Goal: Task Accomplishment & Management: Complete application form

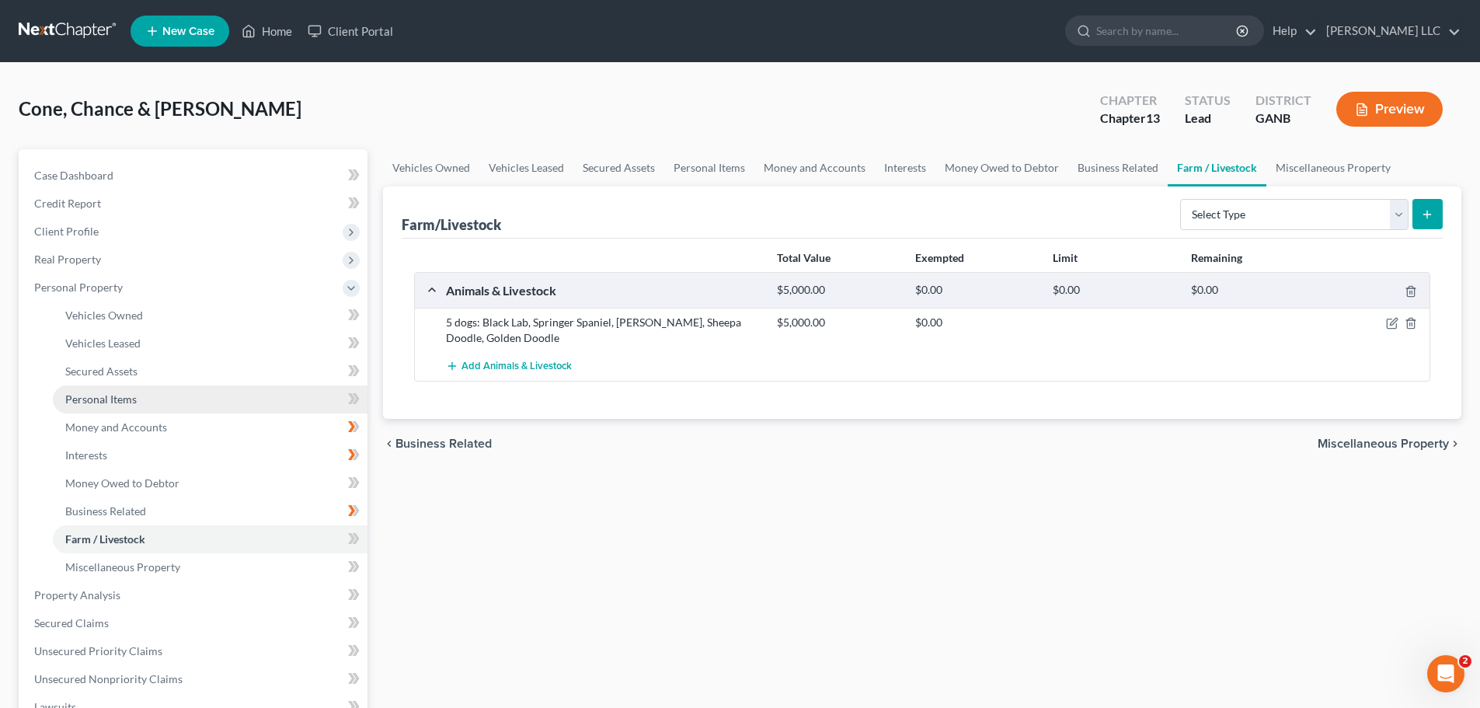
click at [179, 404] on link "Personal Items" at bounding box center [210, 399] width 315 height 28
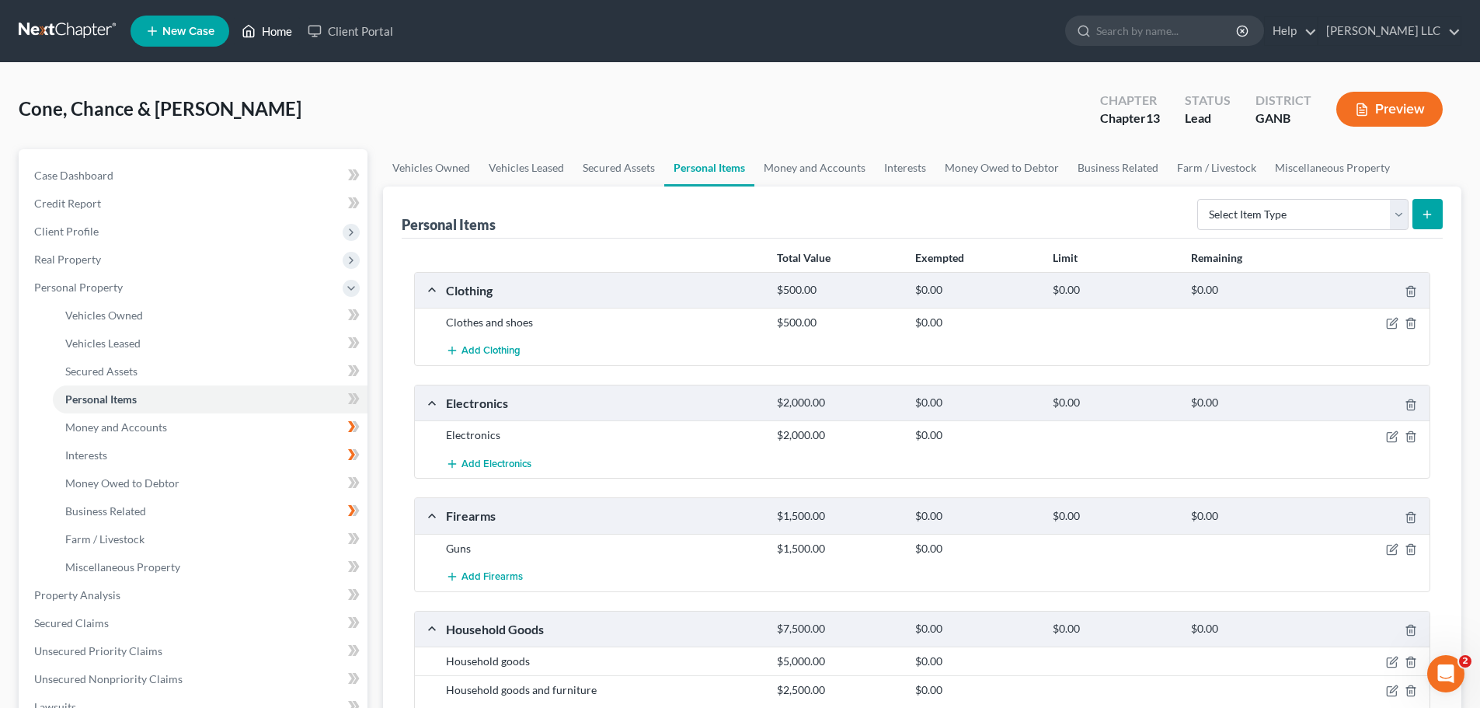
click at [294, 36] on link "Home" at bounding box center [267, 31] width 66 height 28
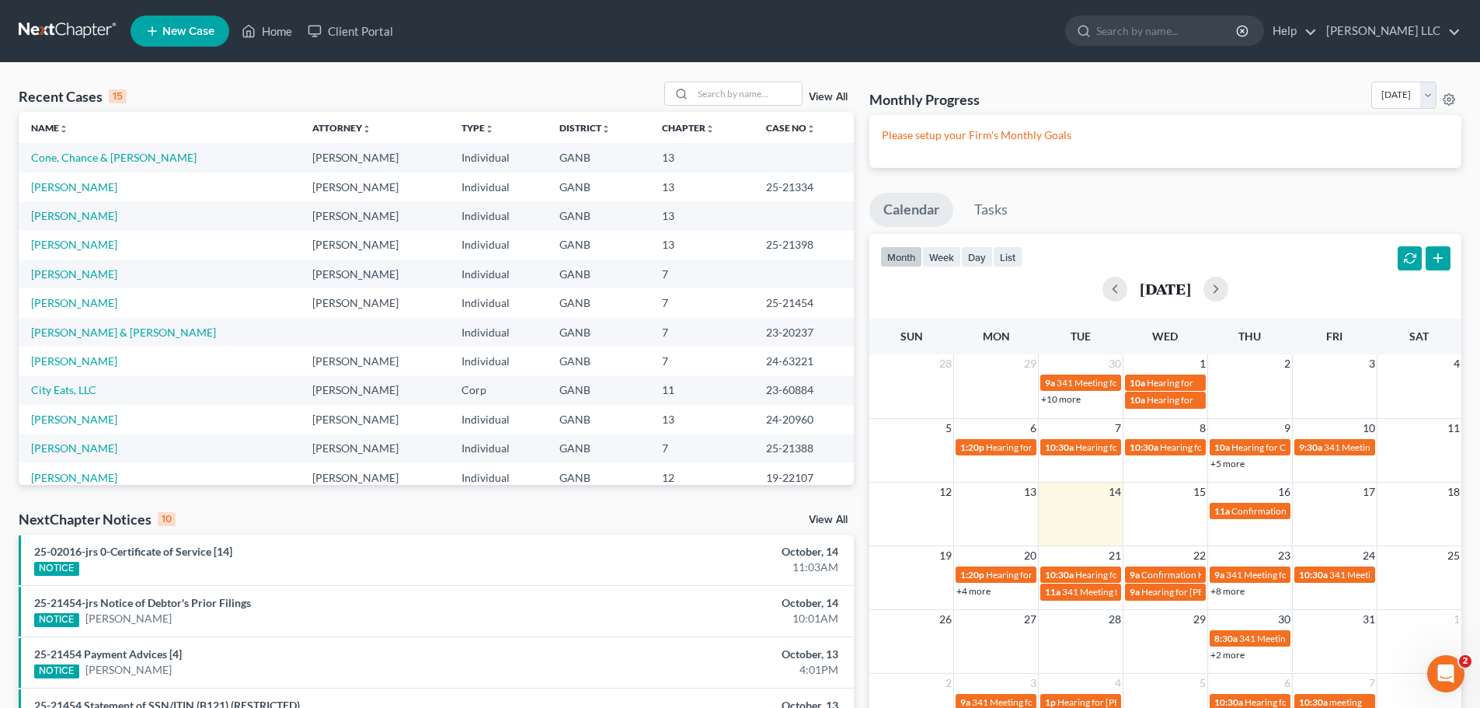
click at [91, 195] on td "[PERSON_NAME]" at bounding box center [159, 186] width 281 height 29
click at [91, 190] on link "[PERSON_NAME]" at bounding box center [74, 186] width 86 height 13
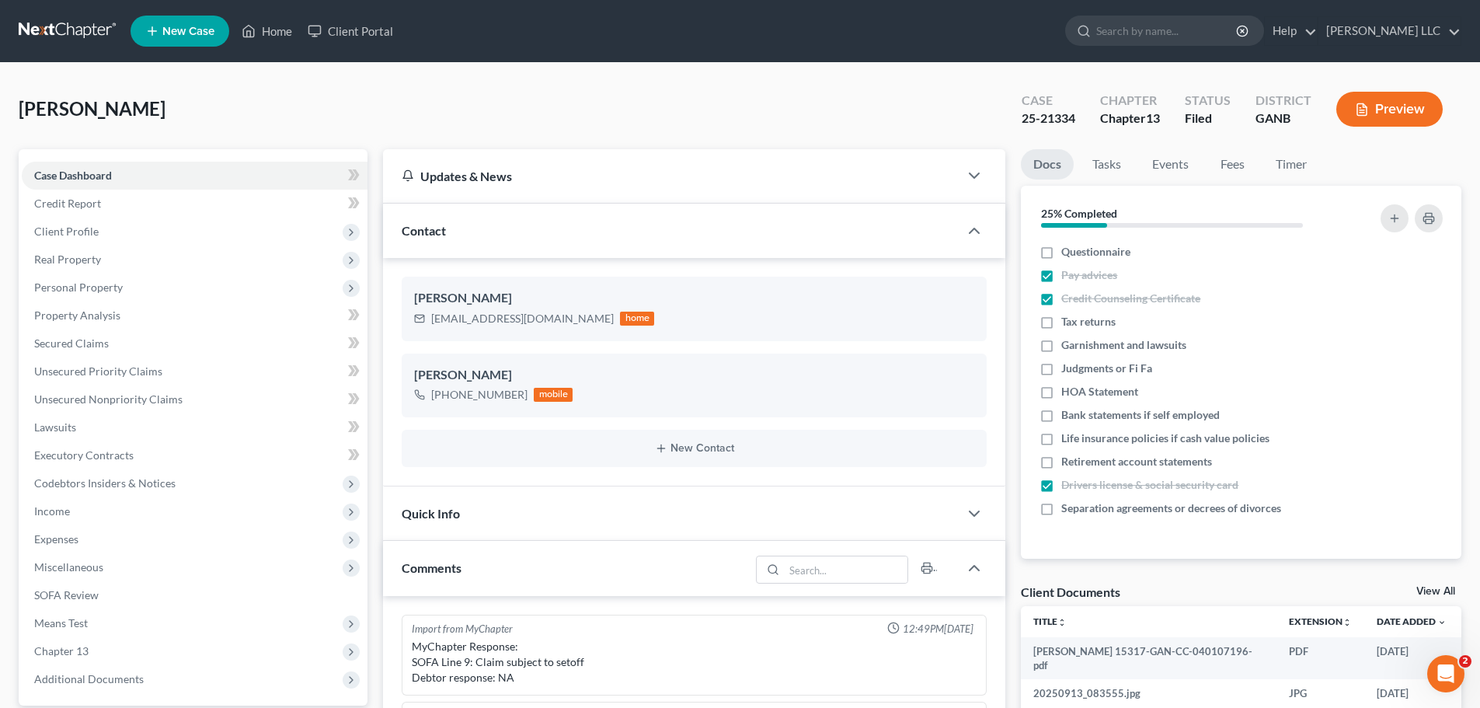
scroll to position [342, 0]
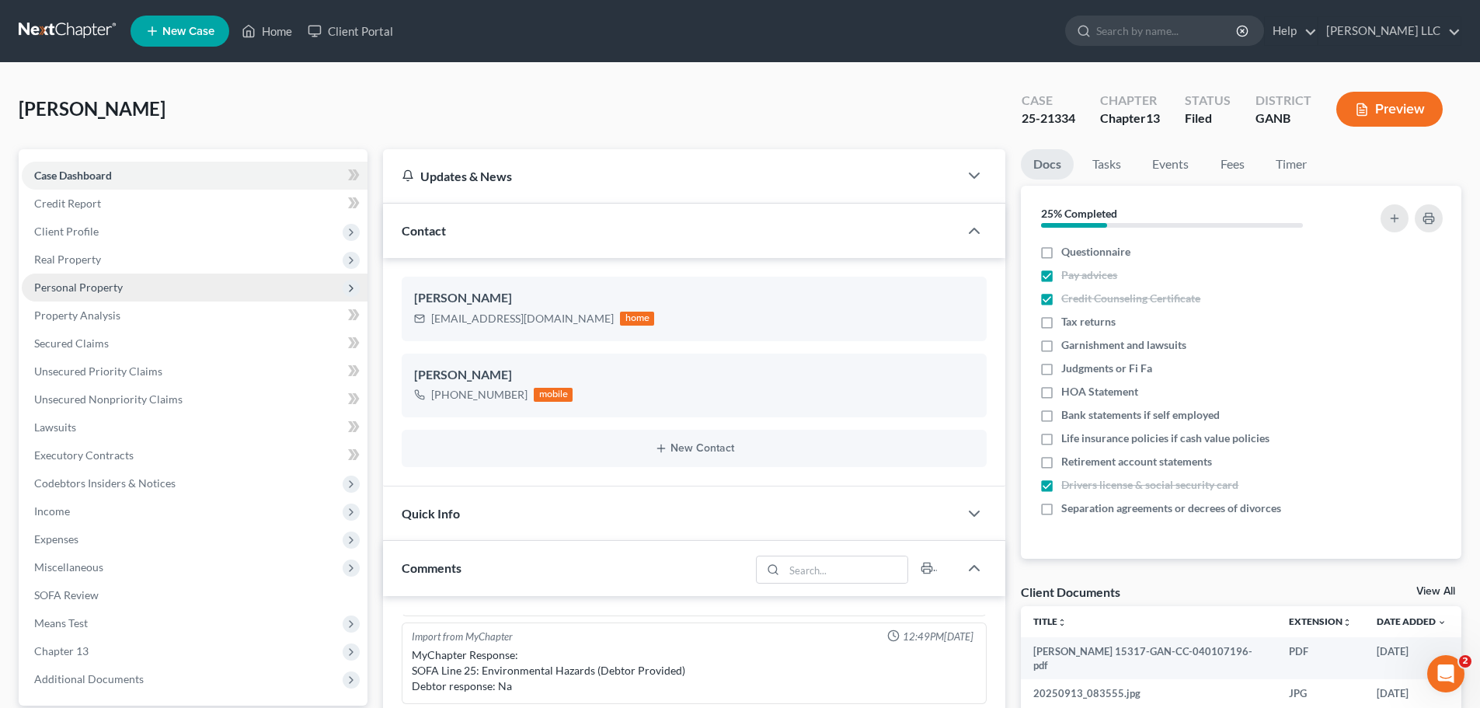
click at [75, 280] on span "Personal Property" at bounding box center [78, 286] width 89 height 13
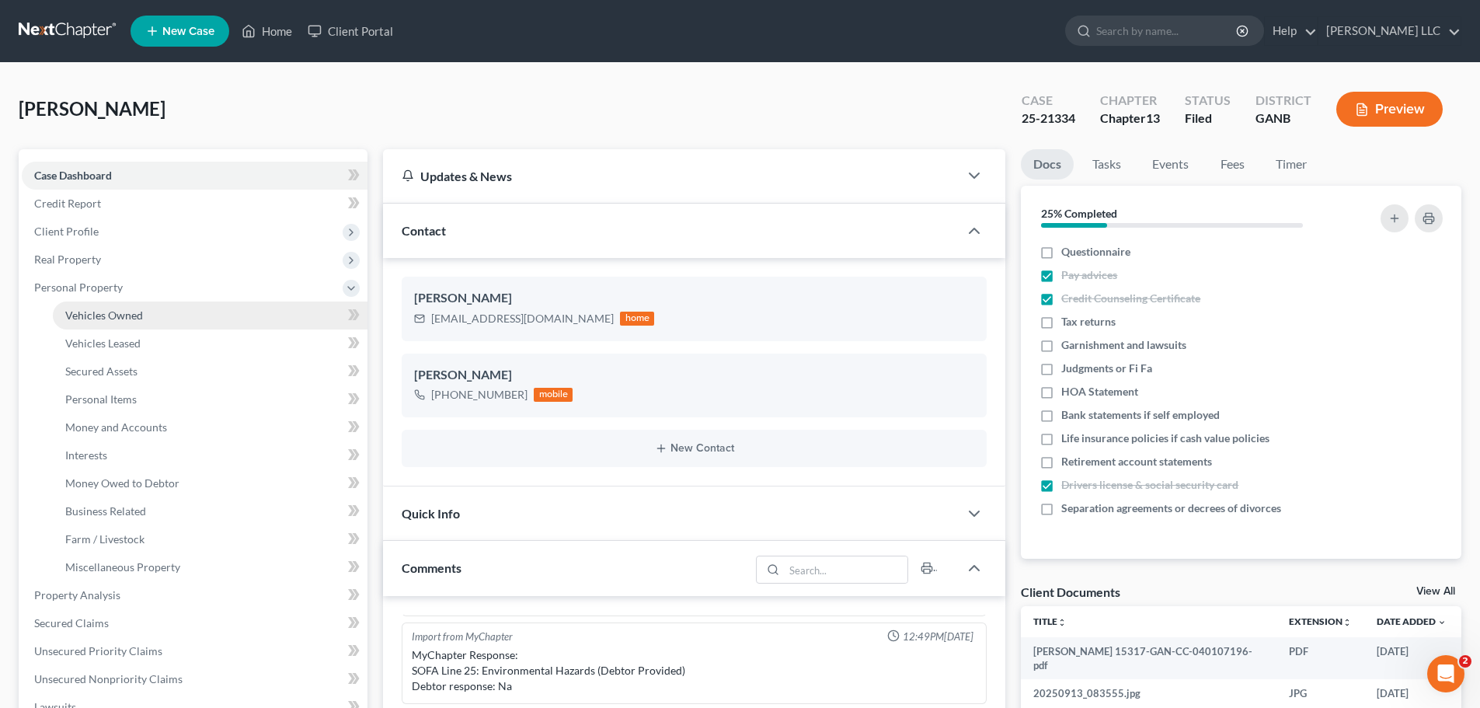
click at [142, 323] on link "Vehicles Owned" at bounding box center [210, 315] width 315 height 28
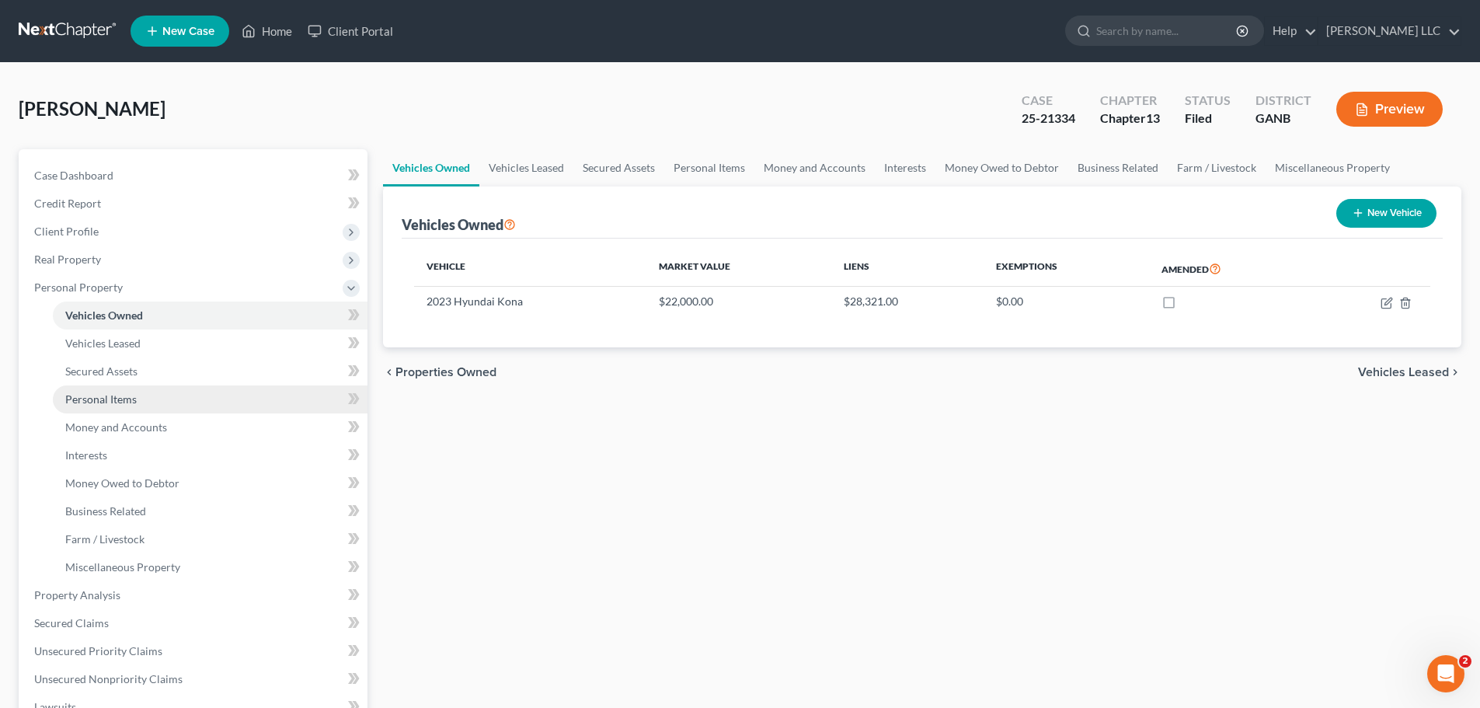
click at [121, 395] on span "Personal Items" at bounding box center [100, 398] width 71 height 13
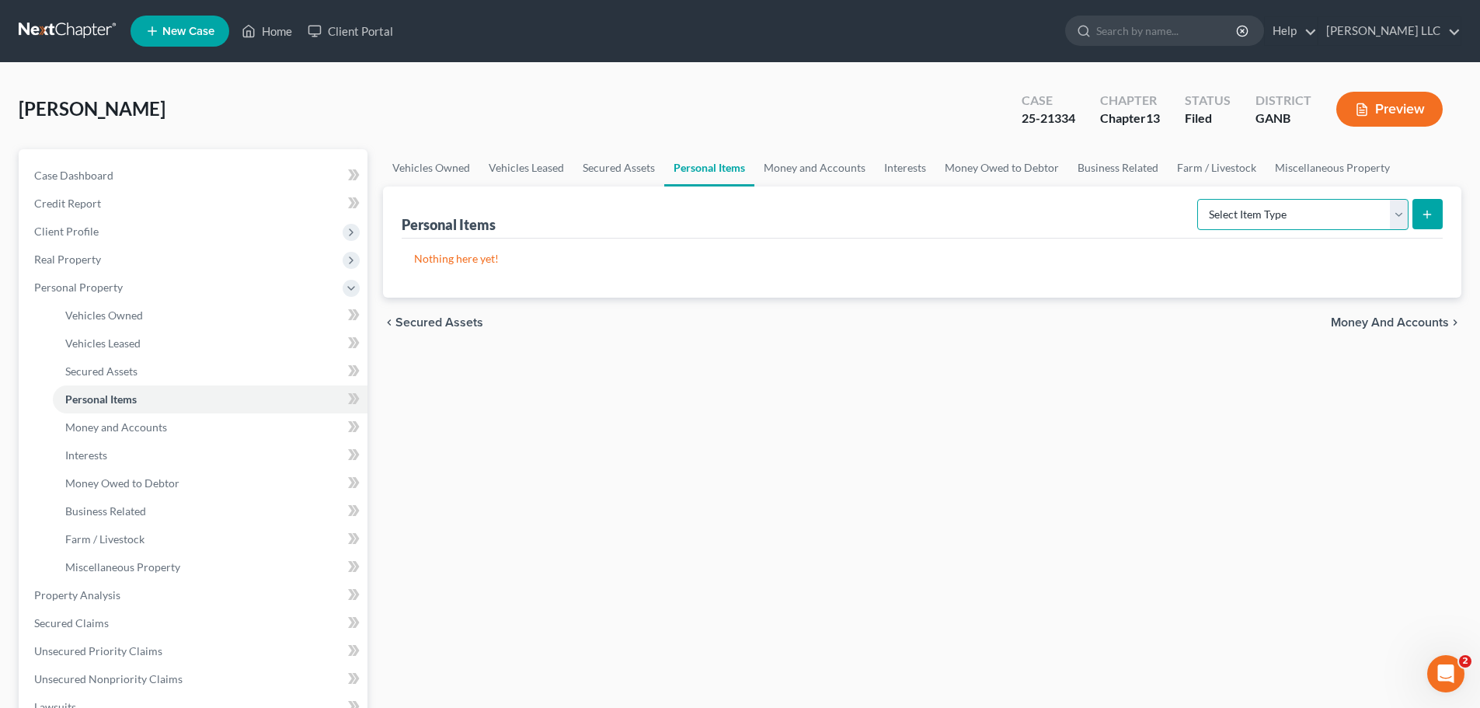
drag, startPoint x: 1390, startPoint y: 215, endPoint x: 1389, endPoint y: 224, distance: 9.4
click at [1390, 215] on select "Select Item Type Clothing (A/B: 11) Collectibles Of Value (A/B: 8) Electronics …" at bounding box center [1302, 214] width 211 height 31
select select "clothing"
click at [1199, 199] on select "Select Item Type Clothing (A/B: 11) Collectibles Of Value (A/B: 8) Electronics …" at bounding box center [1302, 214] width 211 height 31
click at [1433, 208] on icon "submit" at bounding box center [1427, 214] width 12 height 12
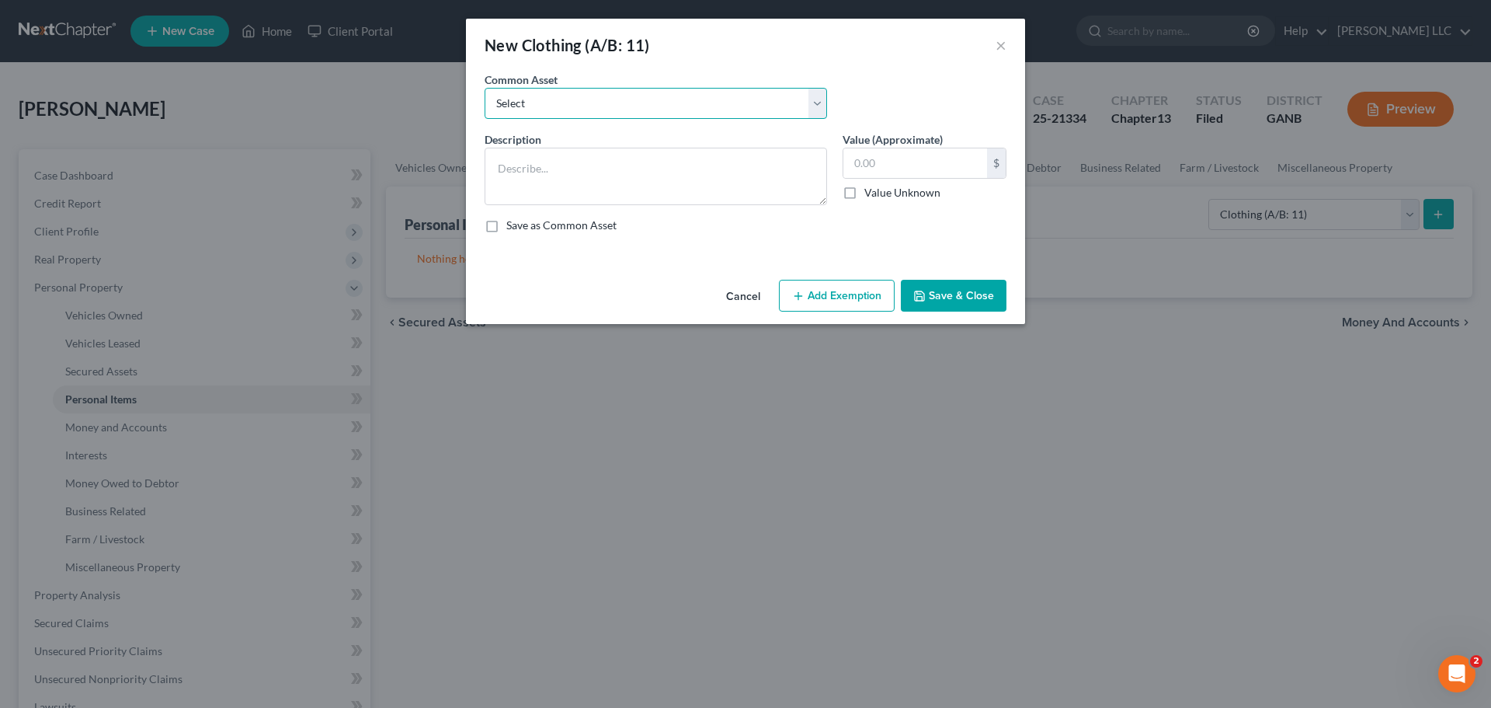
drag, startPoint x: 818, startPoint y: 97, endPoint x: 811, endPoint y: 107, distance: 12.3
click at [818, 97] on select "Select Personal Clothing Clothes and shoes" at bounding box center [656, 103] width 343 height 31
select select "0"
click at [485, 88] on select "Select Personal Clothing Clothes and shoes" at bounding box center [656, 103] width 343 height 31
type textarea "Personal Clothing"
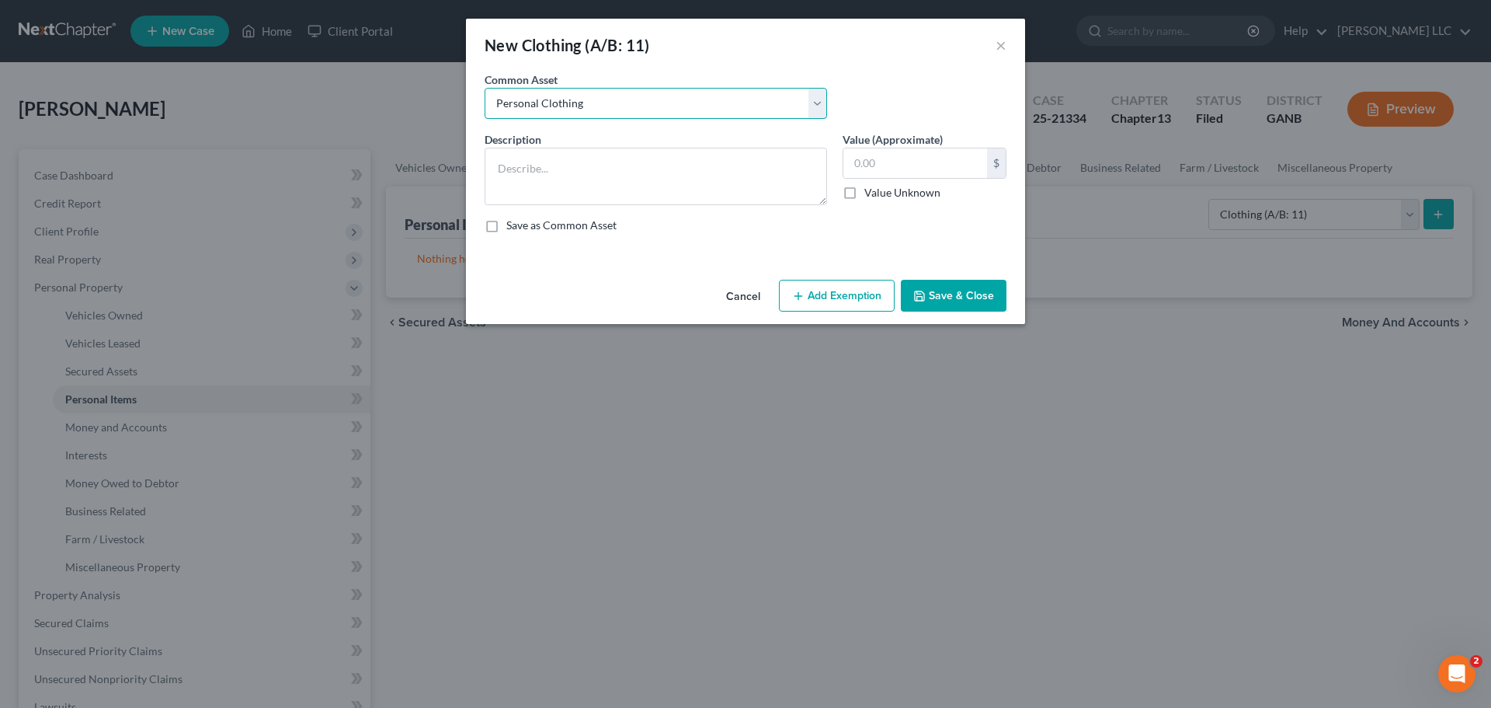
type input "250.00"
click at [950, 294] on button "Save & Close" at bounding box center [954, 296] width 106 height 33
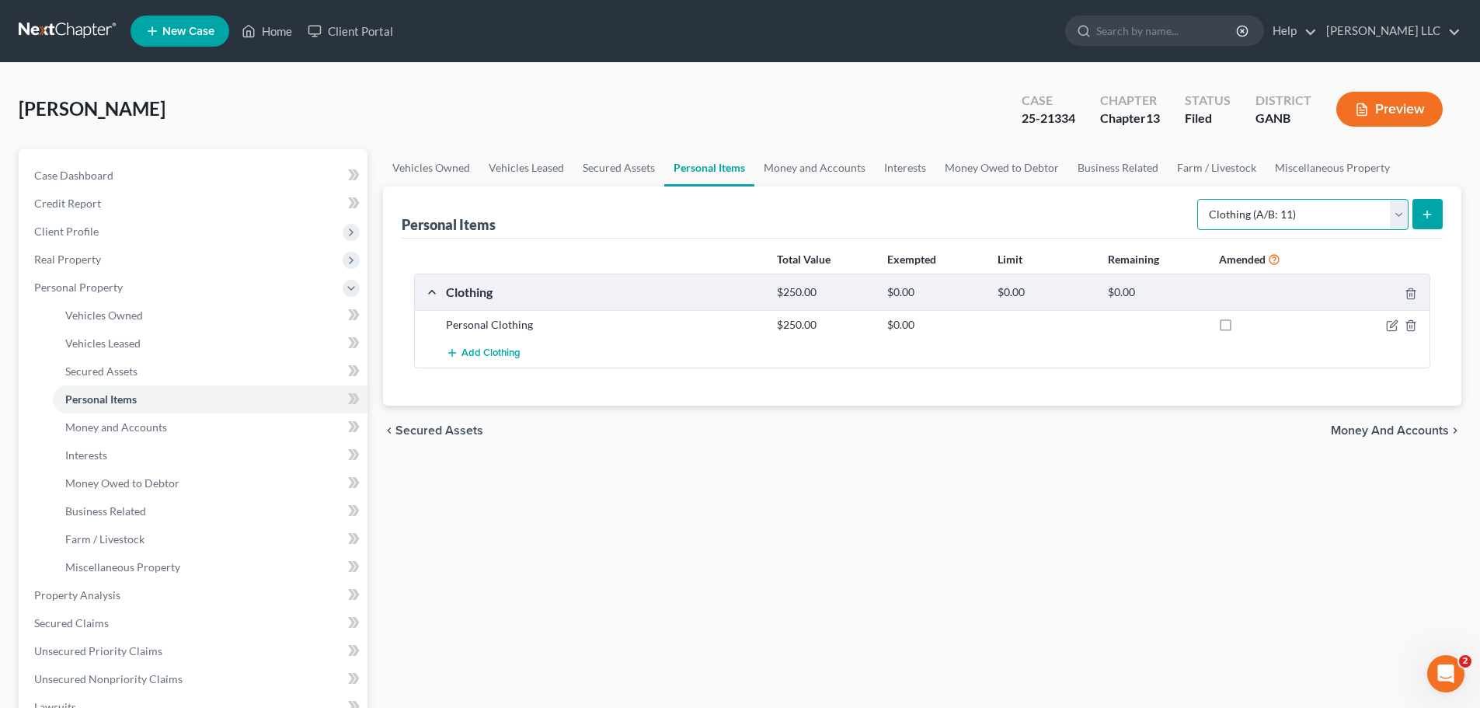
click at [1400, 216] on select "Select Item Type Clothing (A/B: 11) Collectibles Of Value (A/B: 8) Electronics …" at bounding box center [1302, 214] width 211 height 31
select select "household_goods"
click at [1199, 199] on select "Select Item Type Clothing (A/B: 11) Collectibles Of Value (A/B: 8) Electronics …" at bounding box center [1302, 214] width 211 height 31
click at [1428, 217] on icon "submit" at bounding box center [1427, 214] width 12 height 12
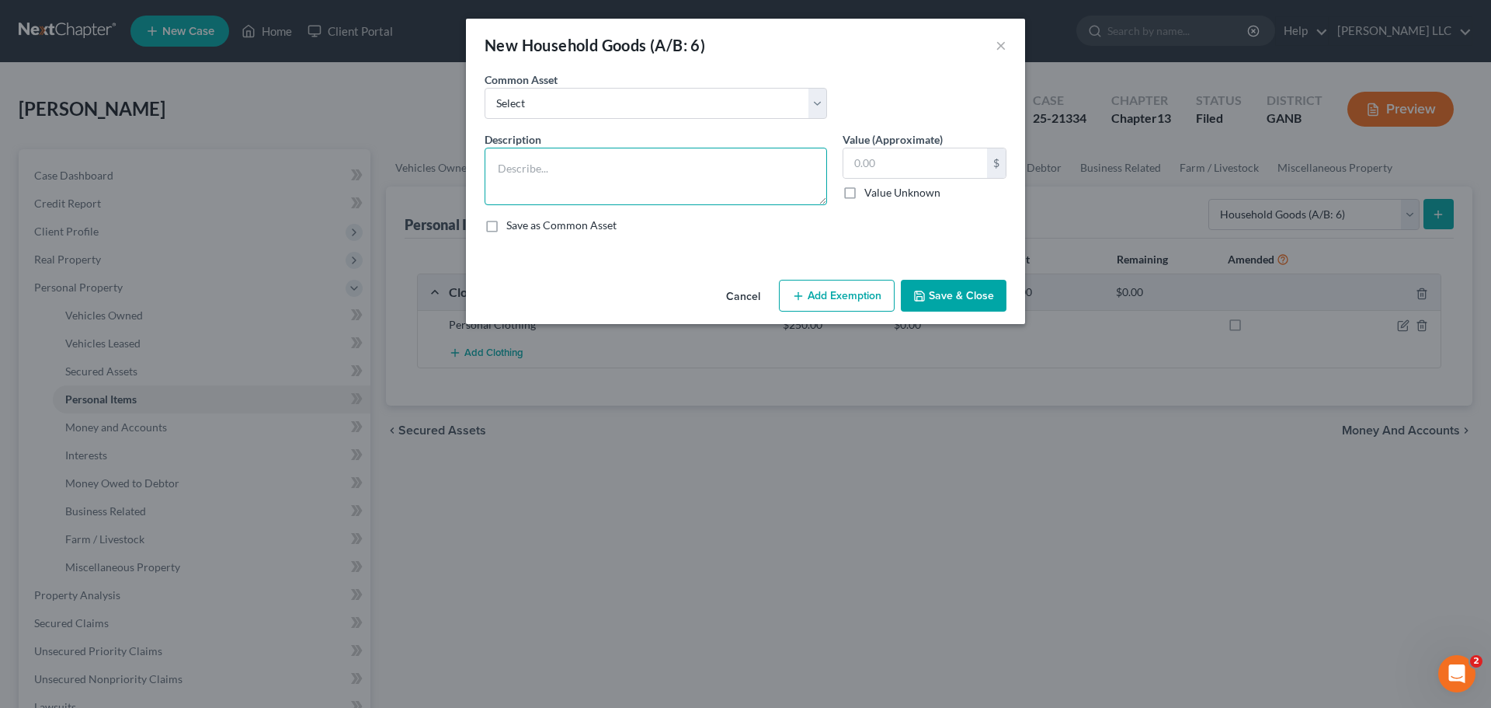
click at [763, 165] on textarea at bounding box center [656, 176] width 343 height 57
type textarea "household goods"
type input "4"
type input "1"
type input "800.00"
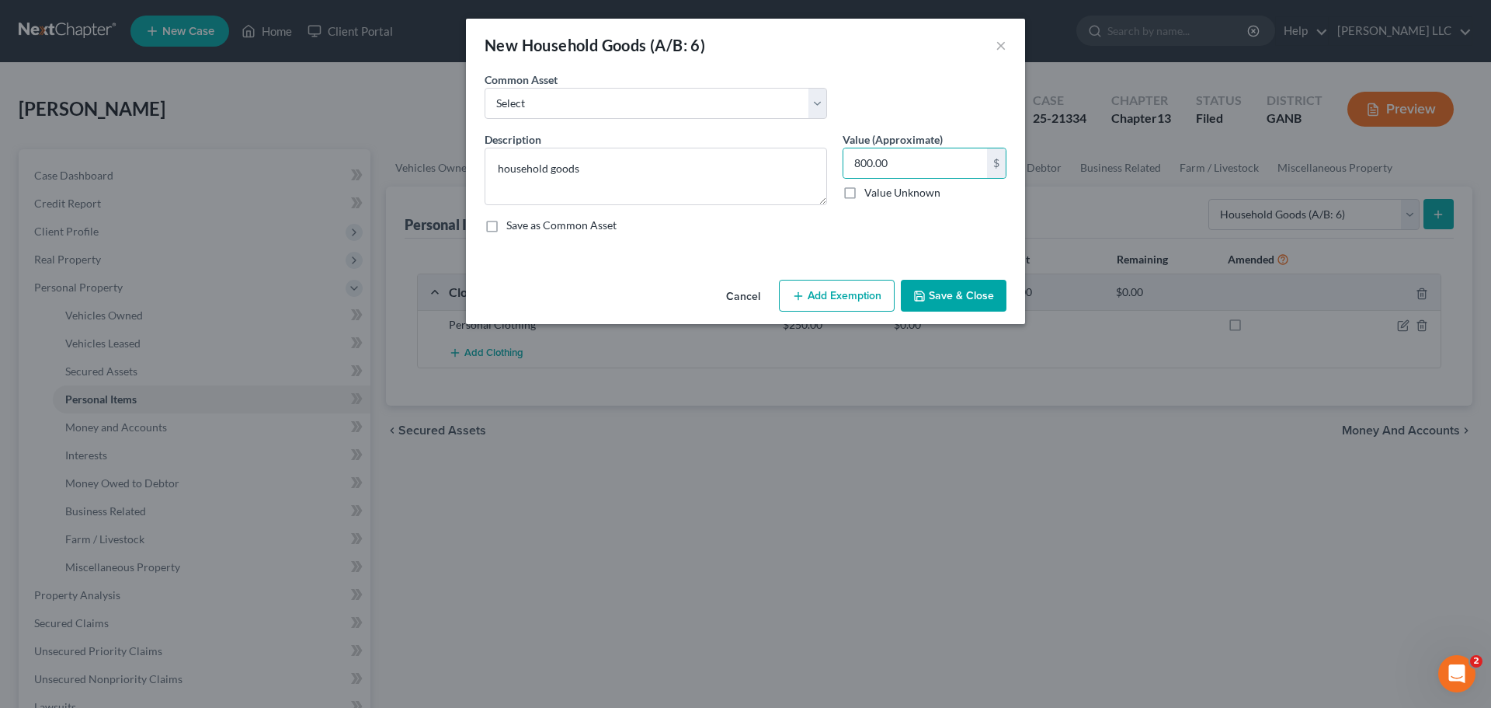
click at [978, 301] on button "Save & Close" at bounding box center [954, 296] width 106 height 33
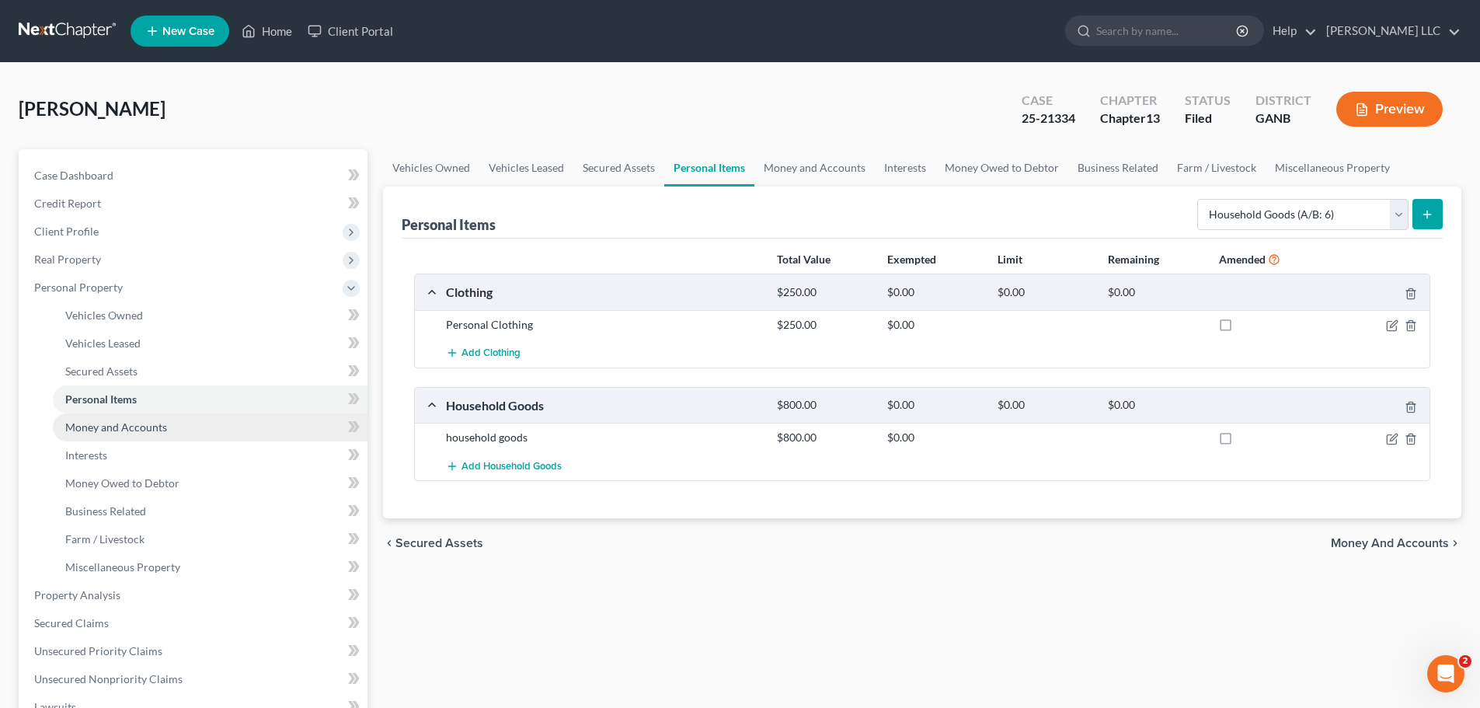
click at [193, 424] on link "Money and Accounts" at bounding box center [210, 427] width 315 height 28
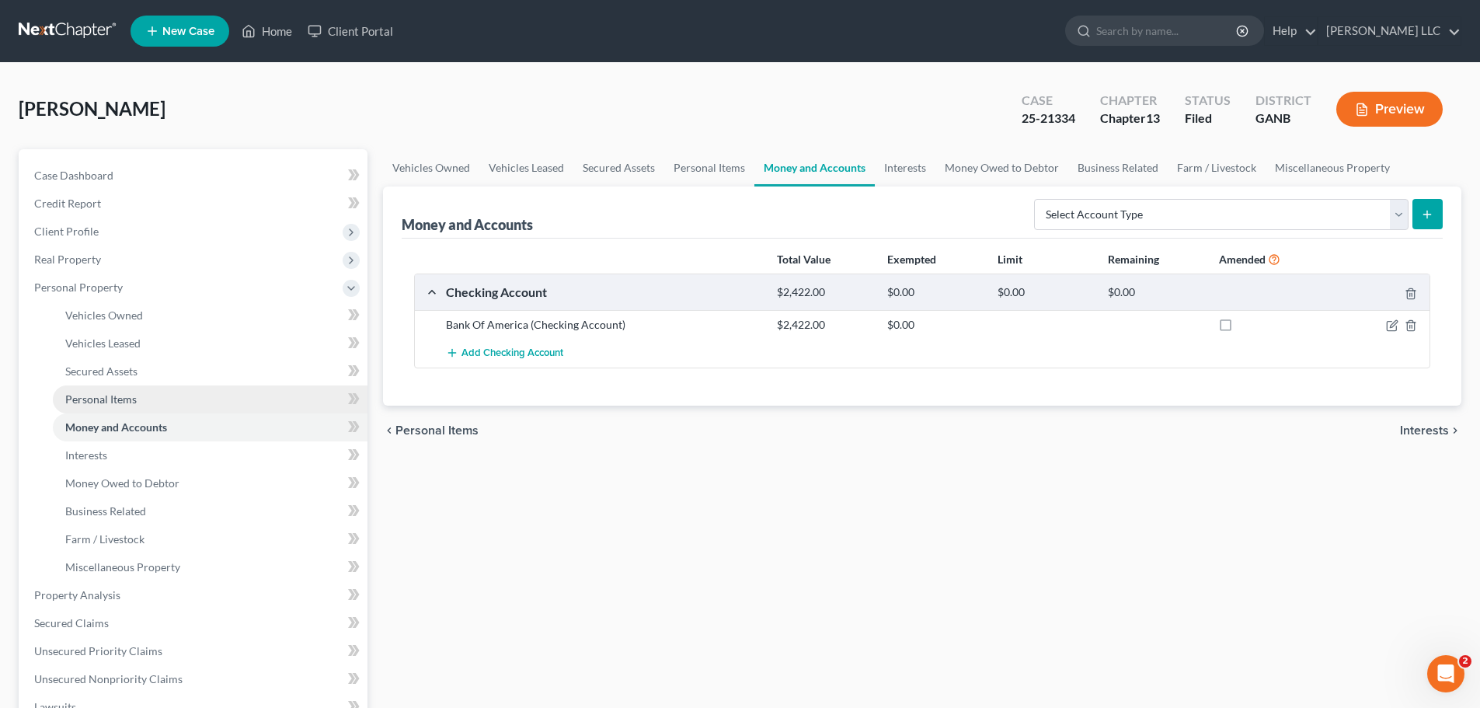
click at [168, 398] on link "Personal Items" at bounding box center [210, 399] width 315 height 28
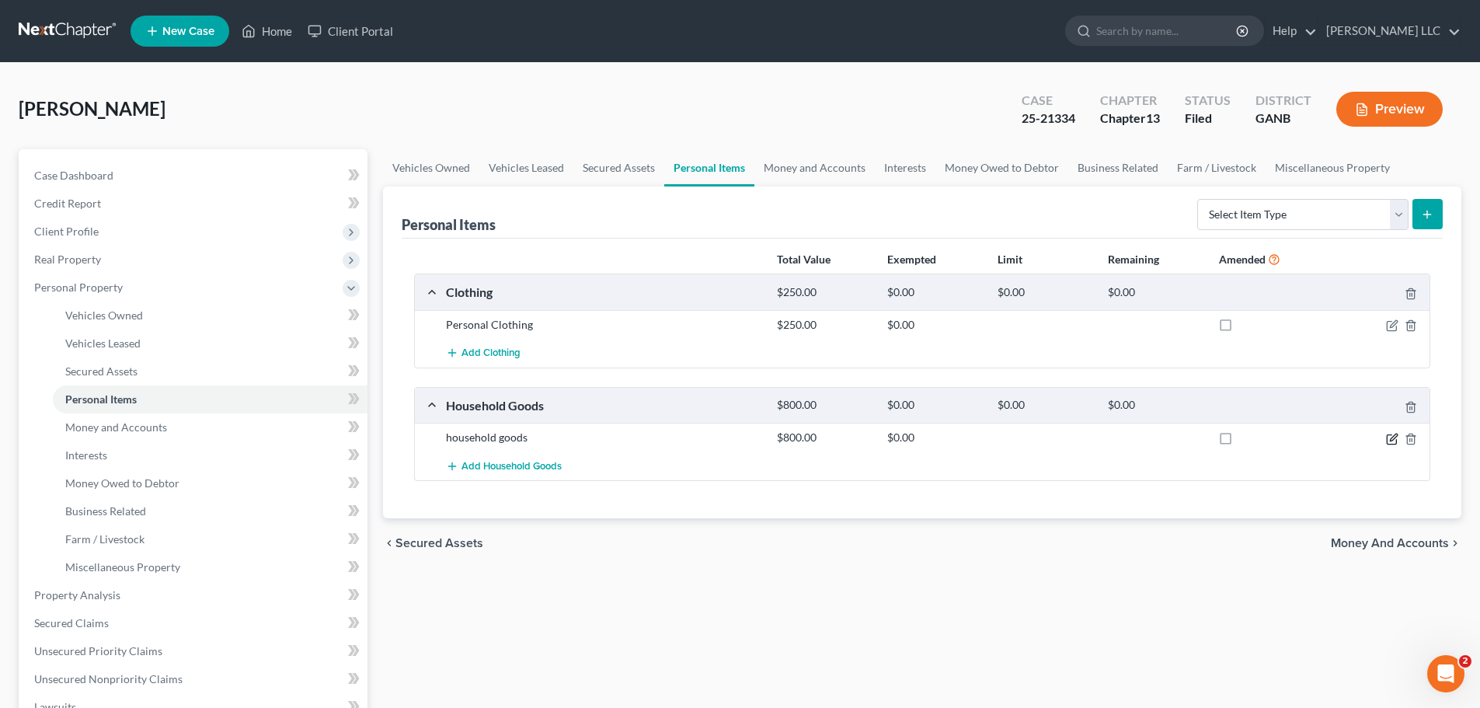
click at [1396, 434] on icon "button" at bounding box center [1392, 439] width 12 height 12
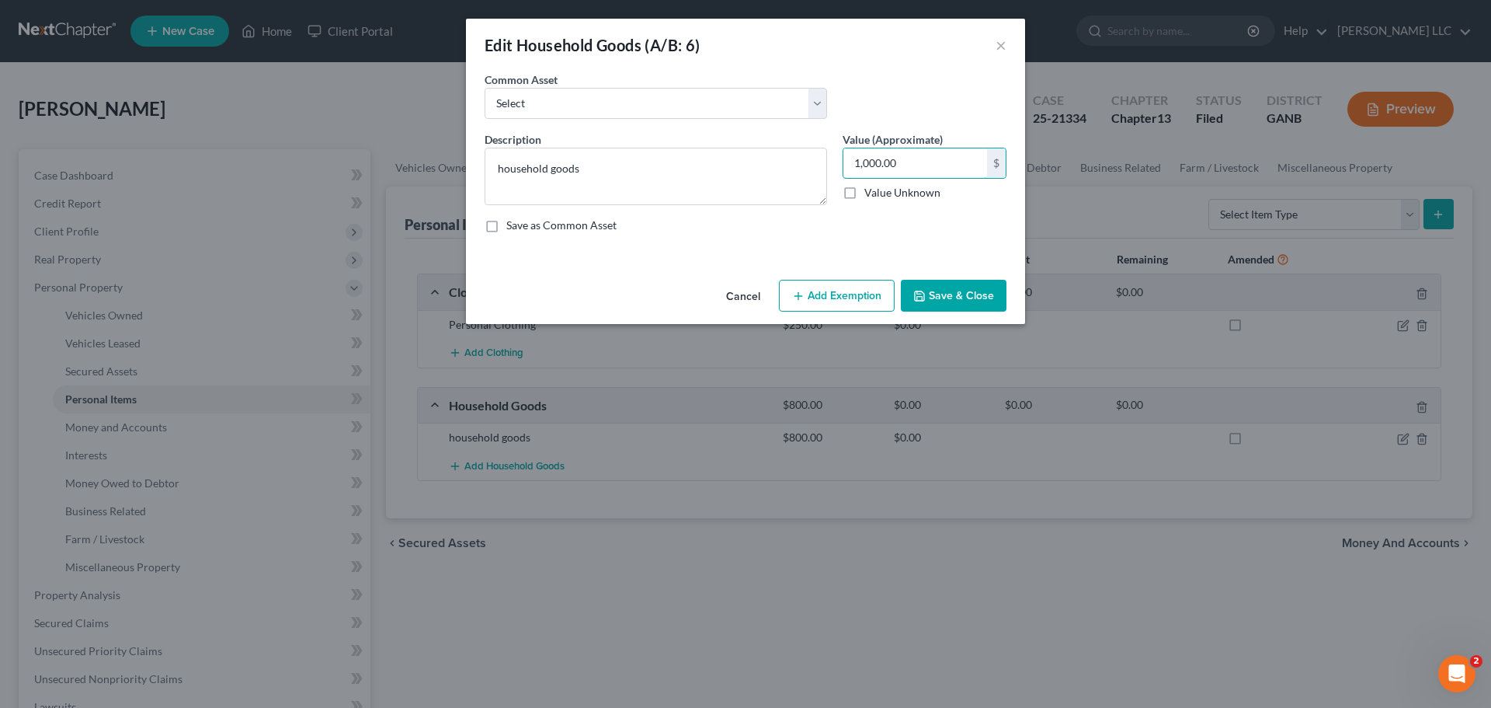
type input "1,000.00"
click at [976, 302] on button "Save & Close" at bounding box center [954, 296] width 106 height 33
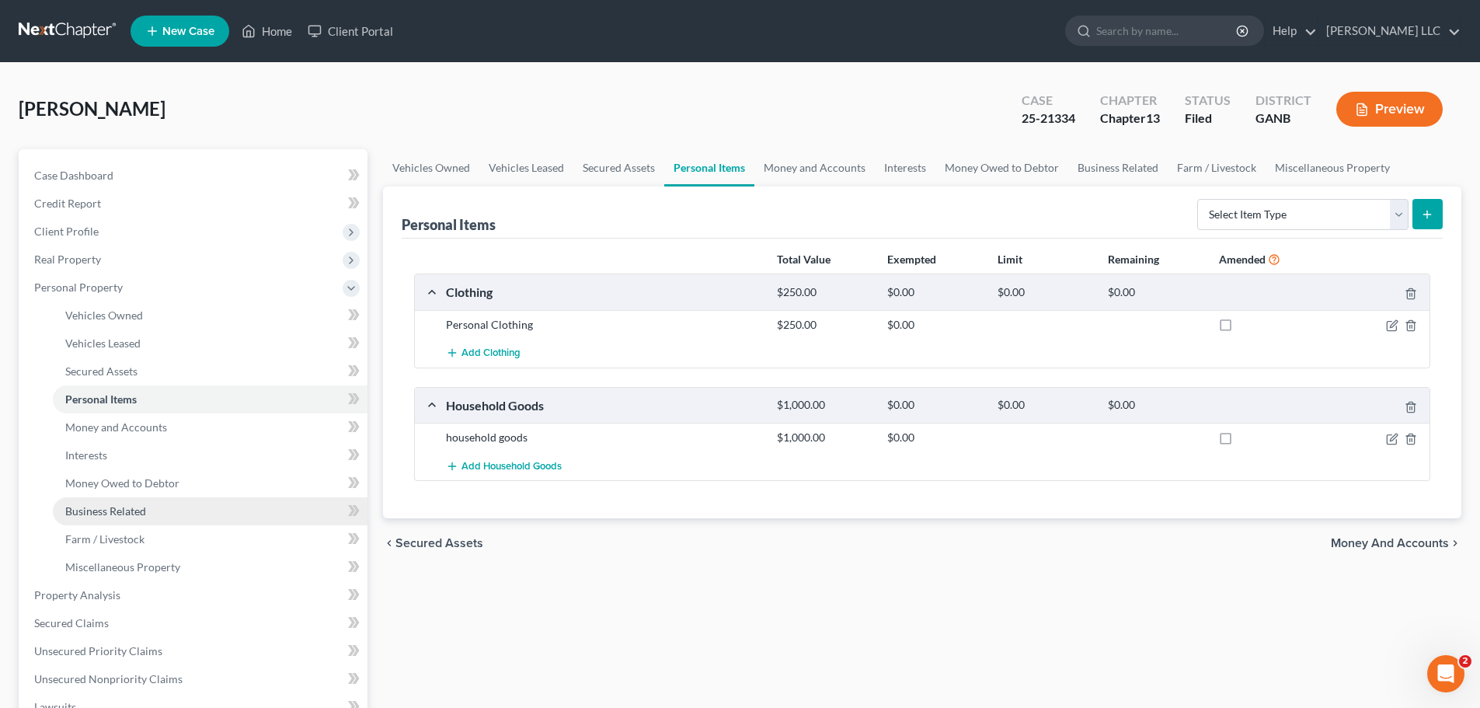
click at [147, 510] on link "Business Related" at bounding box center [210, 511] width 315 height 28
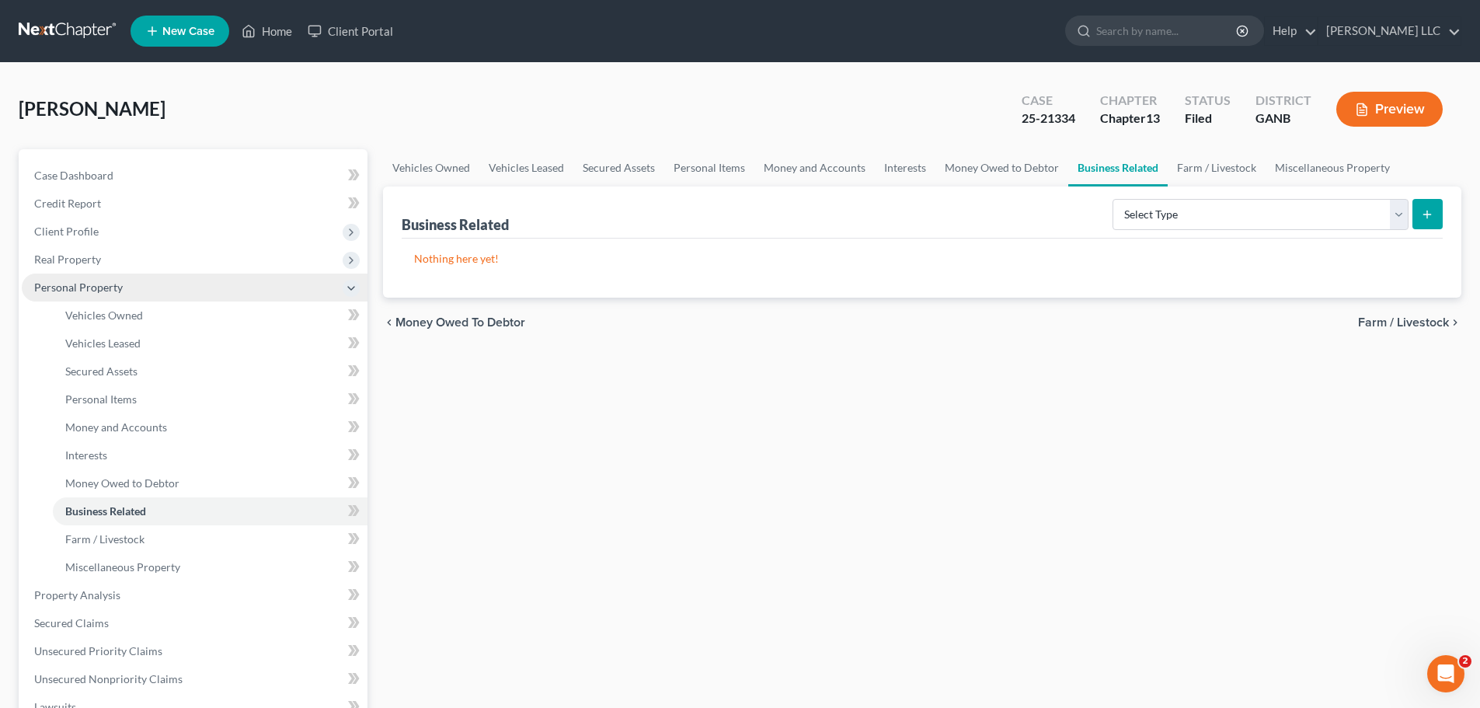
scroll to position [233, 0]
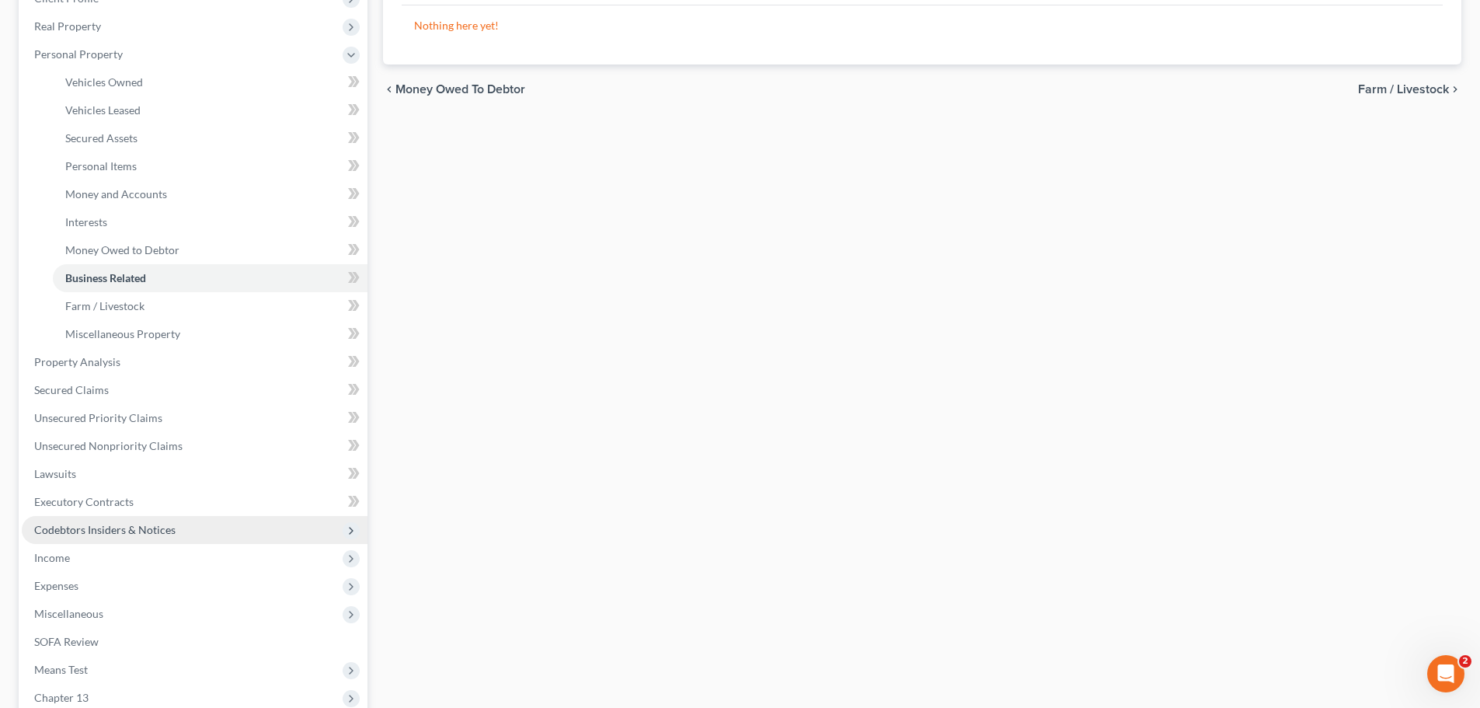
drag, startPoint x: 71, startPoint y: 554, endPoint x: 127, endPoint y: 532, distance: 60.0
click at [71, 554] on span "Income" at bounding box center [195, 558] width 346 height 28
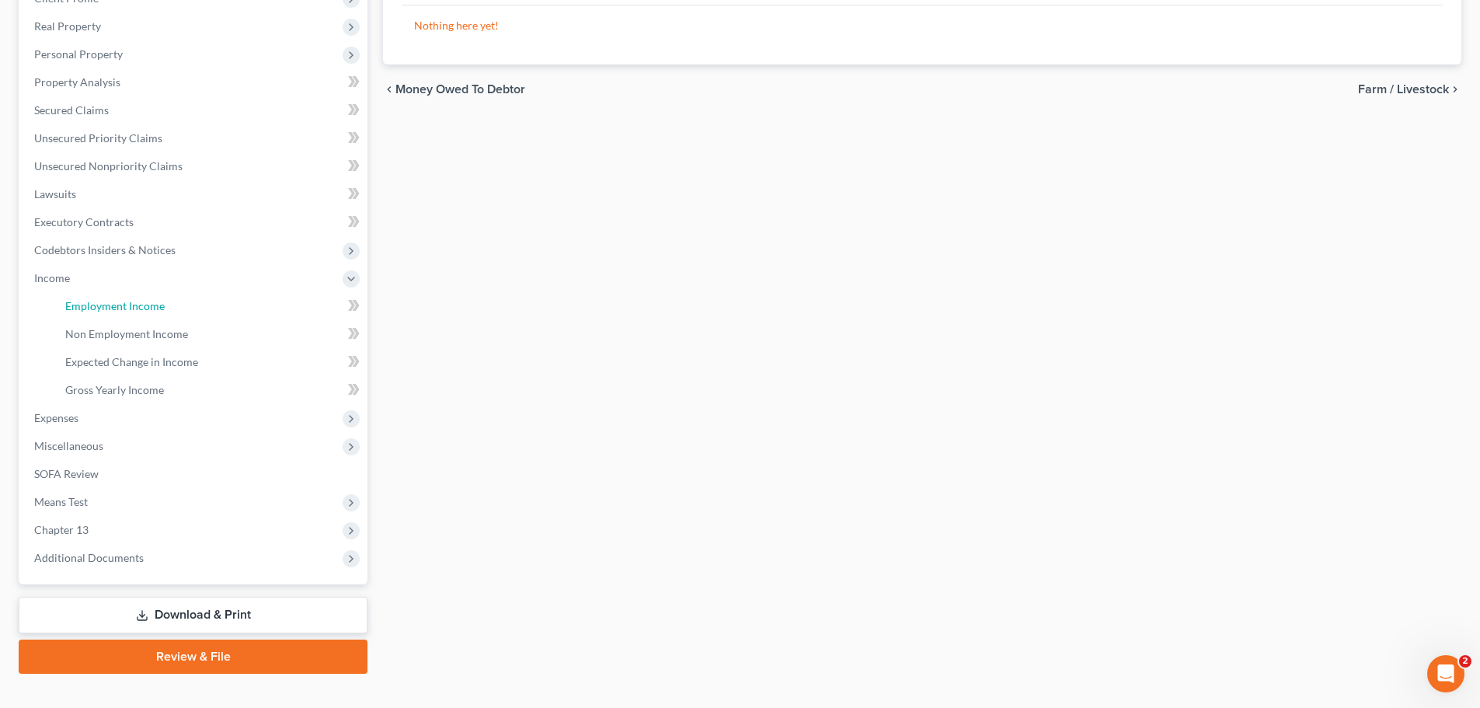
click at [158, 316] on link "Employment Income" at bounding box center [210, 306] width 315 height 28
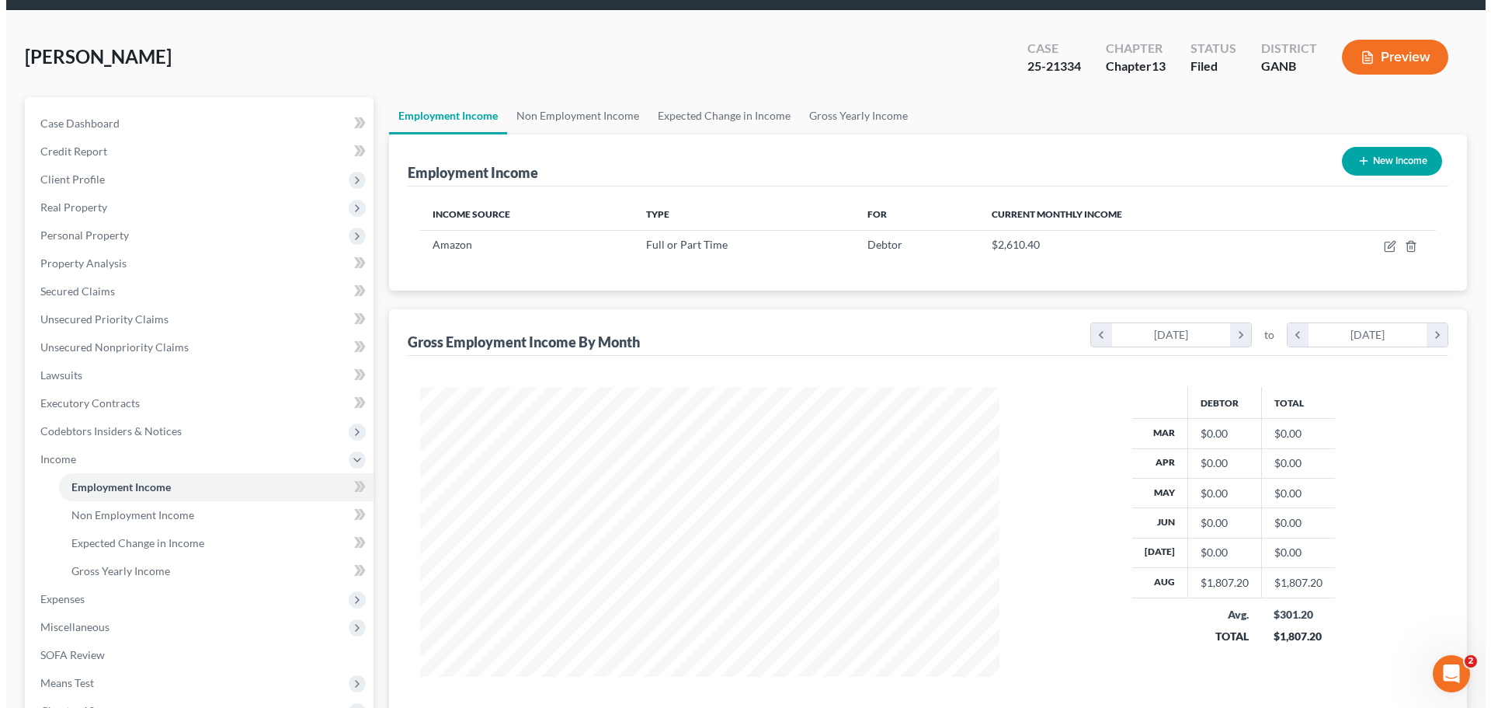
scroll to position [78, 0]
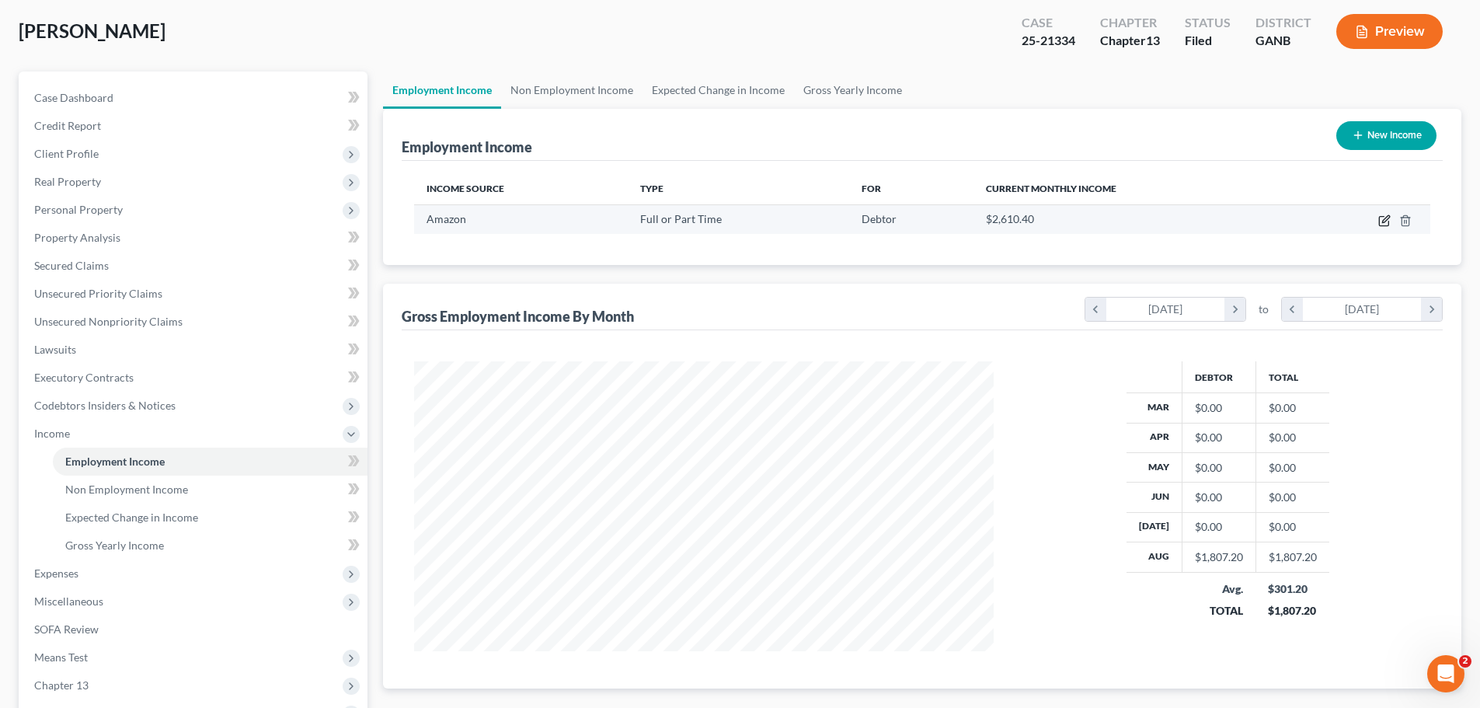
click at [1386, 224] on icon "button" at bounding box center [1384, 220] width 12 height 12
select select "0"
select select "50"
select select "3"
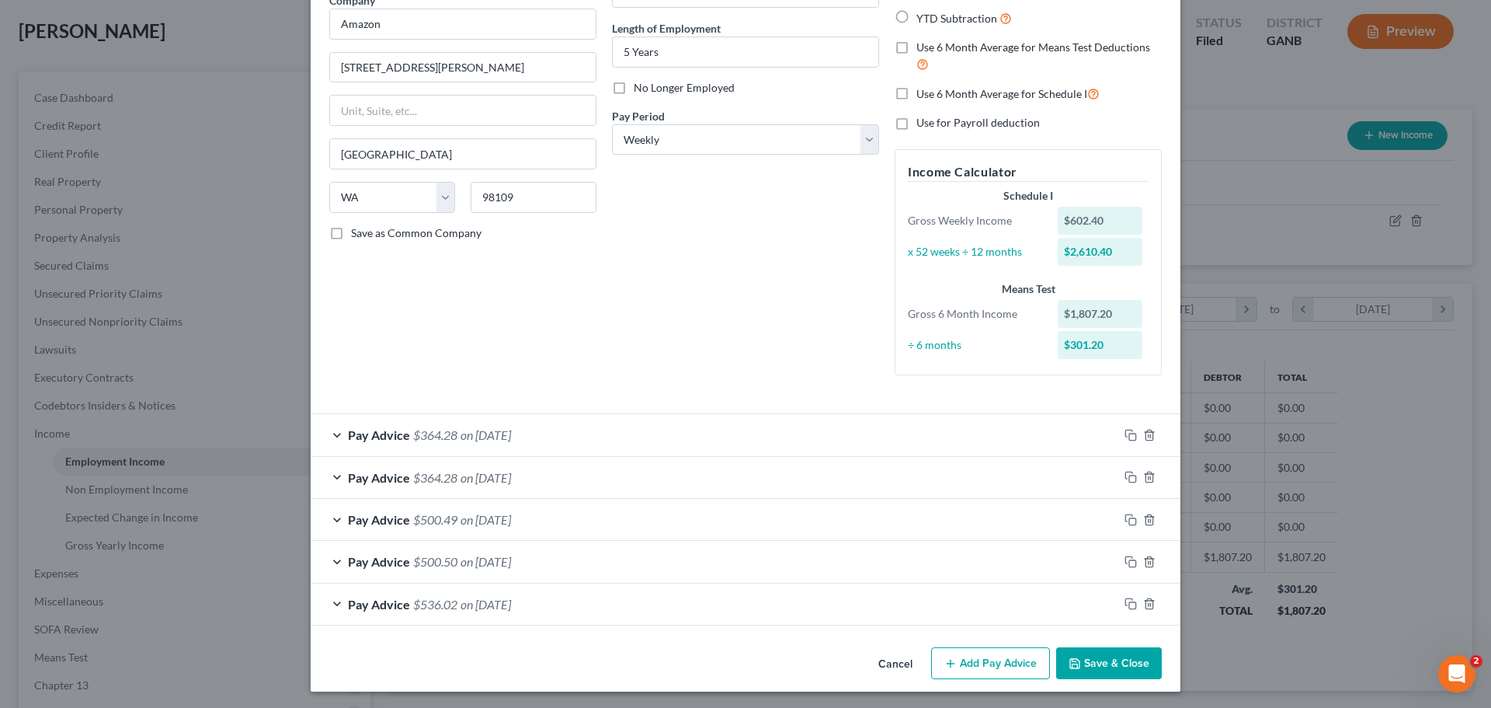
scroll to position [141, 0]
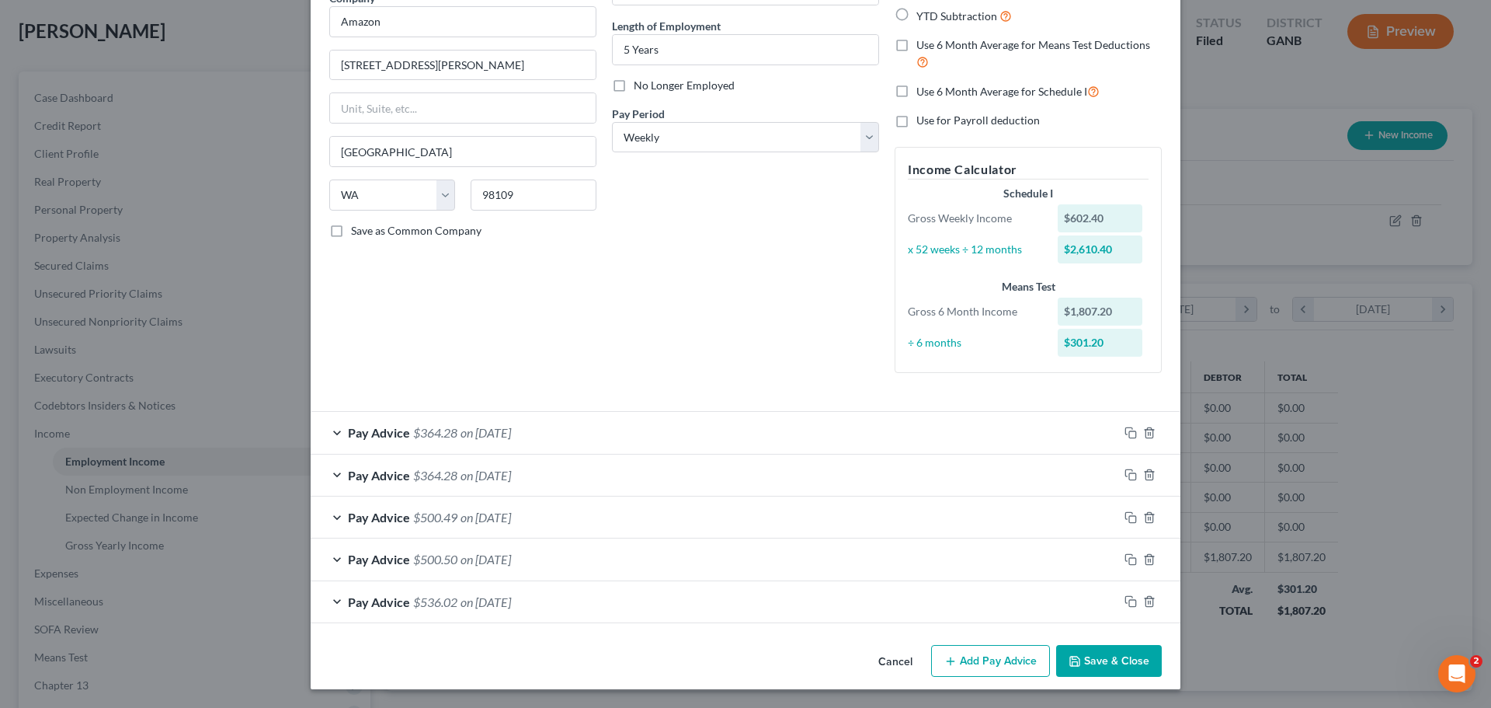
click at [1017, 659] on button "Add Pay Advice" at bounding box center [990, 661] width 119 height 33
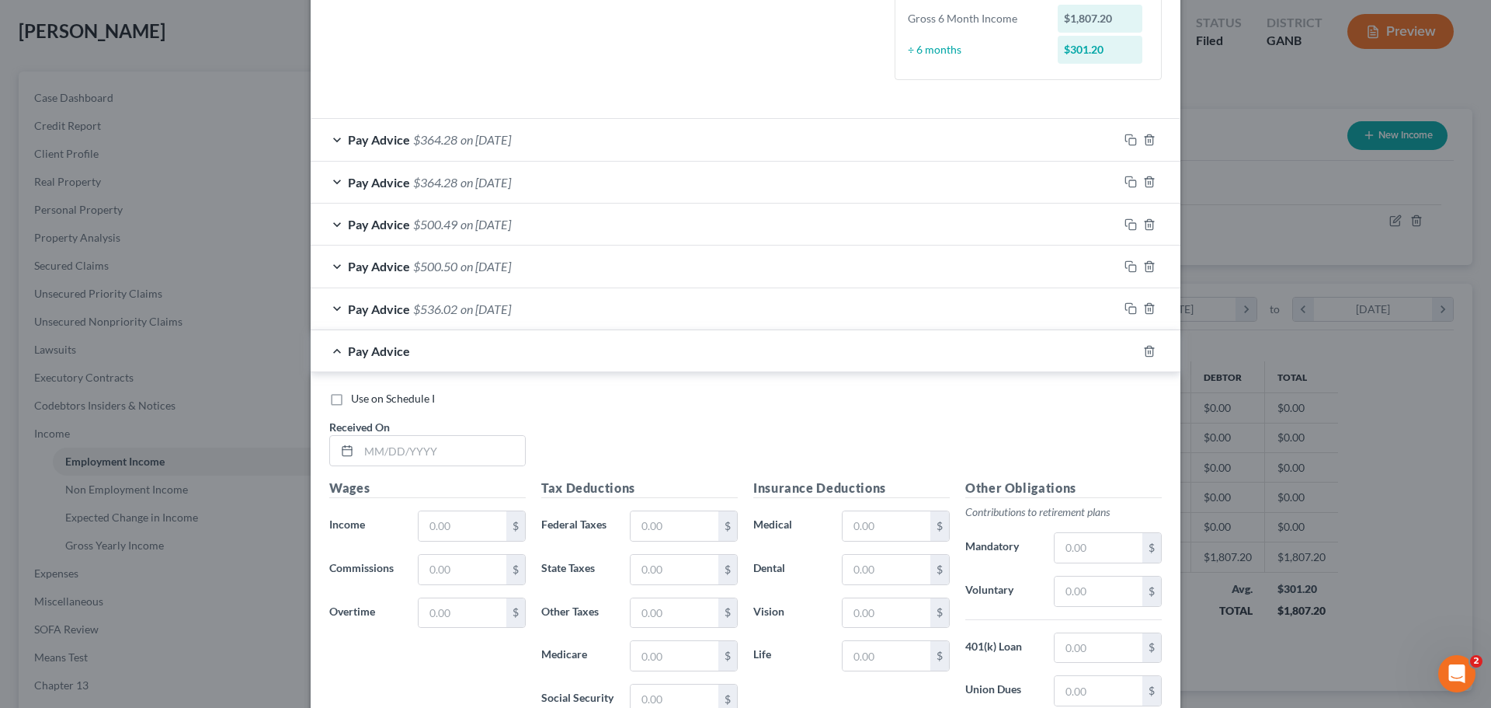
scroll to position [452, 0]
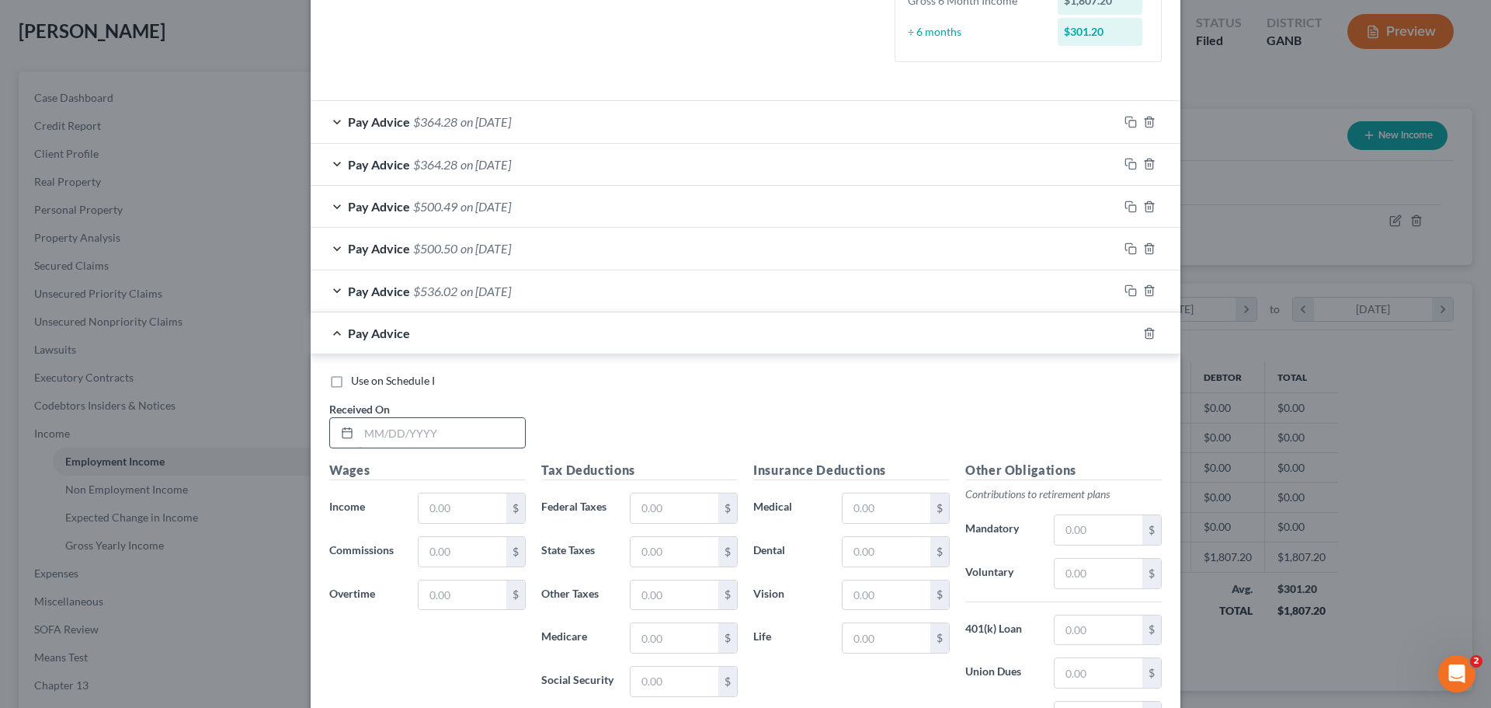
click at [457, 441] on input "text" at bounding box center [442, 433] width 166 height 30
click at [457, 441] on input "[DATE]" at bounding box center [442, 433] width 166 height 30
type input "[DATE]"
type input "602.40"
type input "13.03"
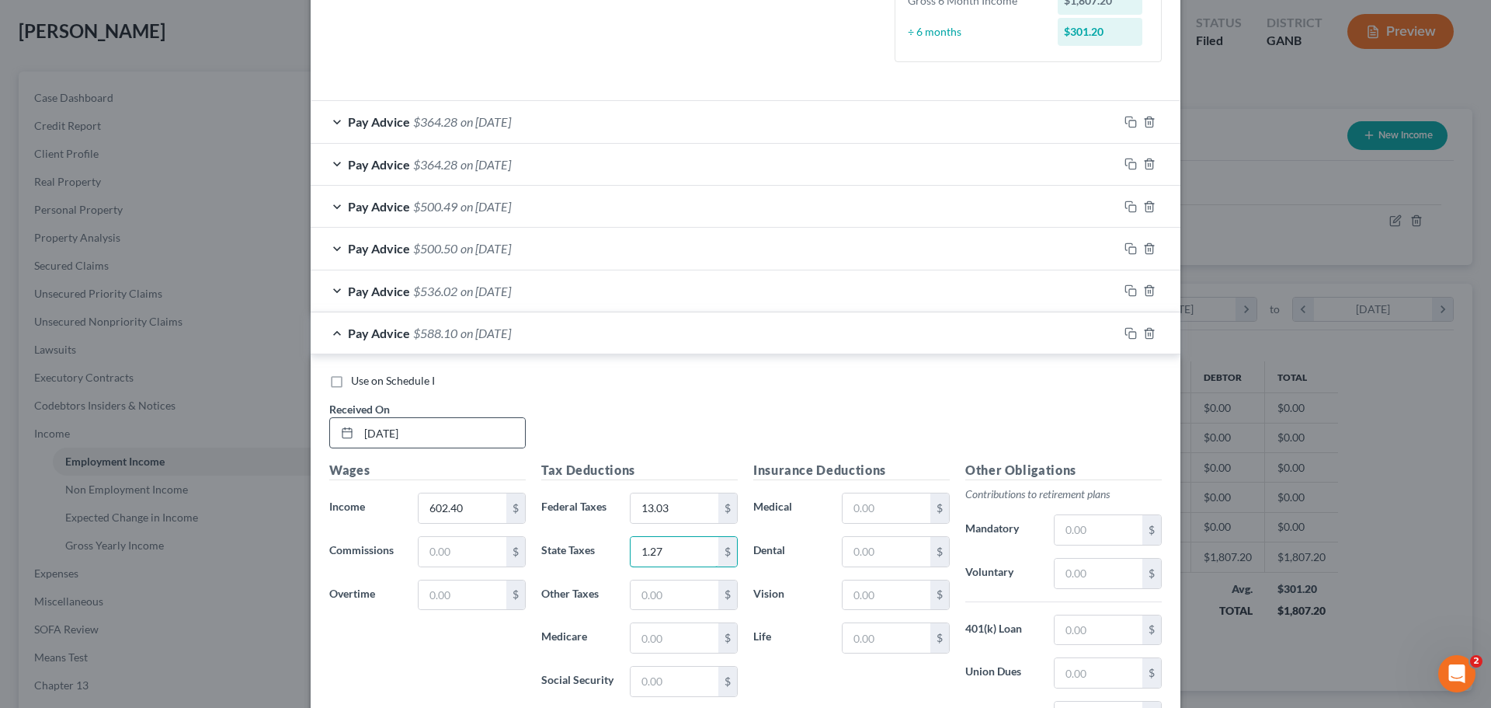
type input "1.27"
type input "8.19"
type input "35.02"
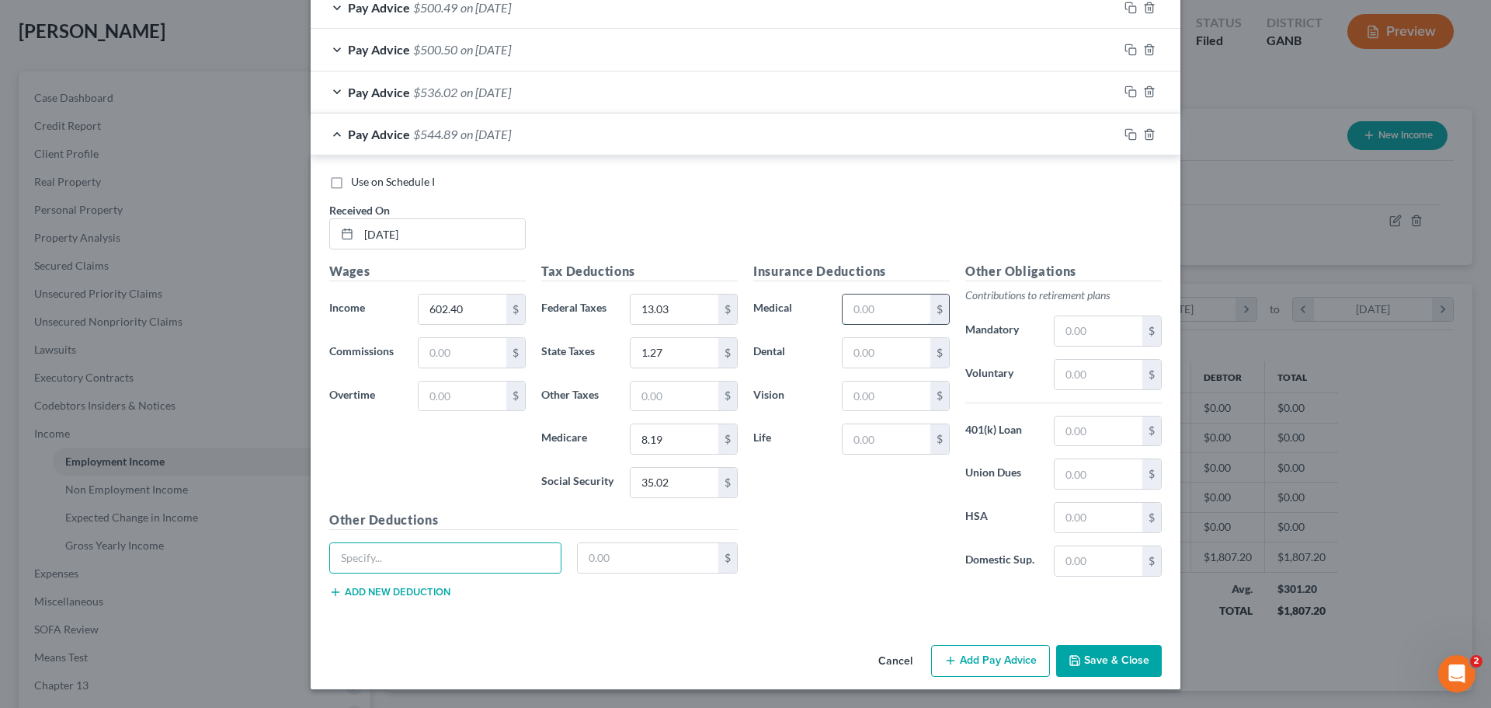
click at [870, 311] on input "text" at bounding box center [887, 309] width 88 height 30
type input "32.88"
type input "5.19"
type input "1.38"
type input "2.97"
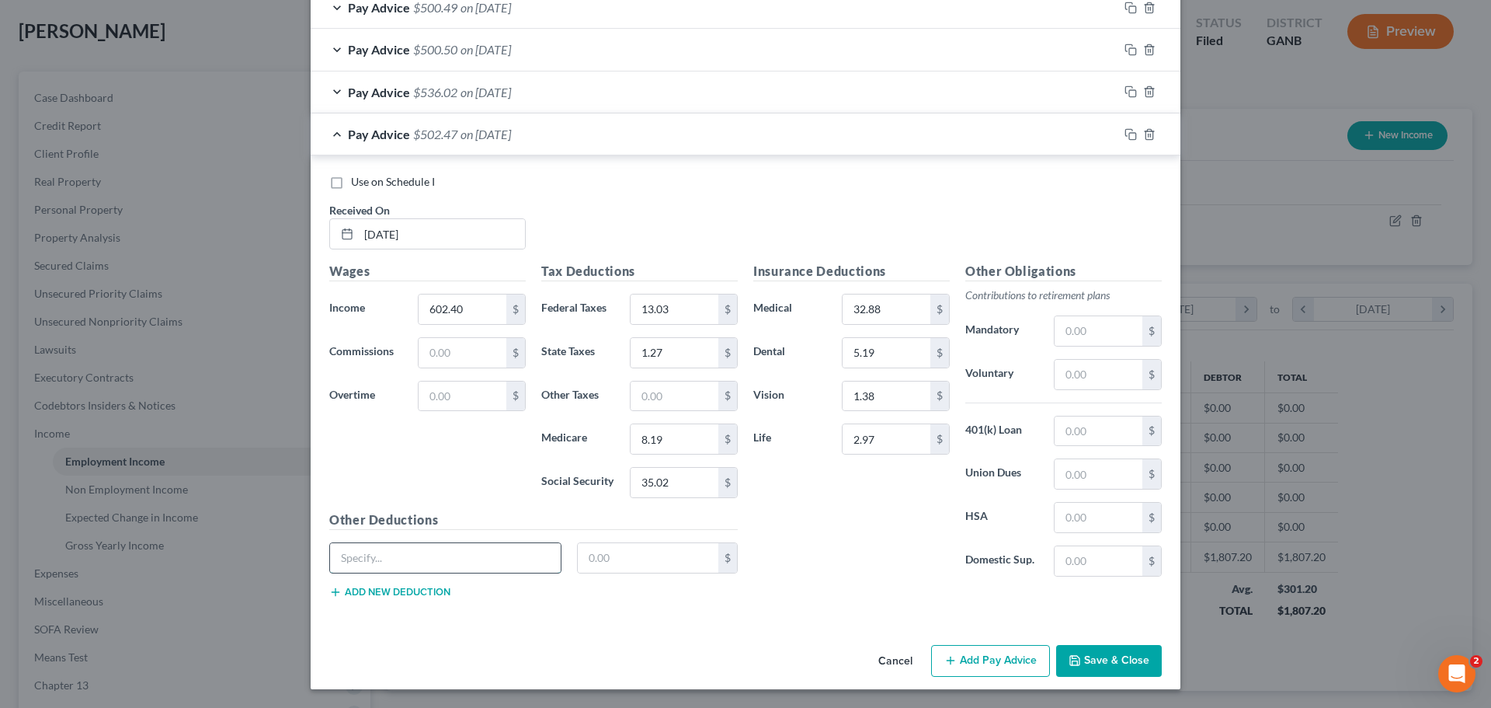
click at [499, 556] on input "text" at bounding box center [445, 558] width 231 height 30
type input "Accidental"
type input "1.30"
click at [409, 579] on div "Accidental 1.30 $" at bounding box center [534, 563] width 424 height 43
click at [405, 591] on button "Add new deduction" at bounding box center [389, 592] width 121 height 12
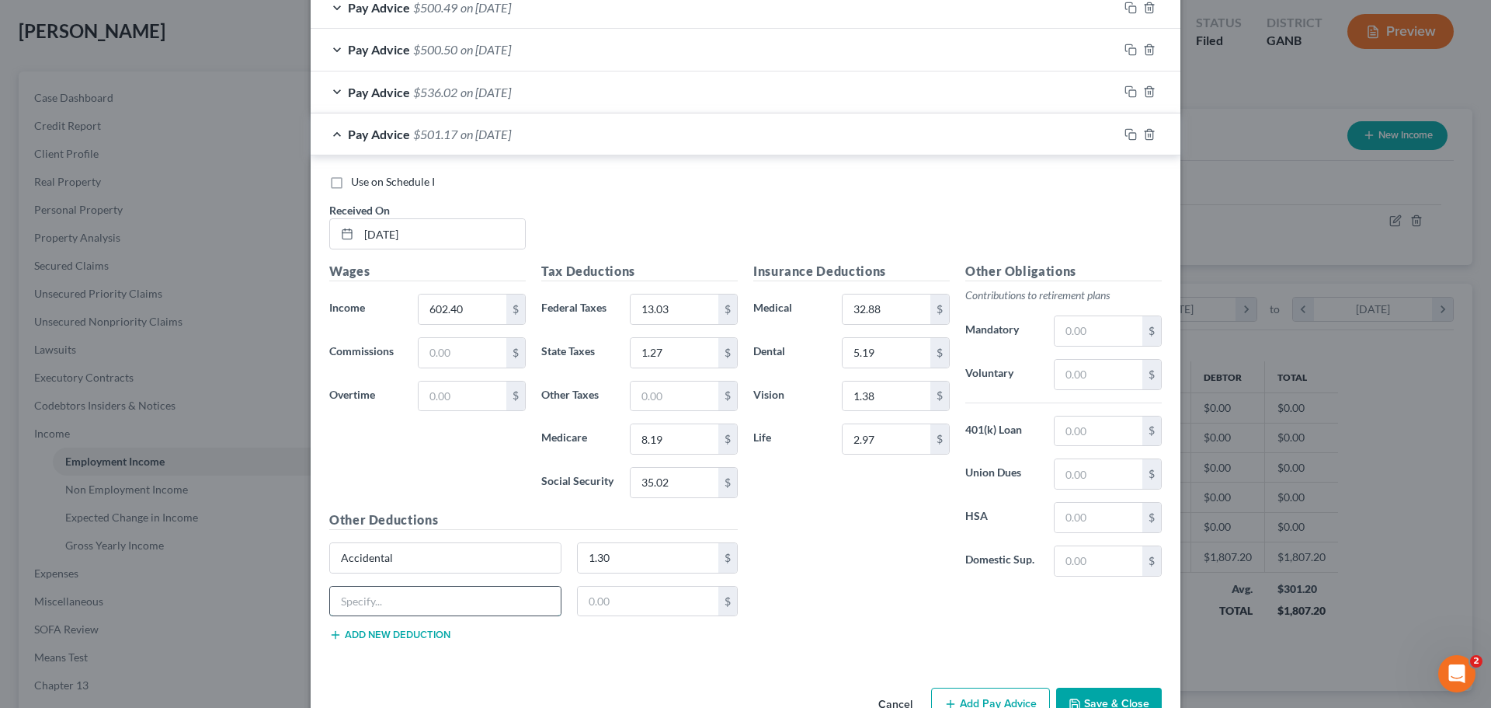
click at [410, 593] on input "text" at bounding box center [445, 601] width 231 height 30
type input "Garnishment"
type input "136.22"
click at [394, 631] on button "Add new deduction" at bounding box center [389, 634] width 121 height 12
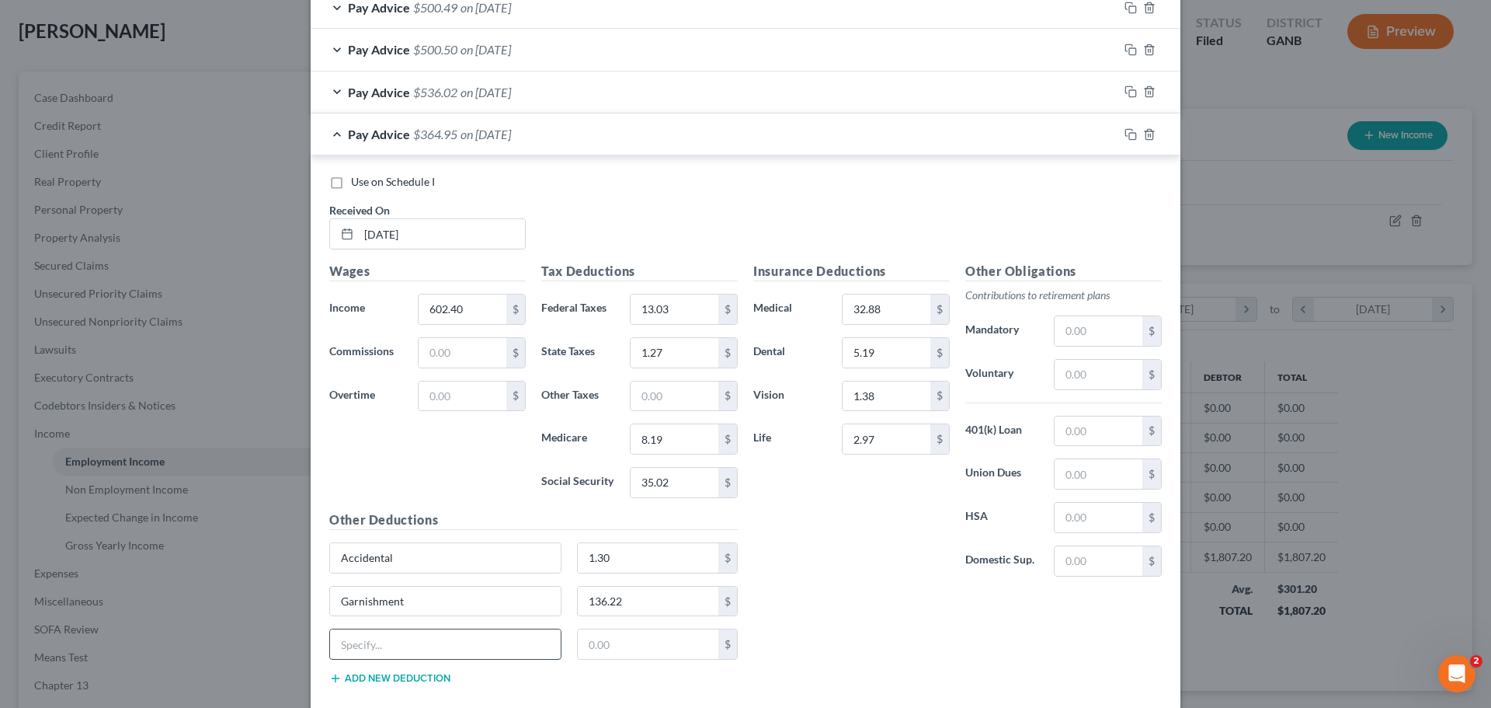
click at [394, 635] on input "text" at bounding box center [445, 644] width 231 height 30
type input "Sup Ad/D"
type input "0.67"
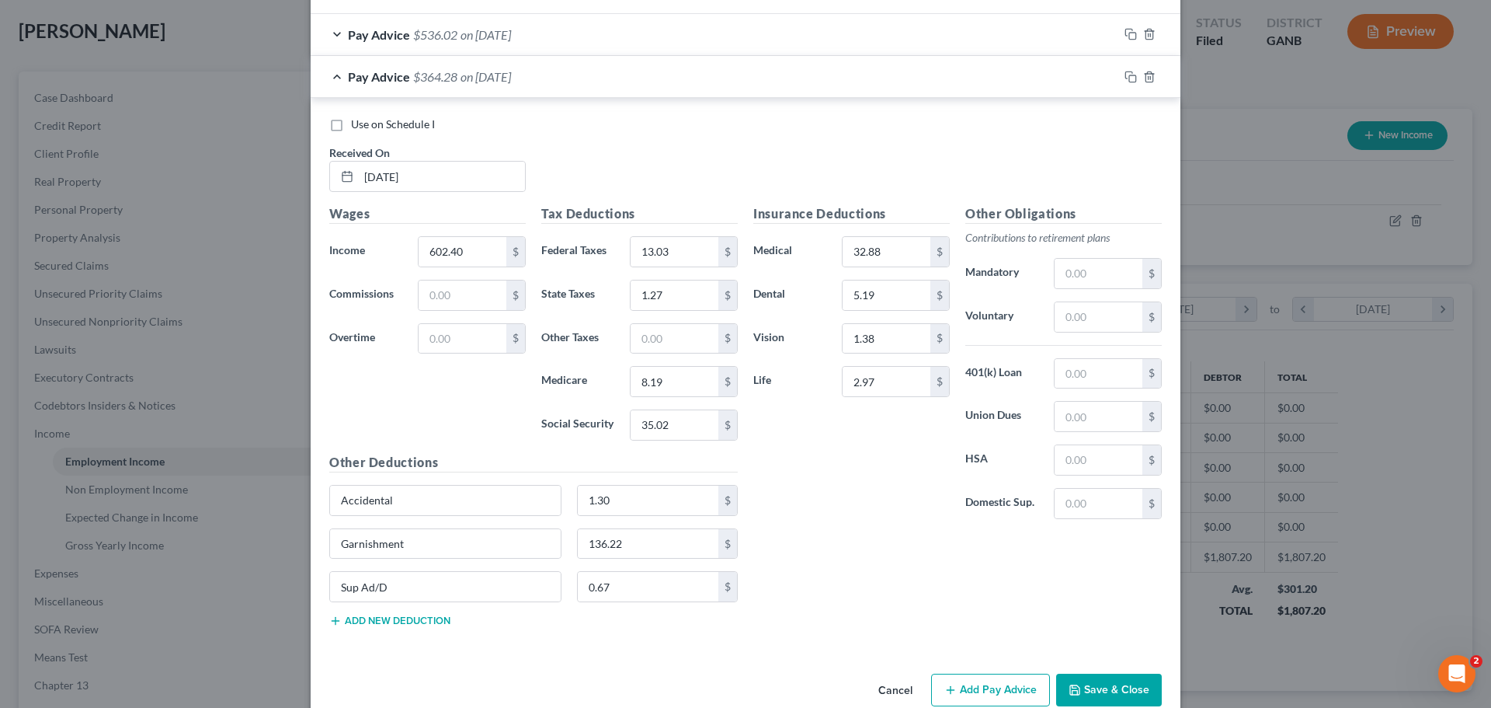
scroll to position [738, 0]
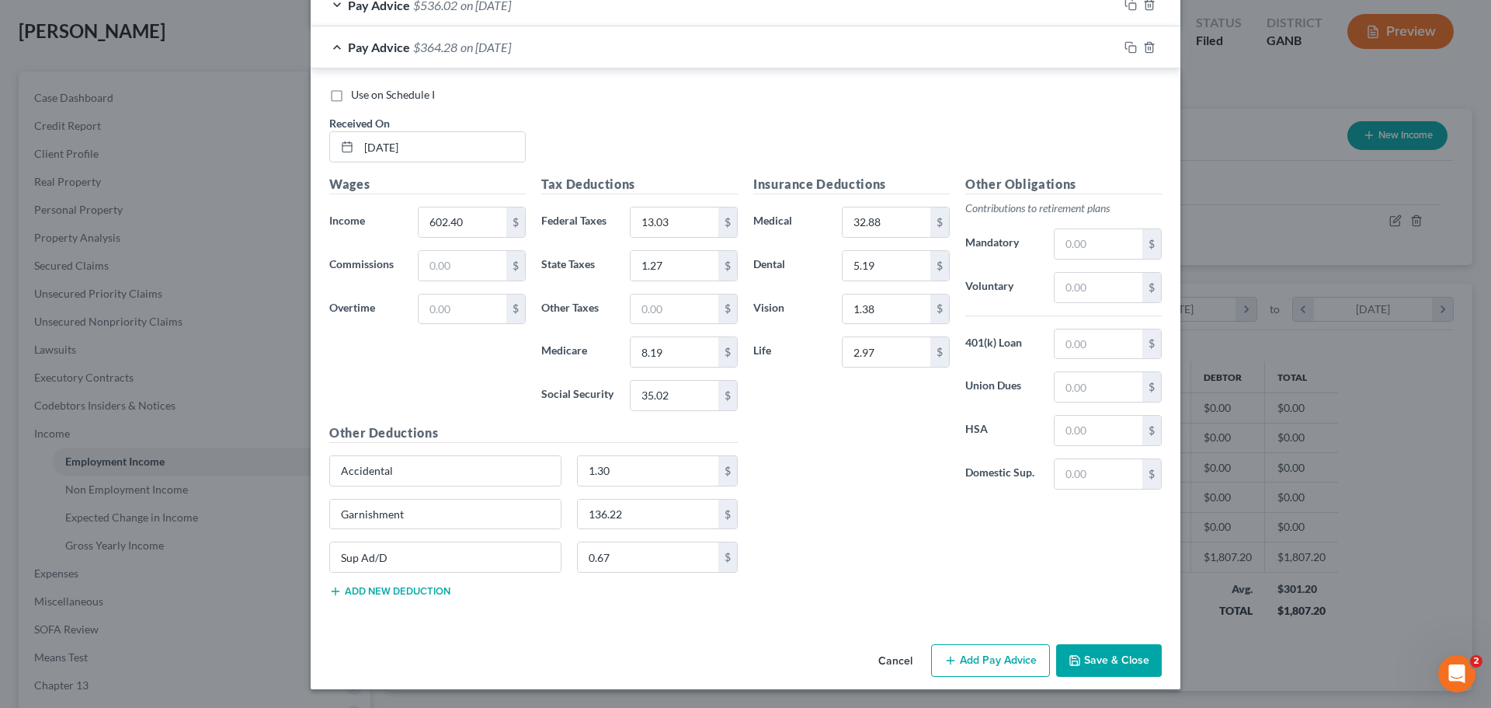
click at [1027, 663] on button "Add Pay Advice" at bounding box center [990, 660] width 119 height 33
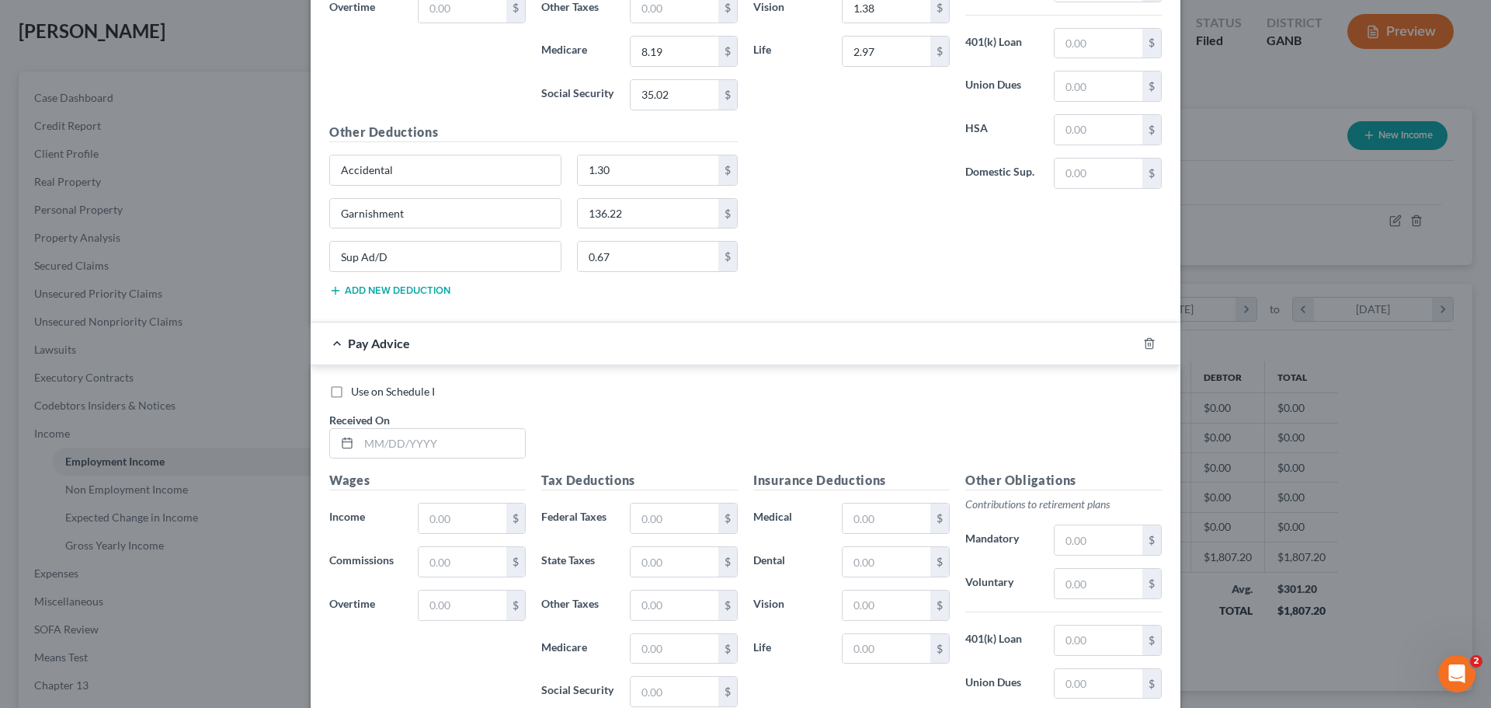
scroll to position [1049, 0]
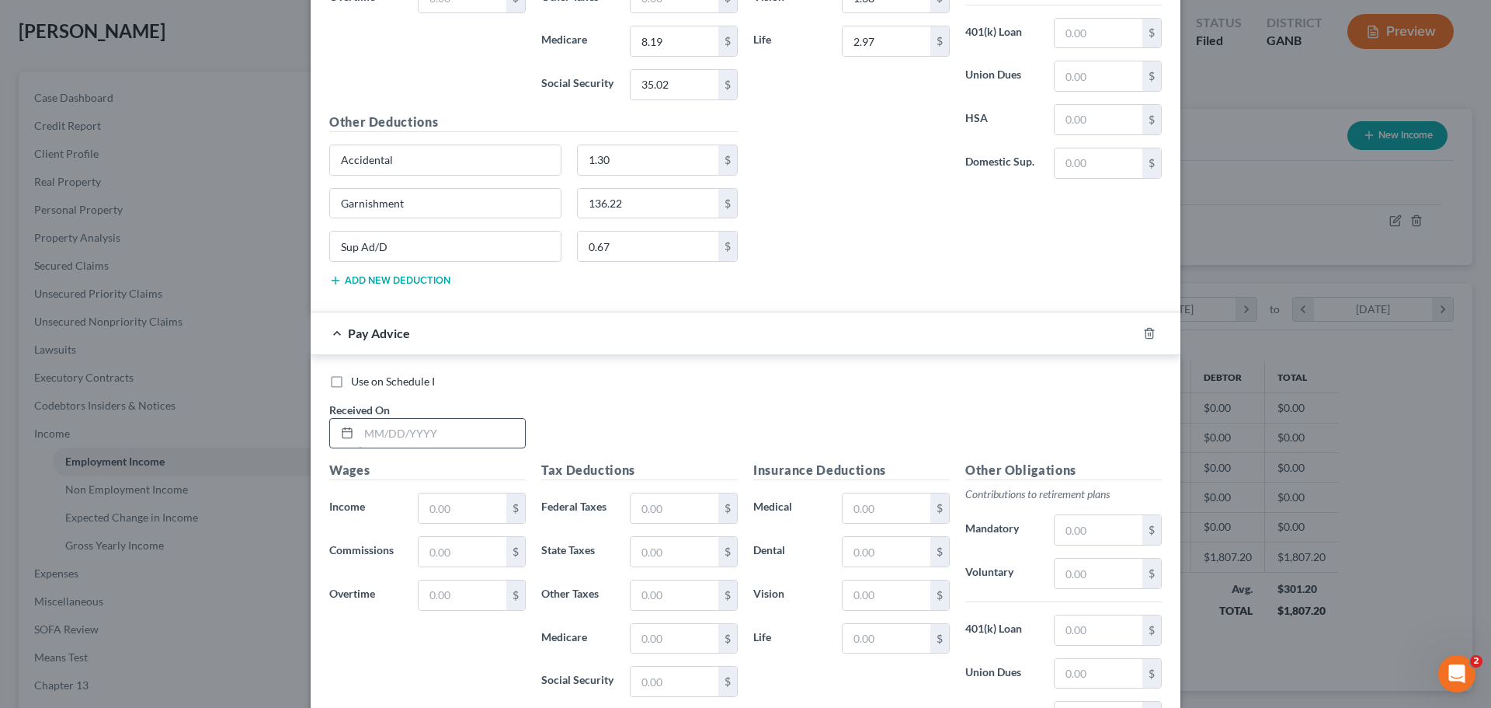
click at [508, 433] on input "text" at bounding box center [442, 434] width 166 height 30
type input "[DATE]"
type input "602.40"
type input "13.03"
type input "1.27"
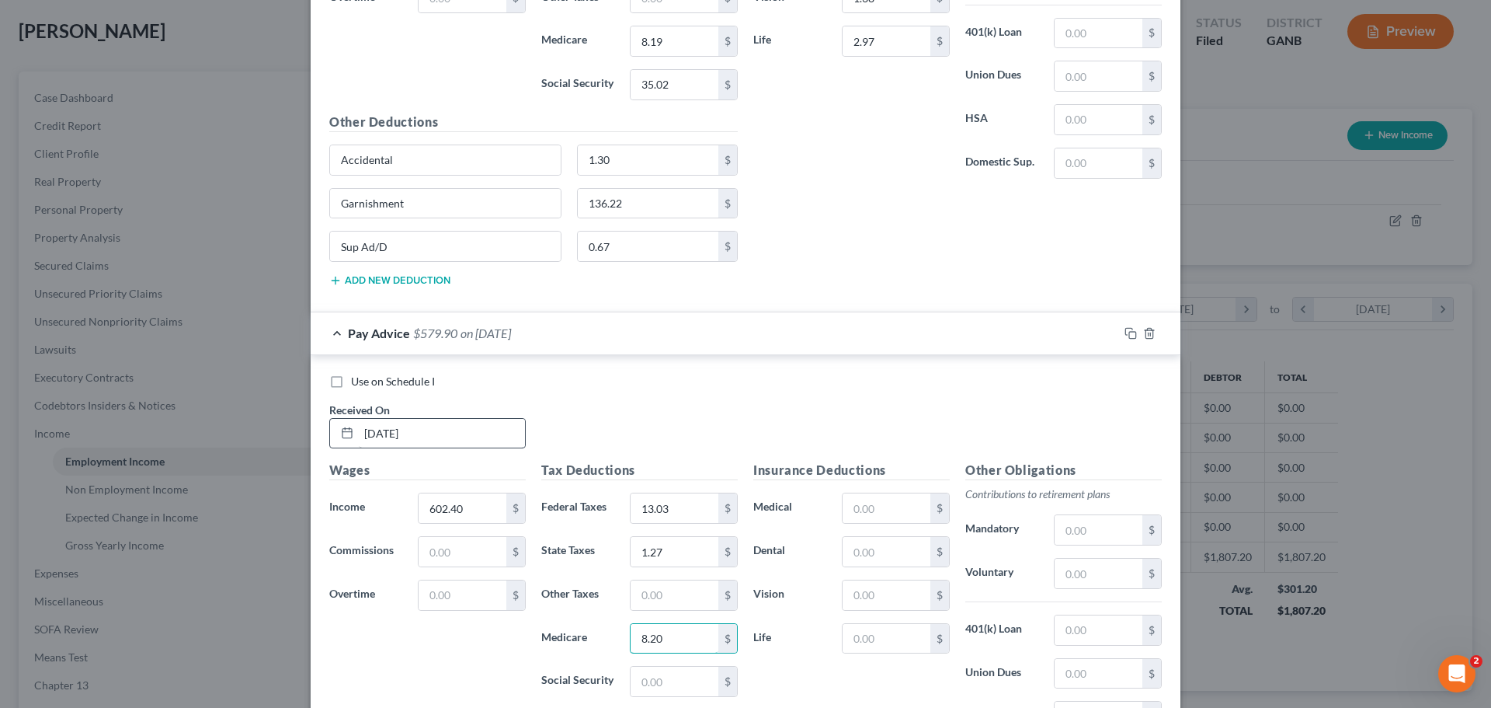
type input "8.20"
type input "35.06"
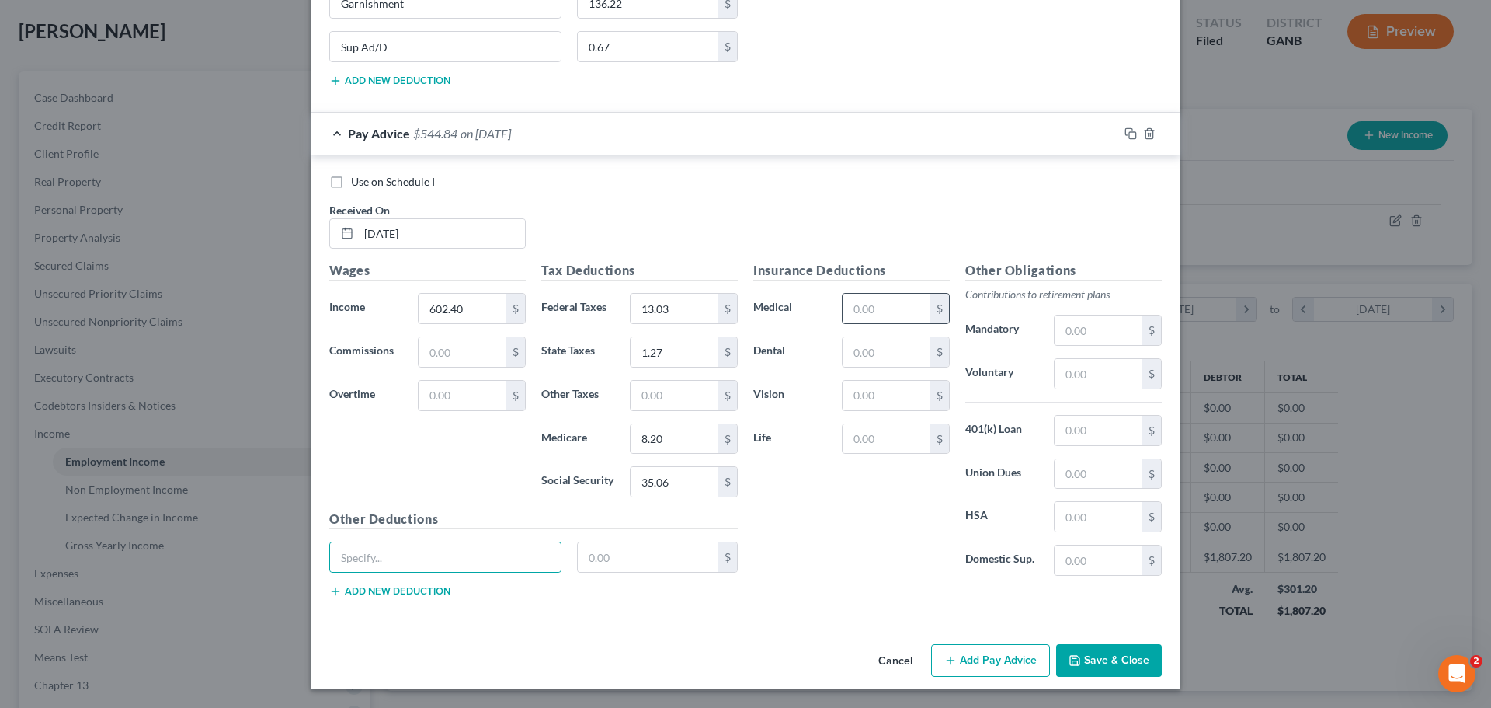
click at [907, 305] on input "text" at bounding box center [887, 309] width 88 height 30
type input "32.88"
type input "5.19"
type input "1.38"
type input "2.97"
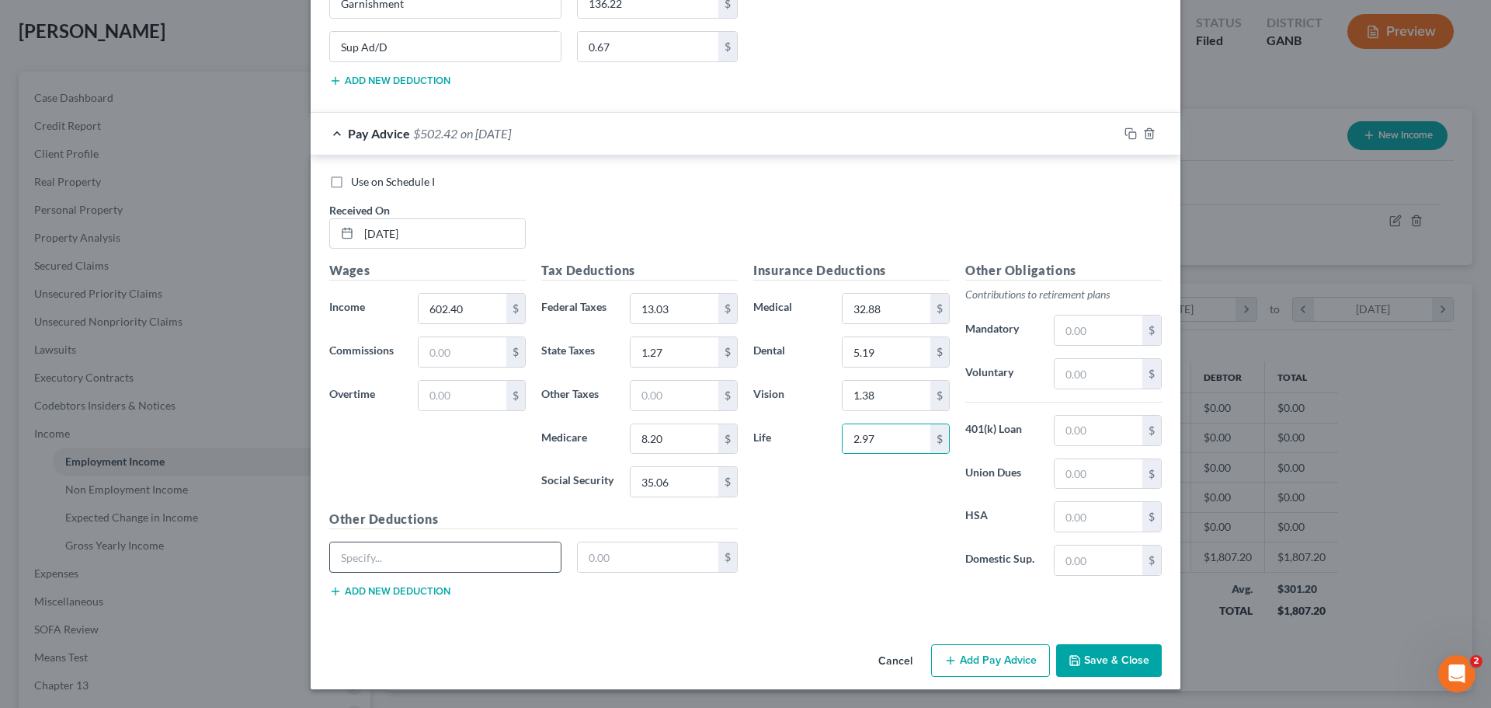
click at [533, 563] on input "text" at bounding box center [445, 557] width 231 height 30
type input "Accidental"
type input "1.30"
click at [432, 591] on button "Add new deduction" at bounding box center [389, 591] width 121 height 12
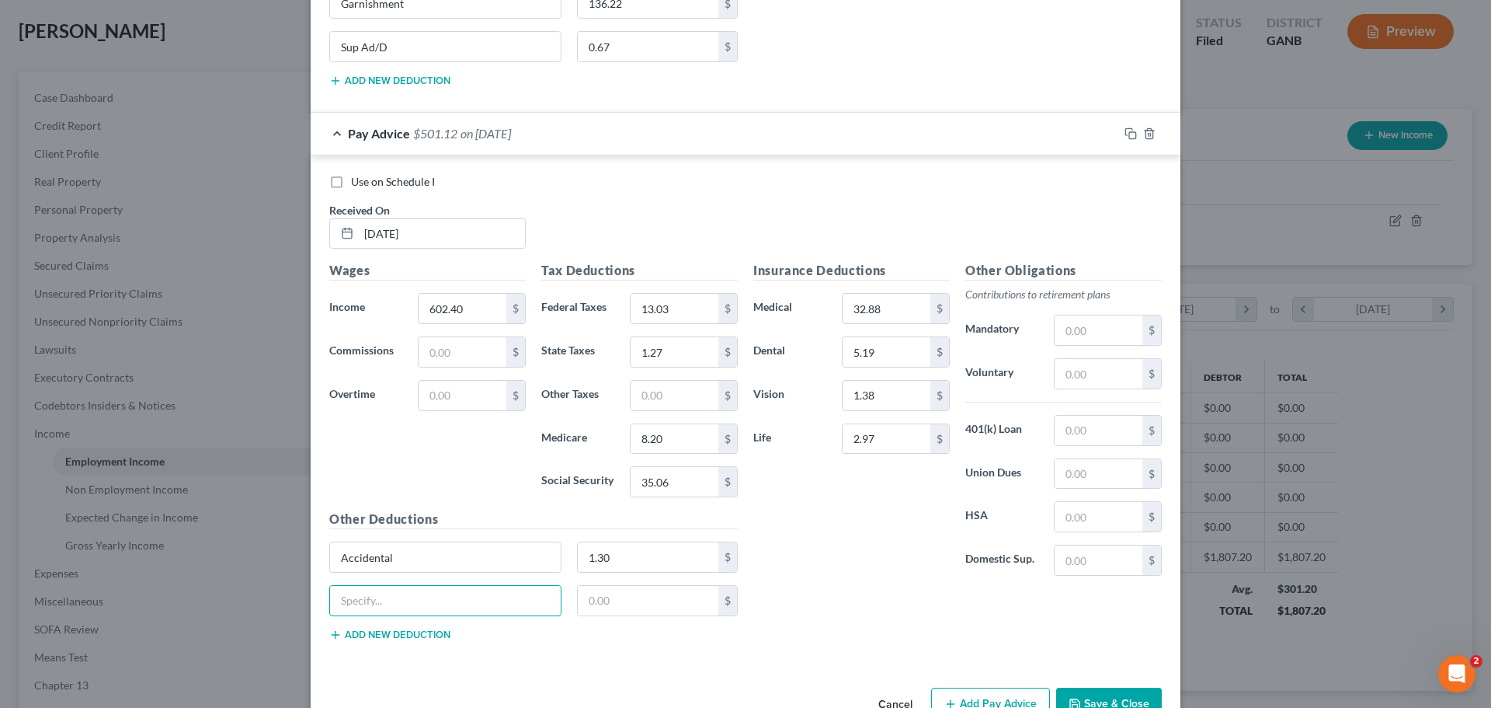
click at [432, 591] on input "text" at bounding box center [445, 601] width 231 height 30
type input "Garnishment"
type input "136.21"
click at [399, 640] on button "Add new deduction" at bounding box center [389, 634] width 121 height 12
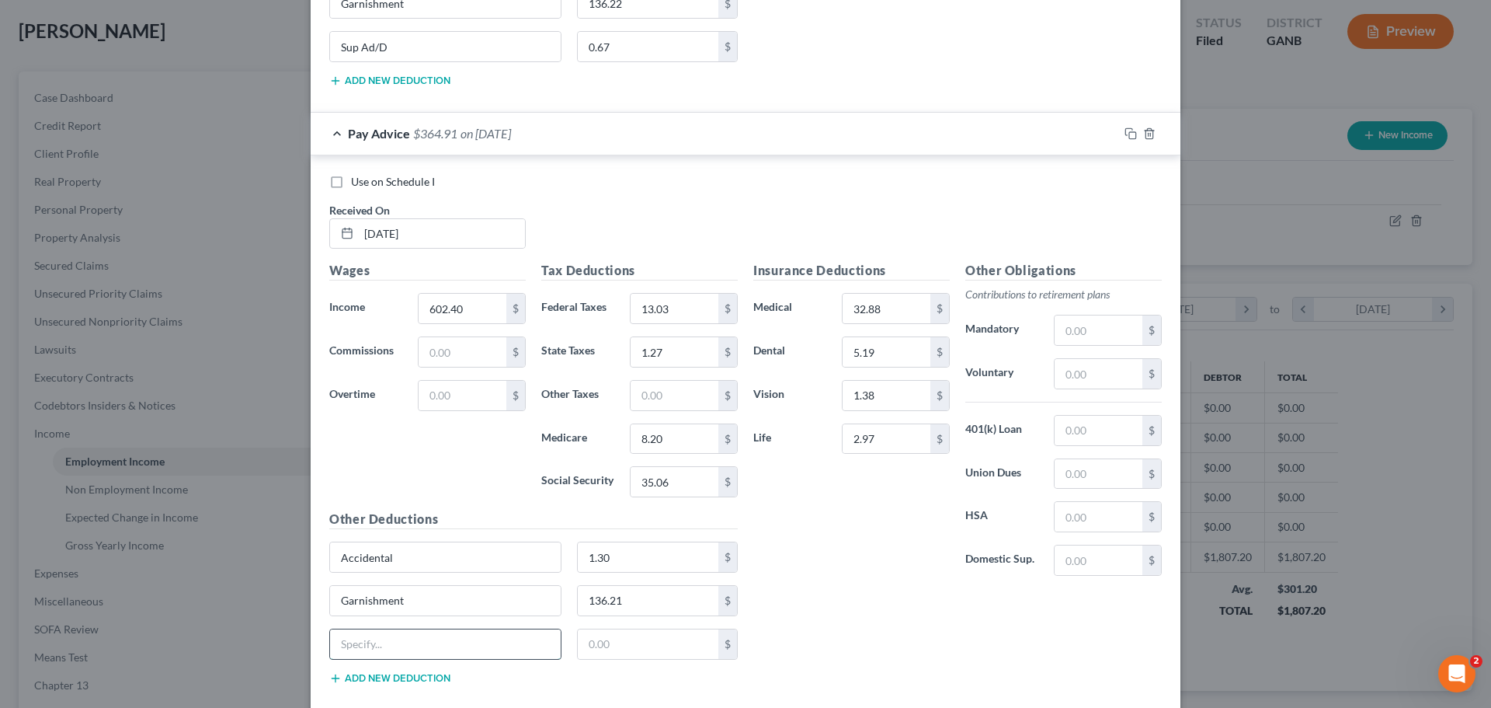
click at [401, 640] on input "text" at bounding box center [445, 644] width 231 height 30
type input "Supp Ad/D"
type input "2.97"
click at [433, 680] on button "Add new deduction" at bounding box center [389, 678] width 121 height 12
click at [435, 680] on input "text" at bounding box center [445, 688] width 231 height 30
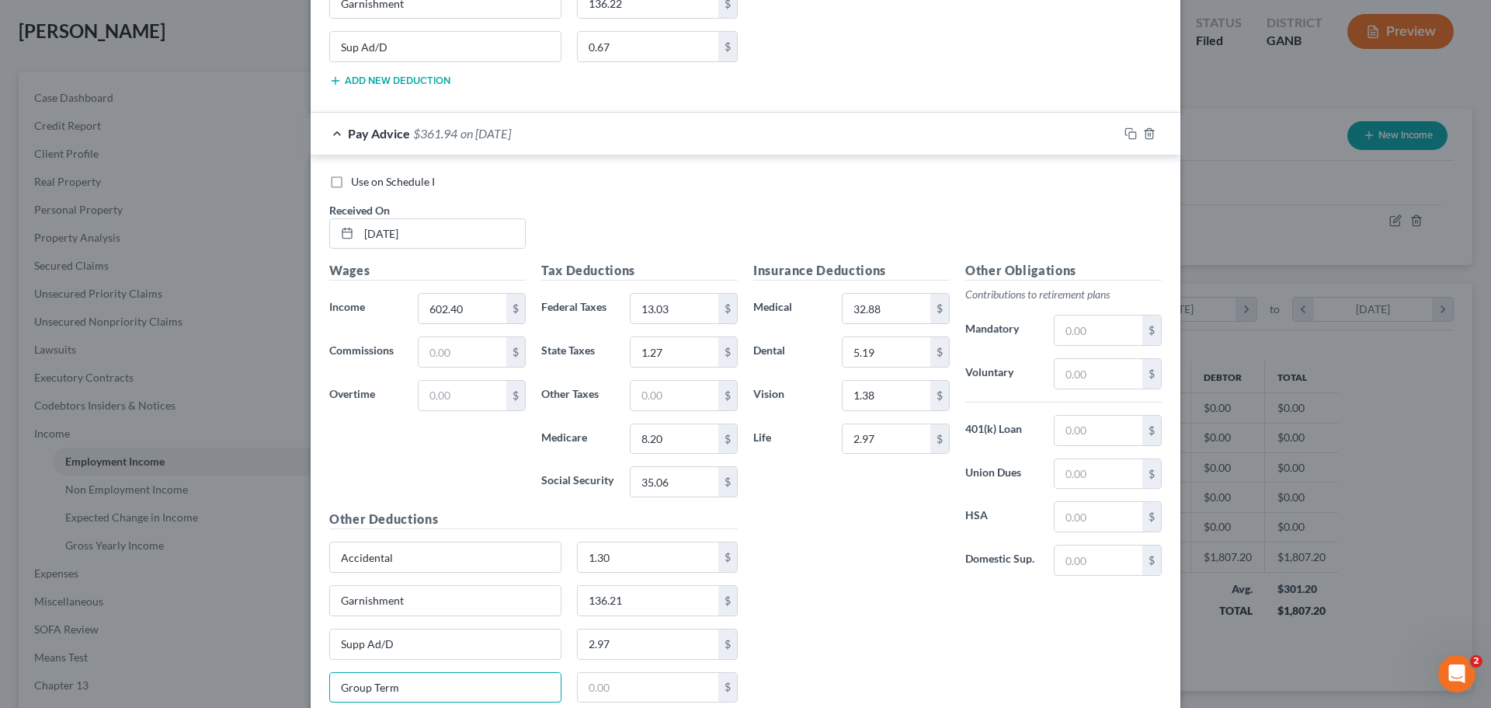
type input "Group Term"
type input "2.54"
click at [646, 643] on input "2.97" at bounding box center [648, 644] width 141 height 30
type input "0.67"
click at [786, 607] on div "Insurance Deductions Medical 32.88 $ Dental 5.19 $ Vision 1.38 $ Life 2.97 $ Ot…" at bounding box center [958, 488] width 424 height 454
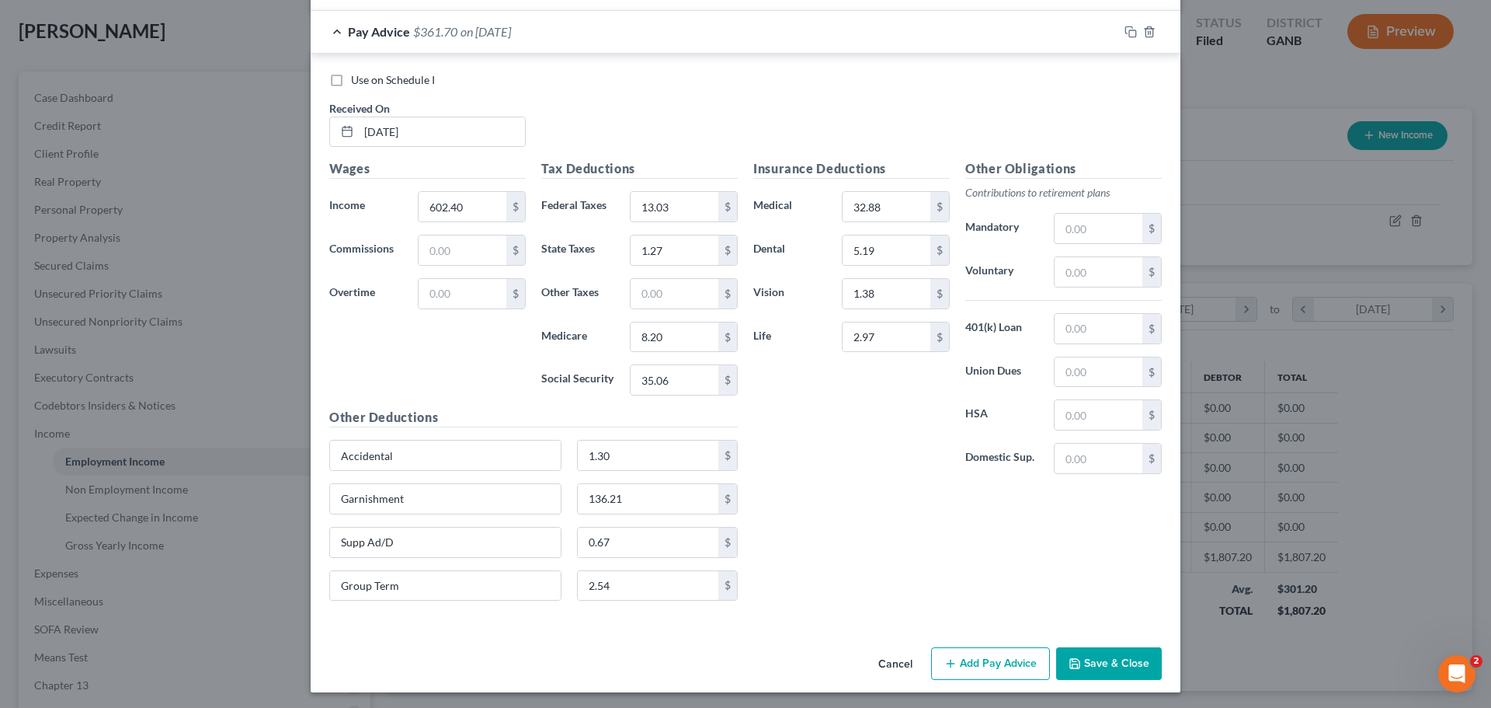
scroll to position [1353, 0]
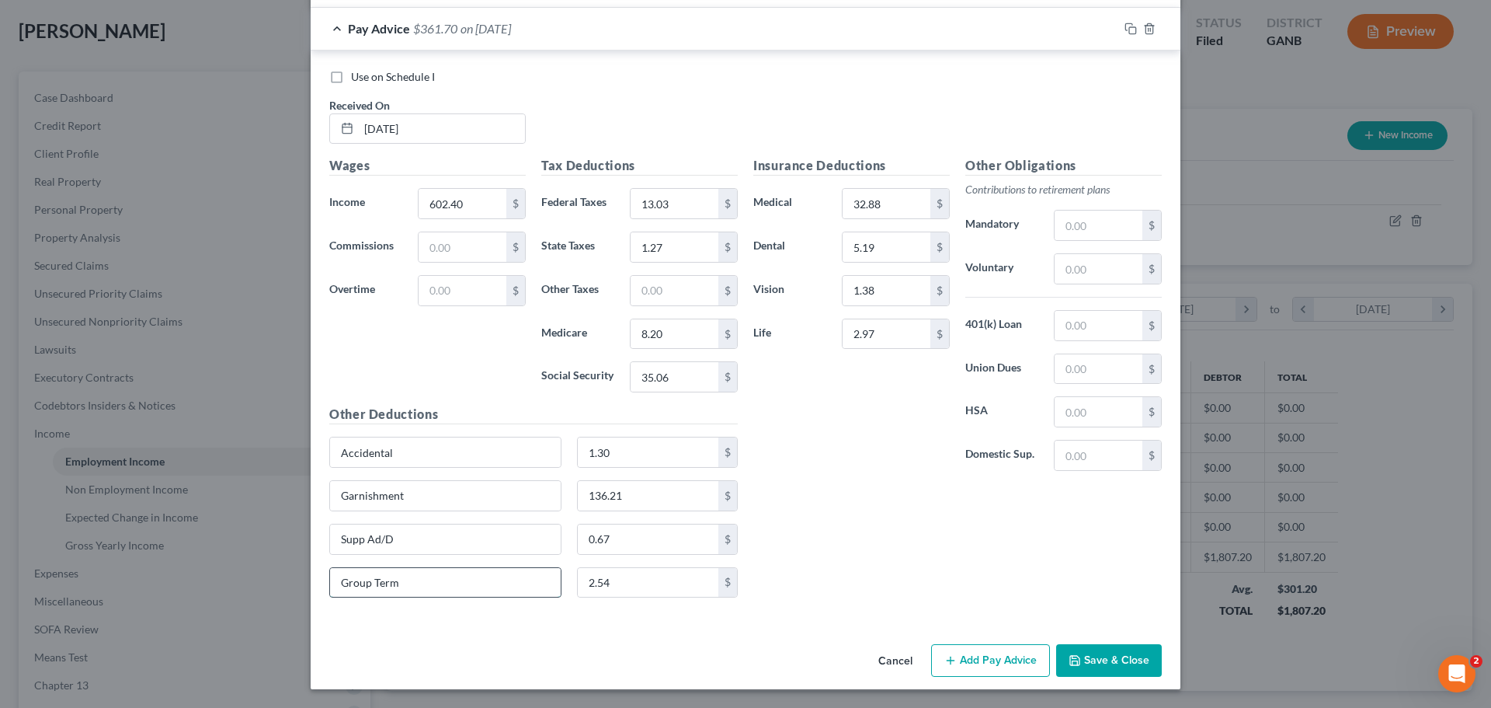
click at [433, 587] on input "Group Term" at bounding box center [445, 583] width 231 height 30
drag, startPoint x: 425, startPoint y: 586, endPoint x: 300, endPoint y: 602, distance: 126.0
click at [300, 602] on div "Edit Income Source × Employment Type * Select Full or [DEMOGRAPHIC_DATA] Employ…" at bounding box center [745, 354] width 1491 height 708
click at [996, 655] on button "Add Pay Advice" at bounding box center [990, 660] width 119 height 33
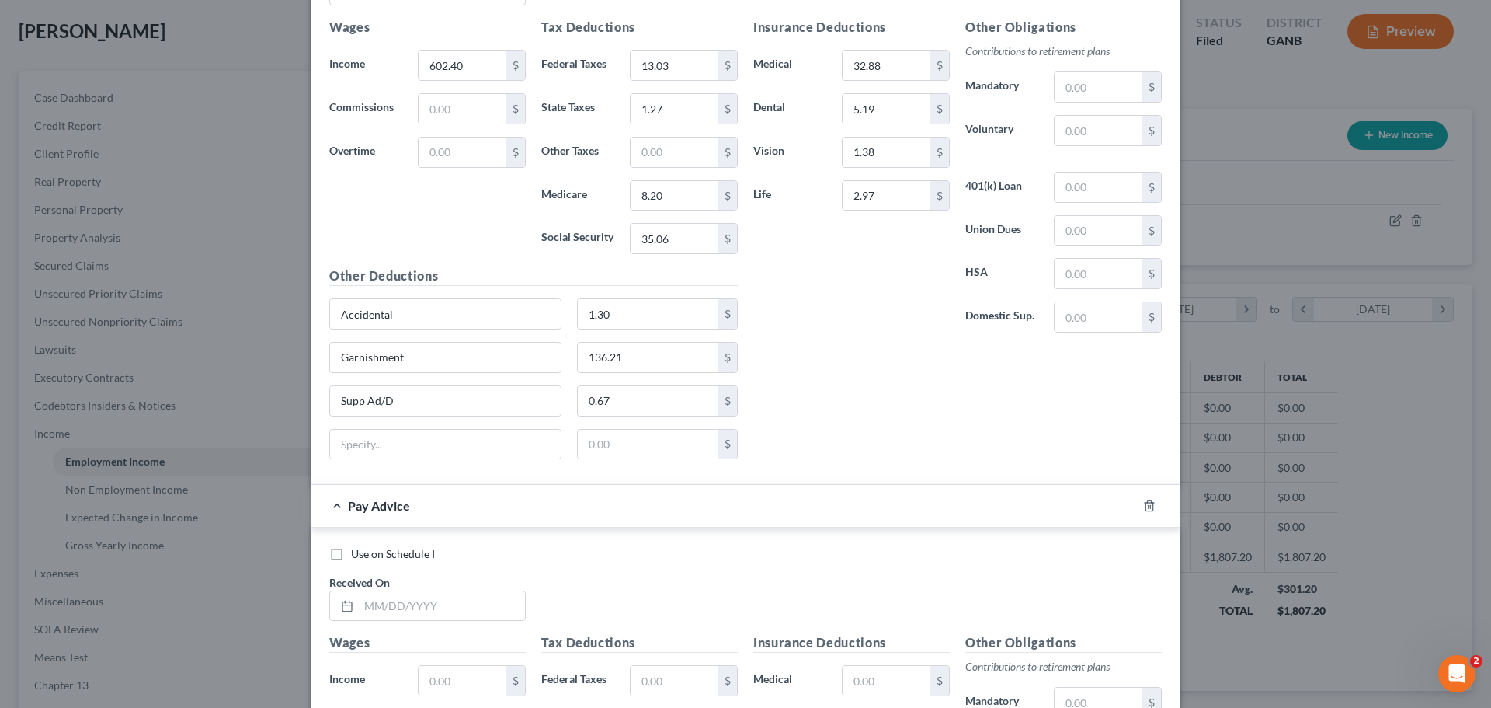
scroll to position [1586, 0]
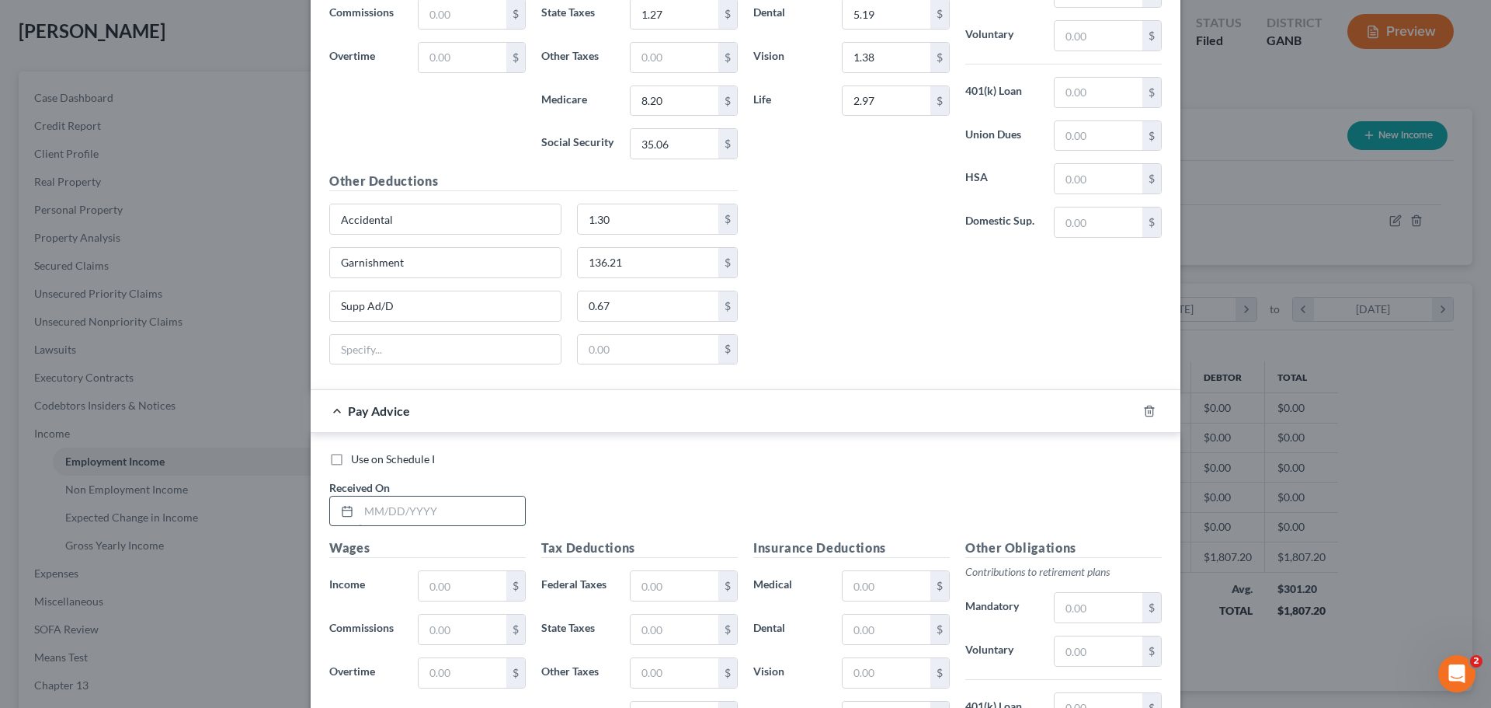
click at [497, 503] on input "text" at bounding box center [442, 511] width 166 height 30
type input "[DATE]"
type input "602.40"
type input "2"
type input "13.03"
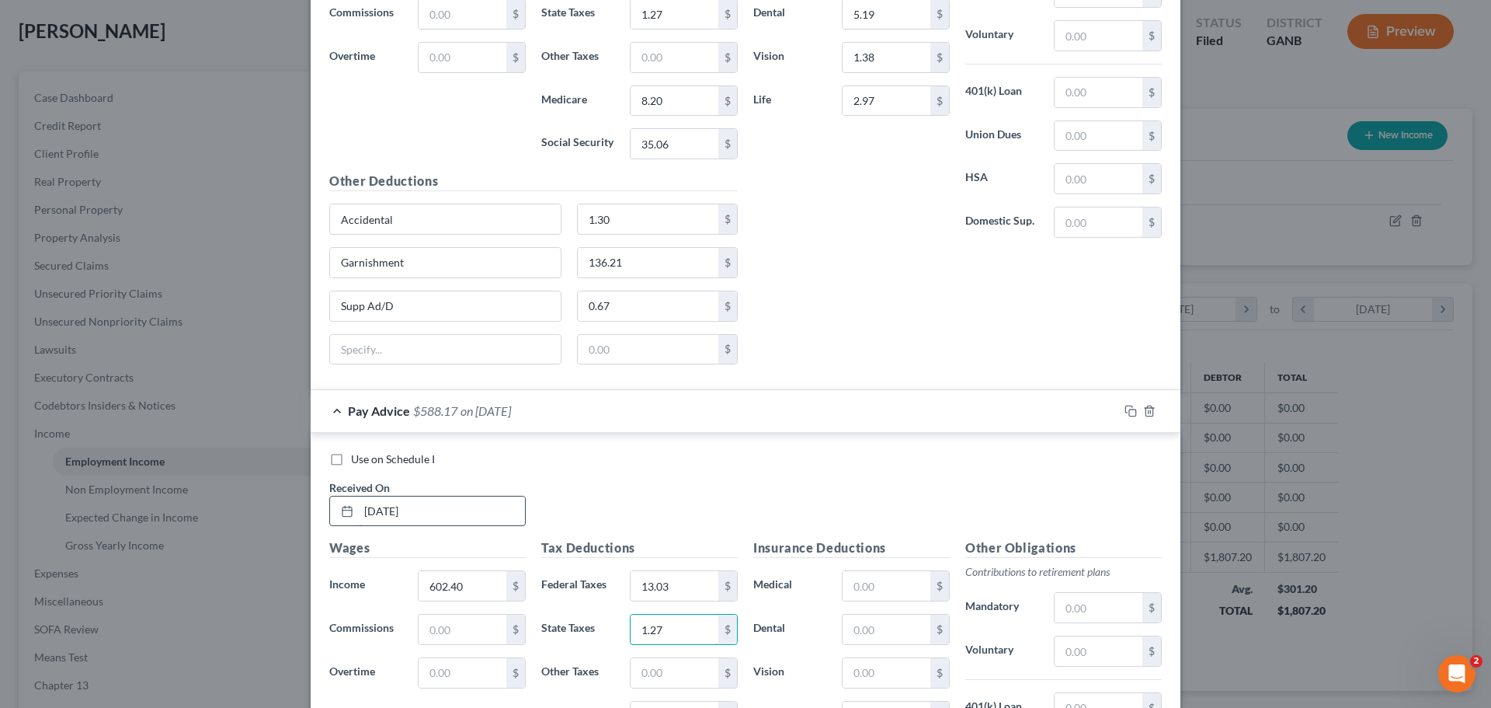
type input "1.27"
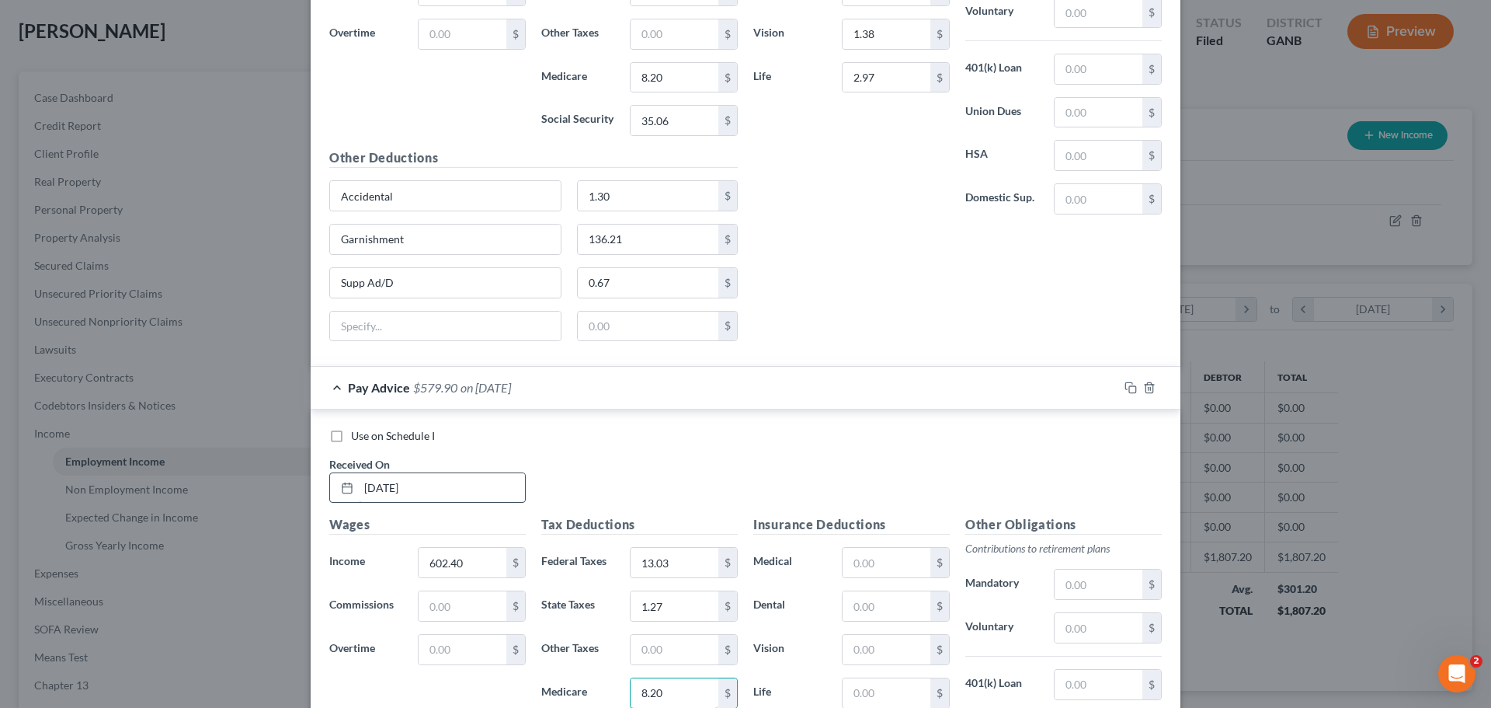
type input "8.20"
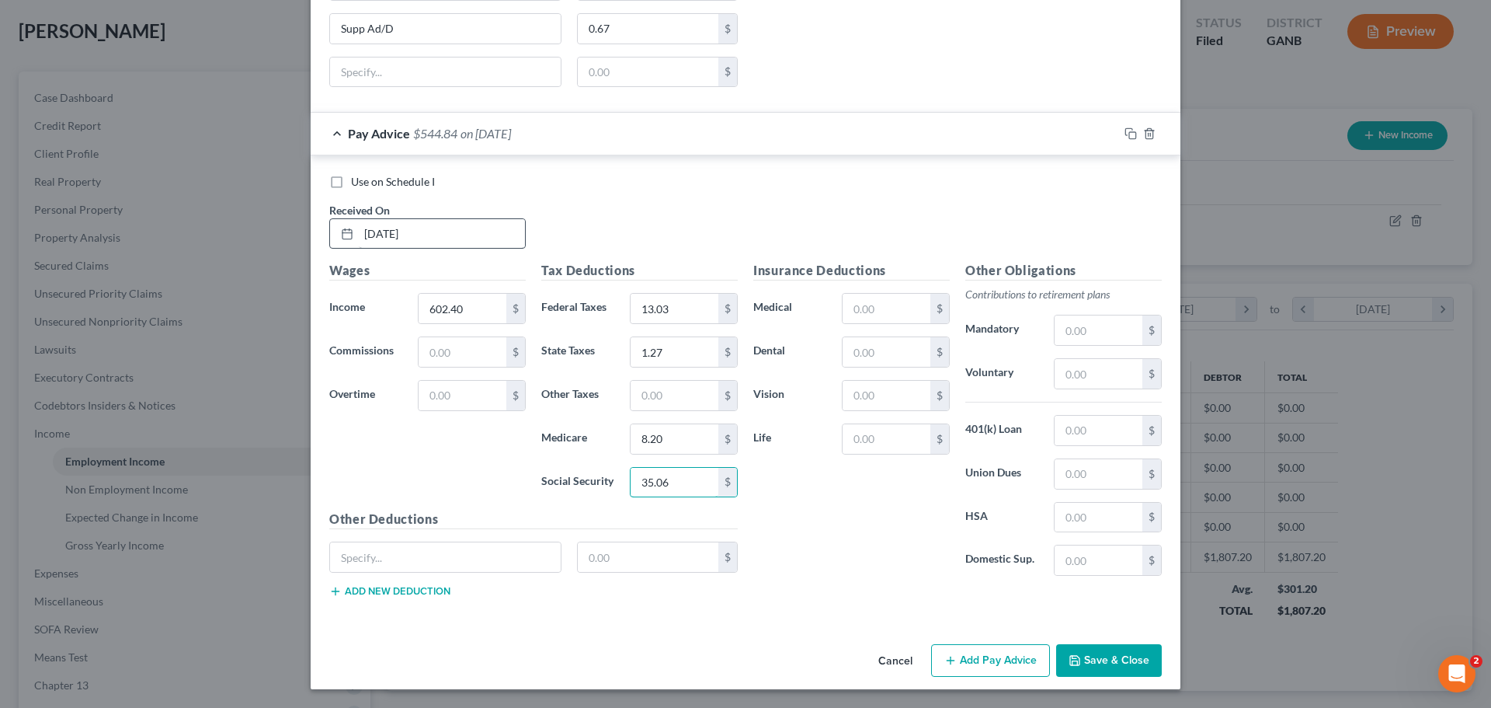
type input "35.06"
click at [882, 305] on input "text" at bounding box center [887, 309] width 88 height 30
type input "32.88"
type input "5.19"
type input "1.38"
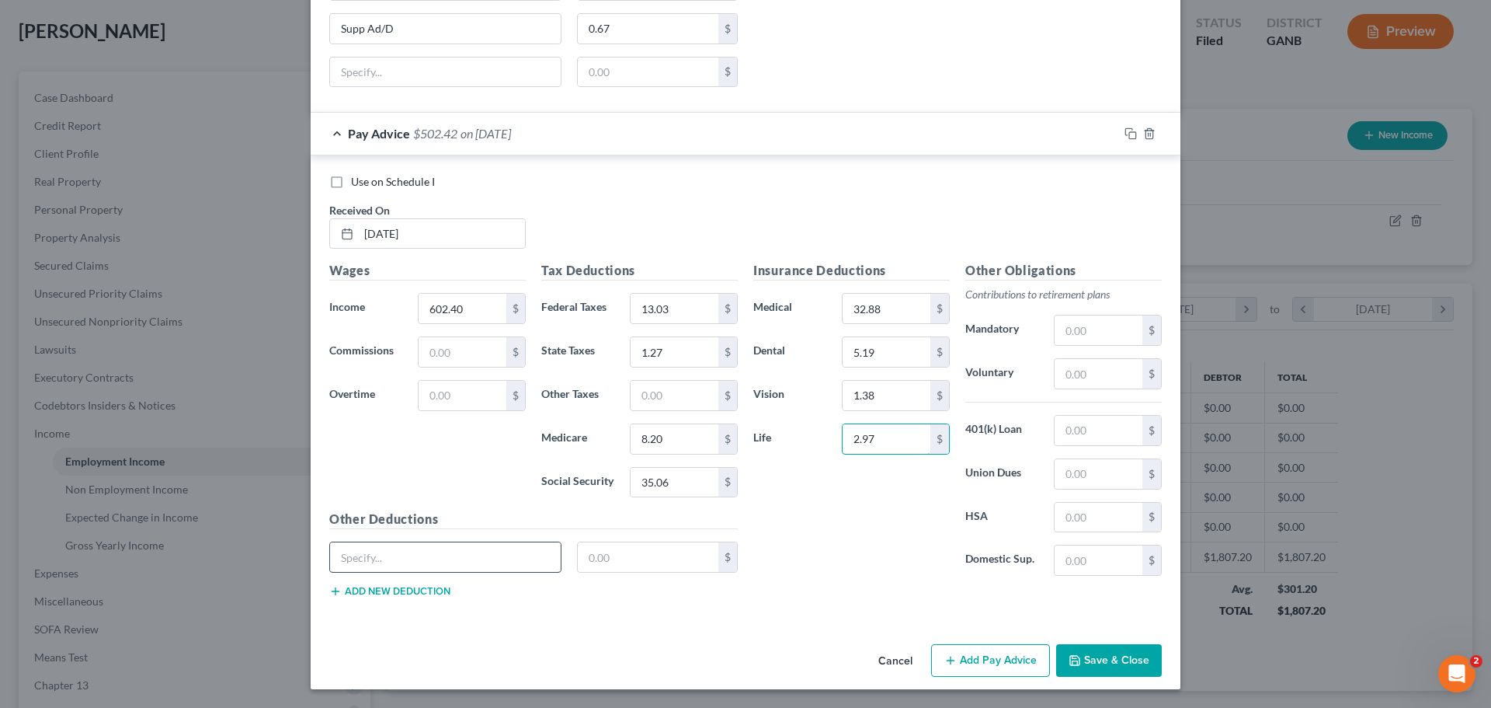
type input "2.97"
click at [499, 556] on input "text" at bounding box center [445, 557] width 231 height 30
type input "Supp Ad/D"
type input "0.67"
click at [375, 585] on button "Add new deduction" at bounding box center [389, 591] width 121 height 12
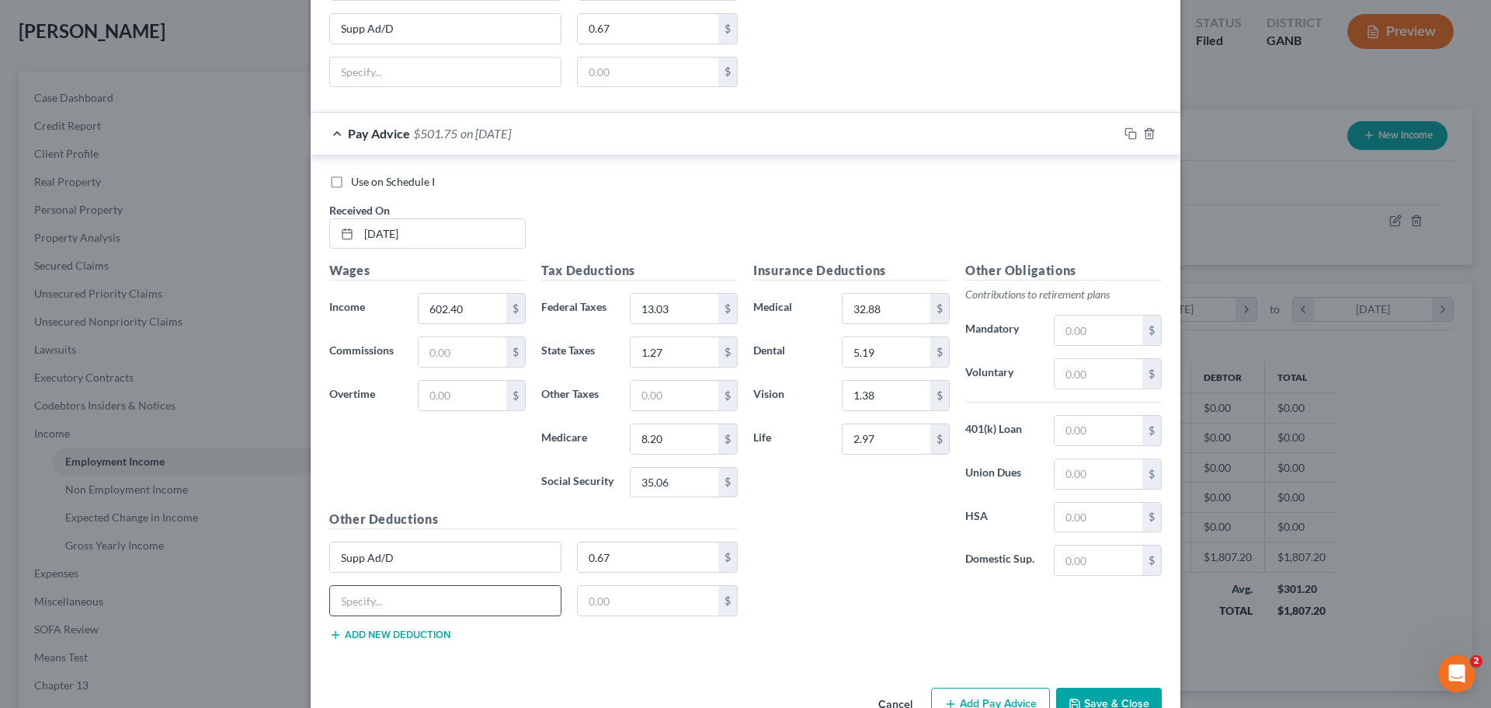
click at [418, 604] on input "text" at bounding box center [445, 601] width 231 height 30
type input "Garnishment"
type input "136.21"
click at [425, 628] on button "Add new deduction" at bounding box center [389, 634] width 121 height 12
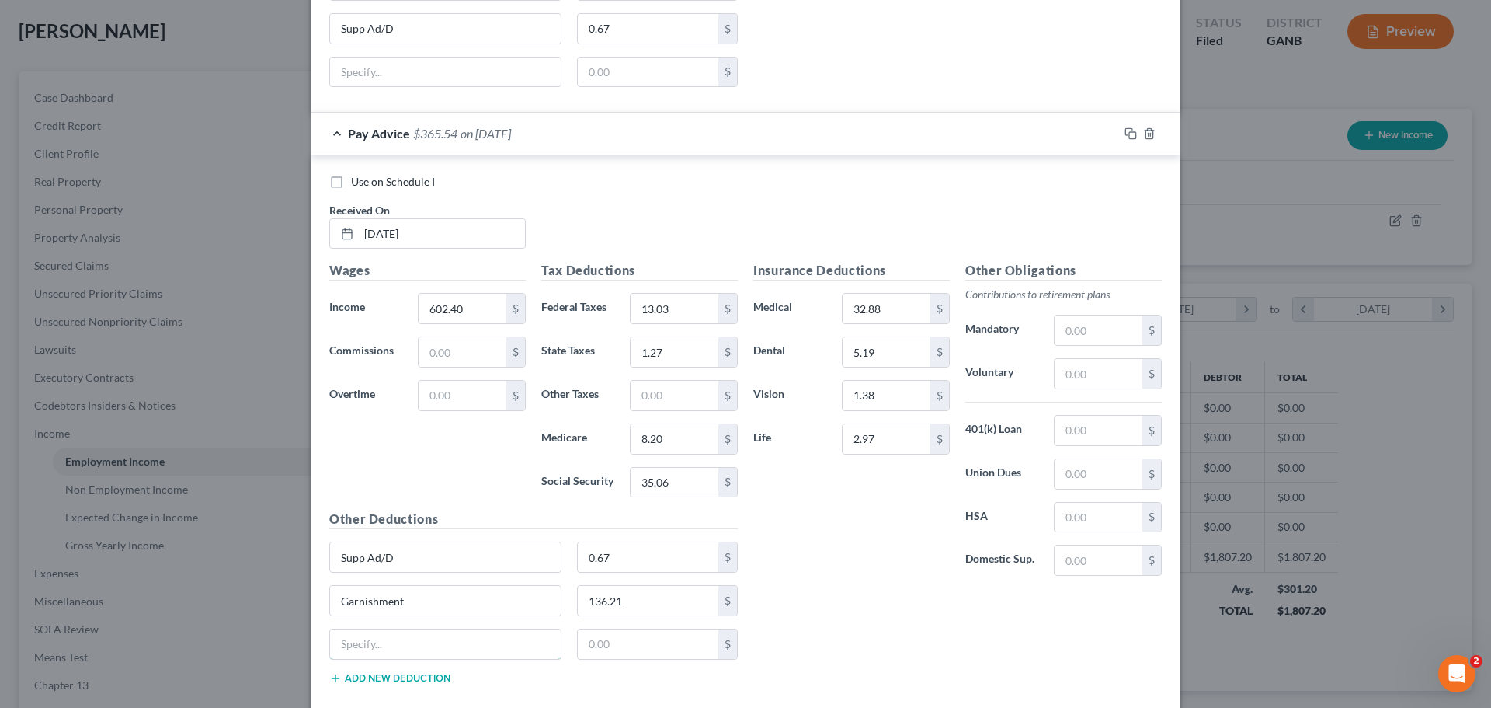
click at [425, 629] on input "text" at bounding box center [445, 644] width 231 height 30
type input "Accidental"
type input "1.30"
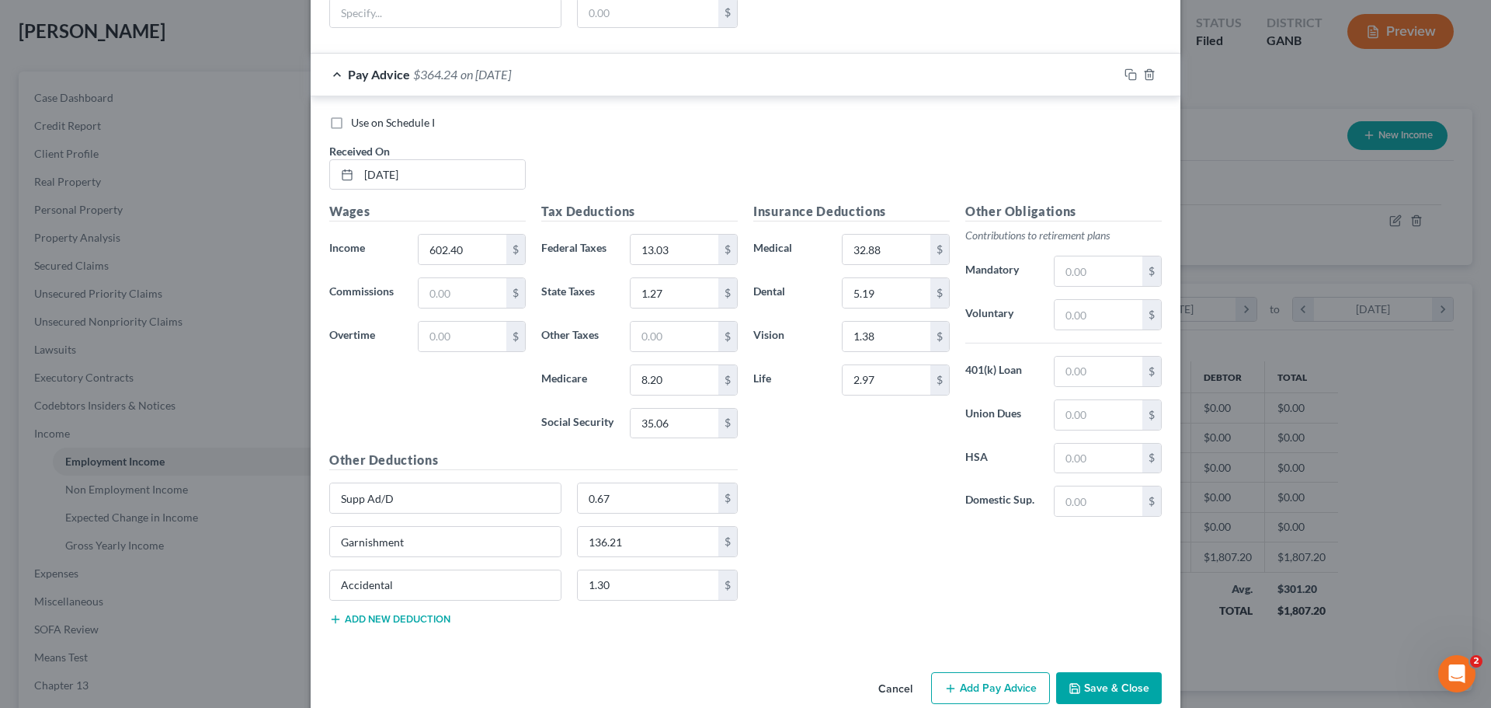
scroll to position [1949, 0]
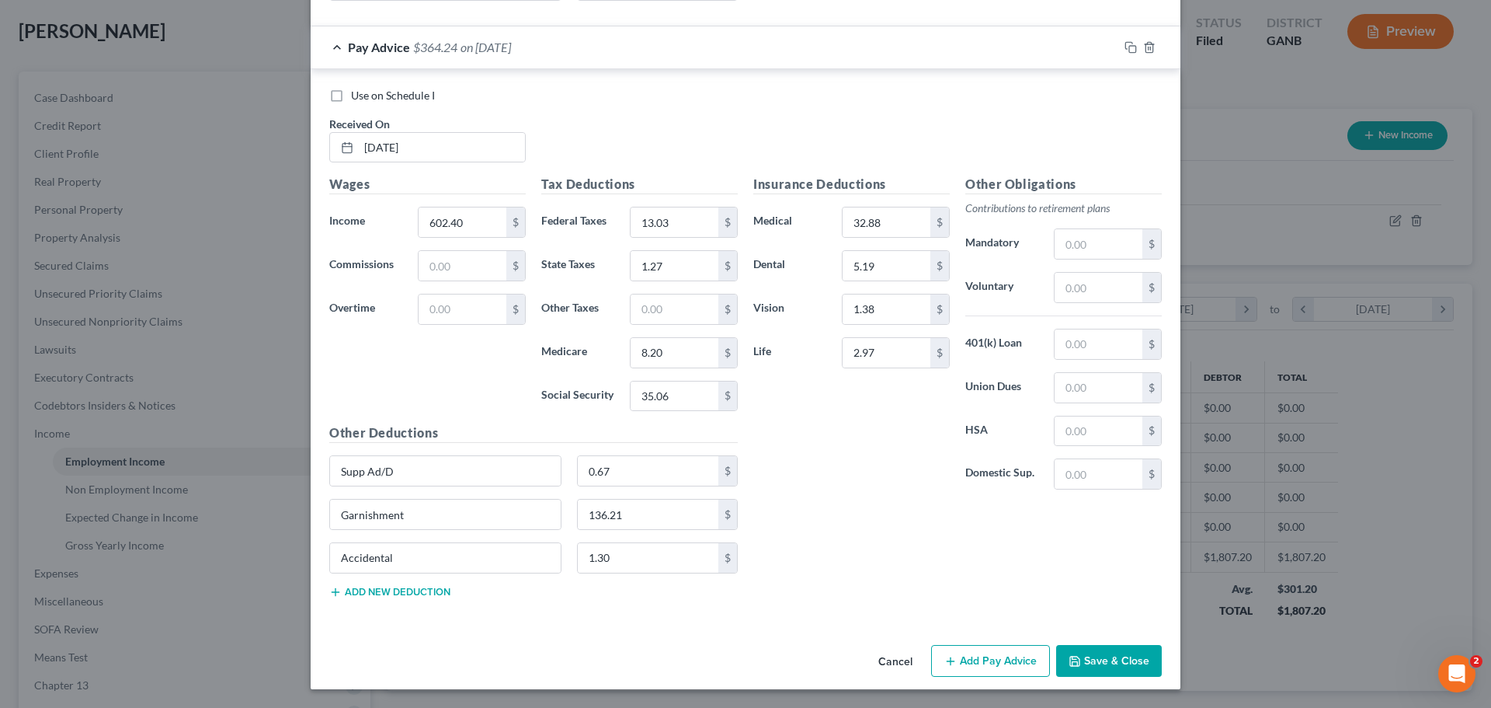
click at [1014, 669] on button "Add Pay Advice" at bounding box center [990, 661] width 119 height 33
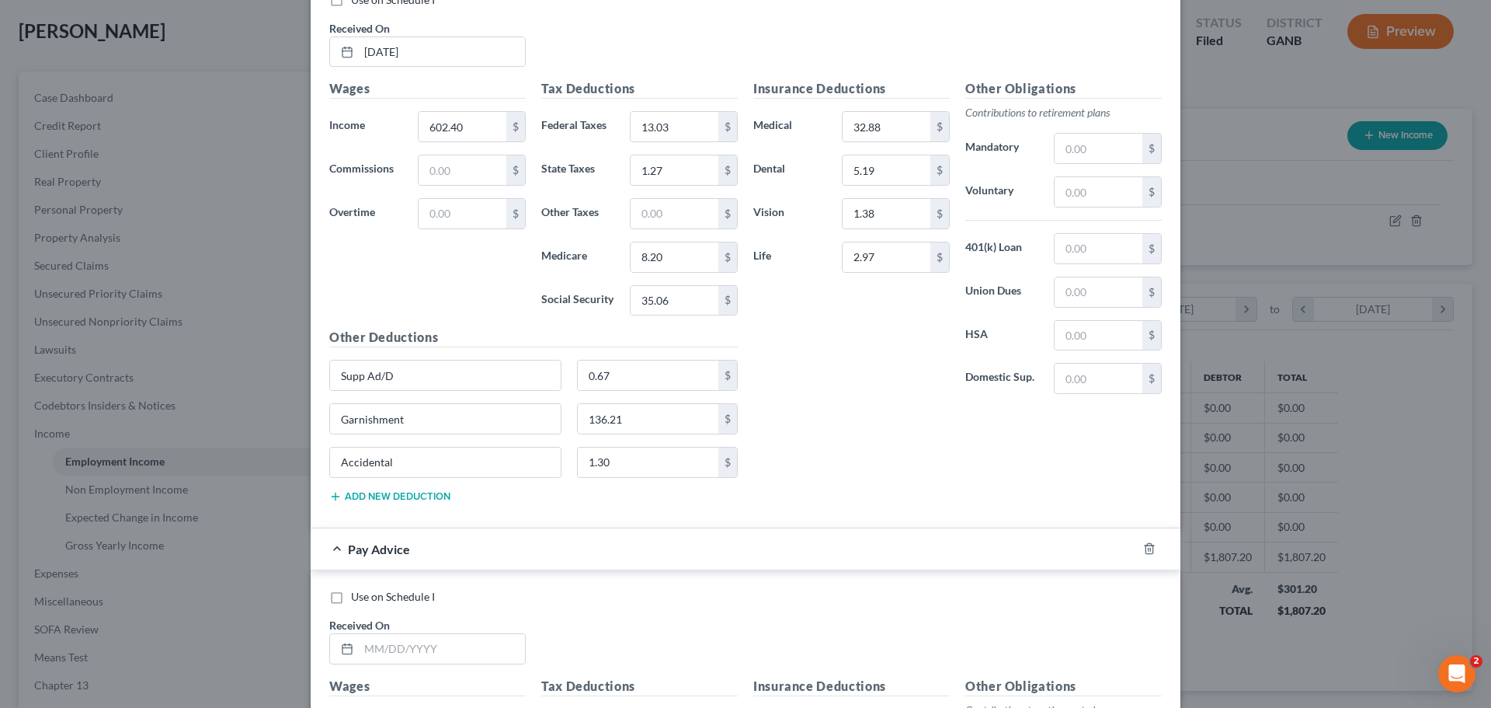
scroll to position [2182, 0]
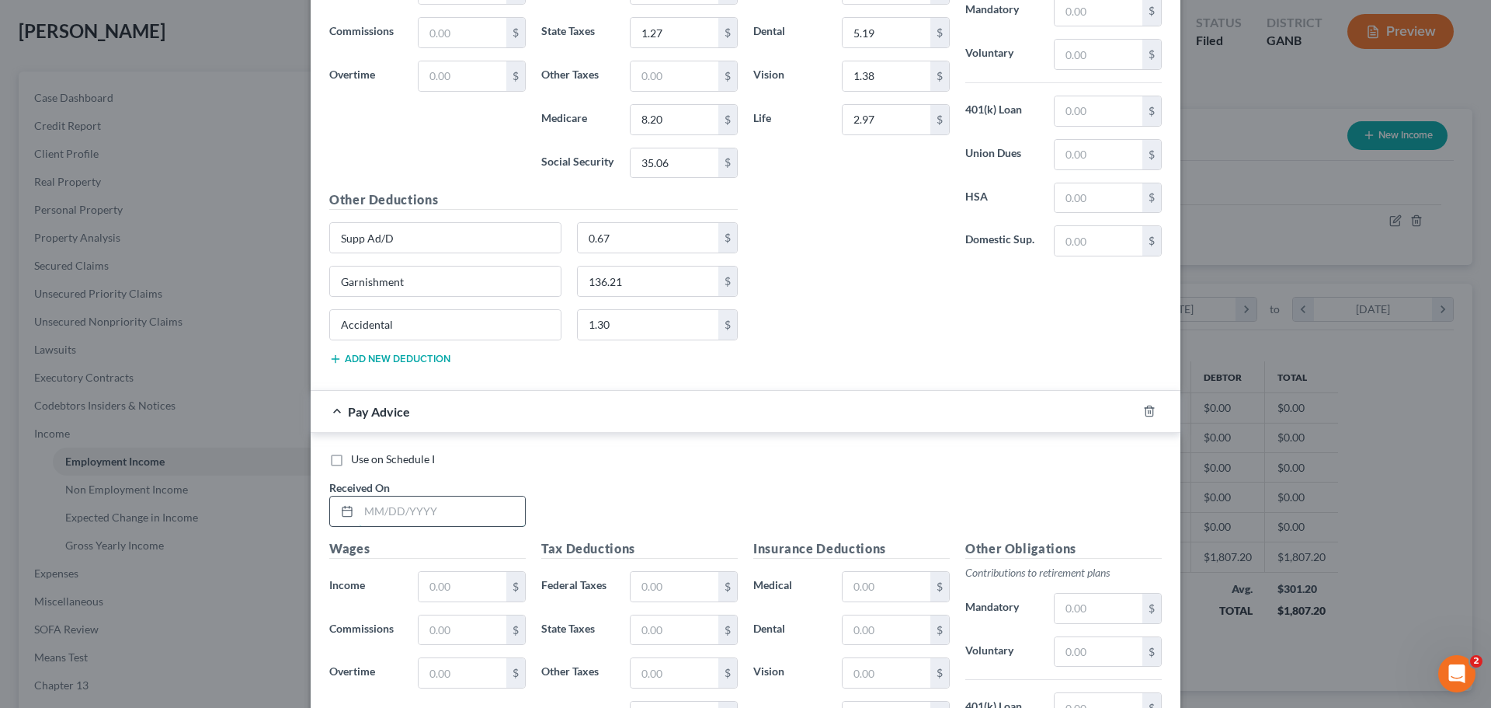
click at [426, 504] on input "text" at bounding box center [442, 511] width 166 height 30
type input "[DATE]"
type input "602.40"
type input "13.03"
type input "1.27"
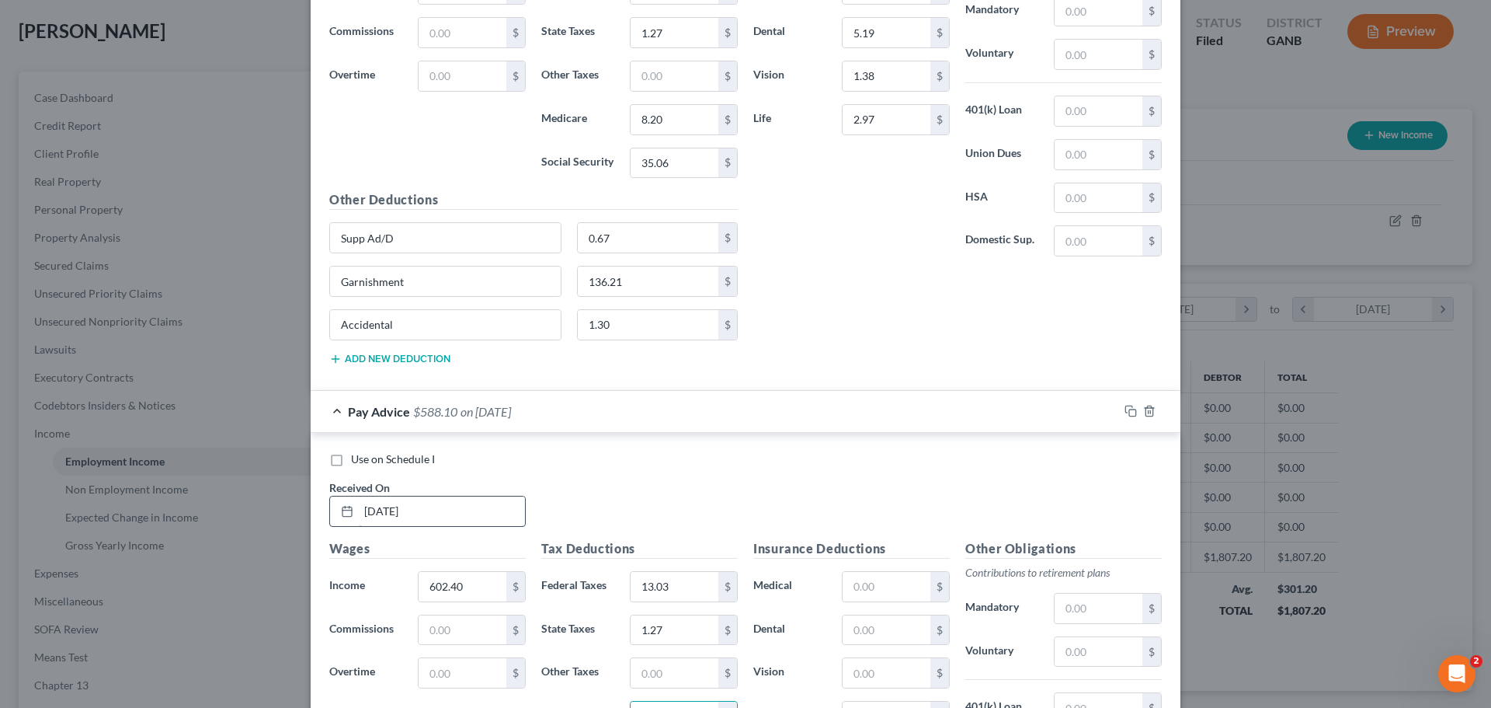
scroll to position [2206, 0]
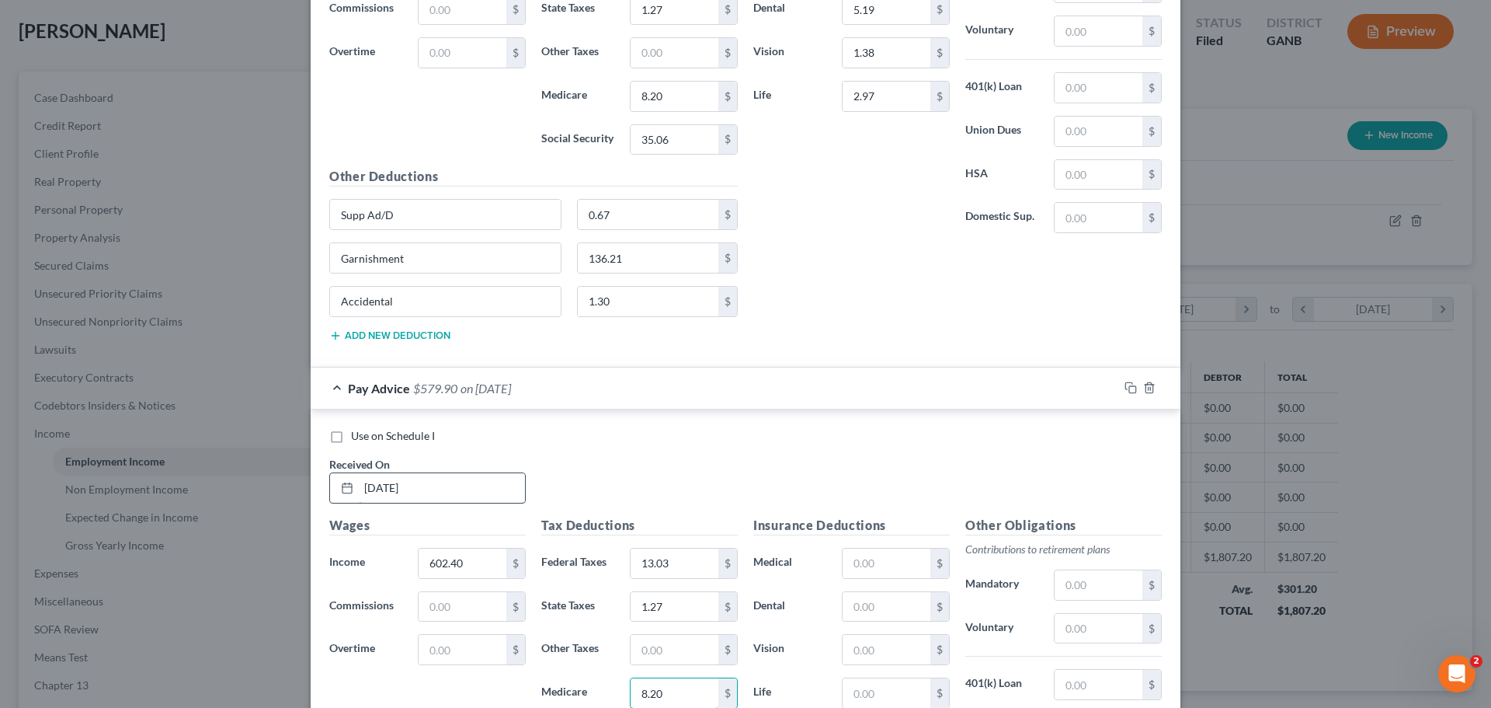
type input "8.20"
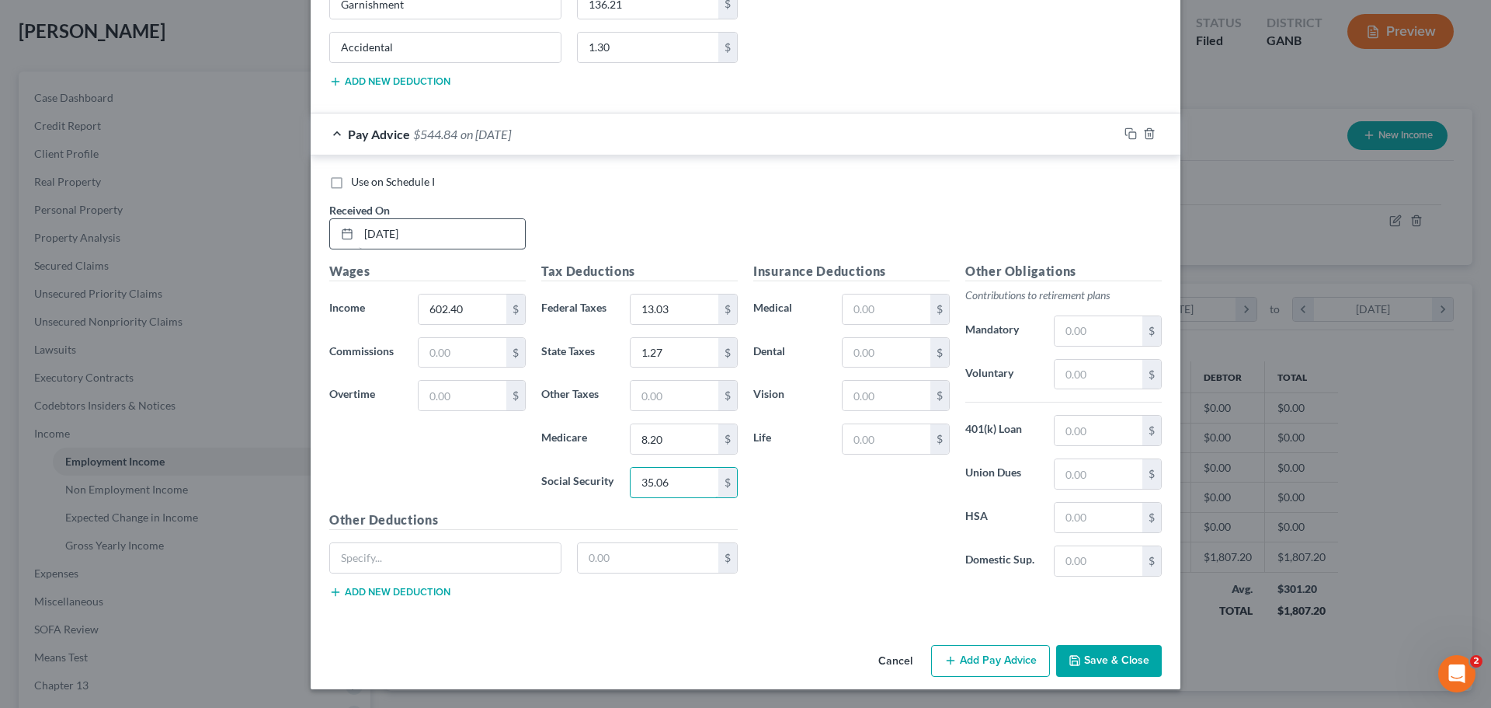
type input "35.06"
click at [881, 320] on input "text" at bounding box center [887, 309] width 88 height 30
type input "32.88"
type input "5.19"
type input "1.38"
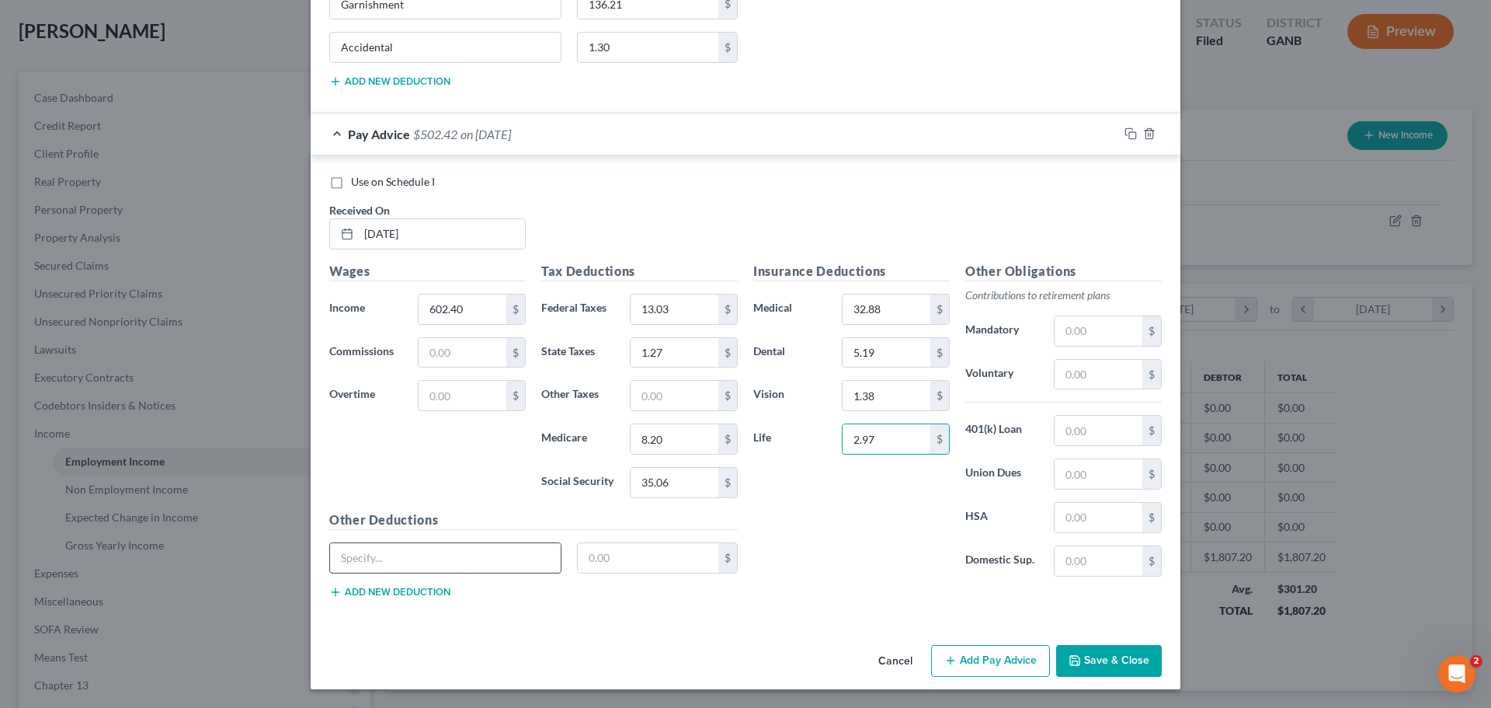
type input "2.97"
click at [516, 564] on input "text" at bounding box center [445, 558] width 231 height 30
type input "Accidental"
type input "1.30"
click at [436, 590] on button "Add new deduction" at bounding box center [389, 592] width 121 height 12
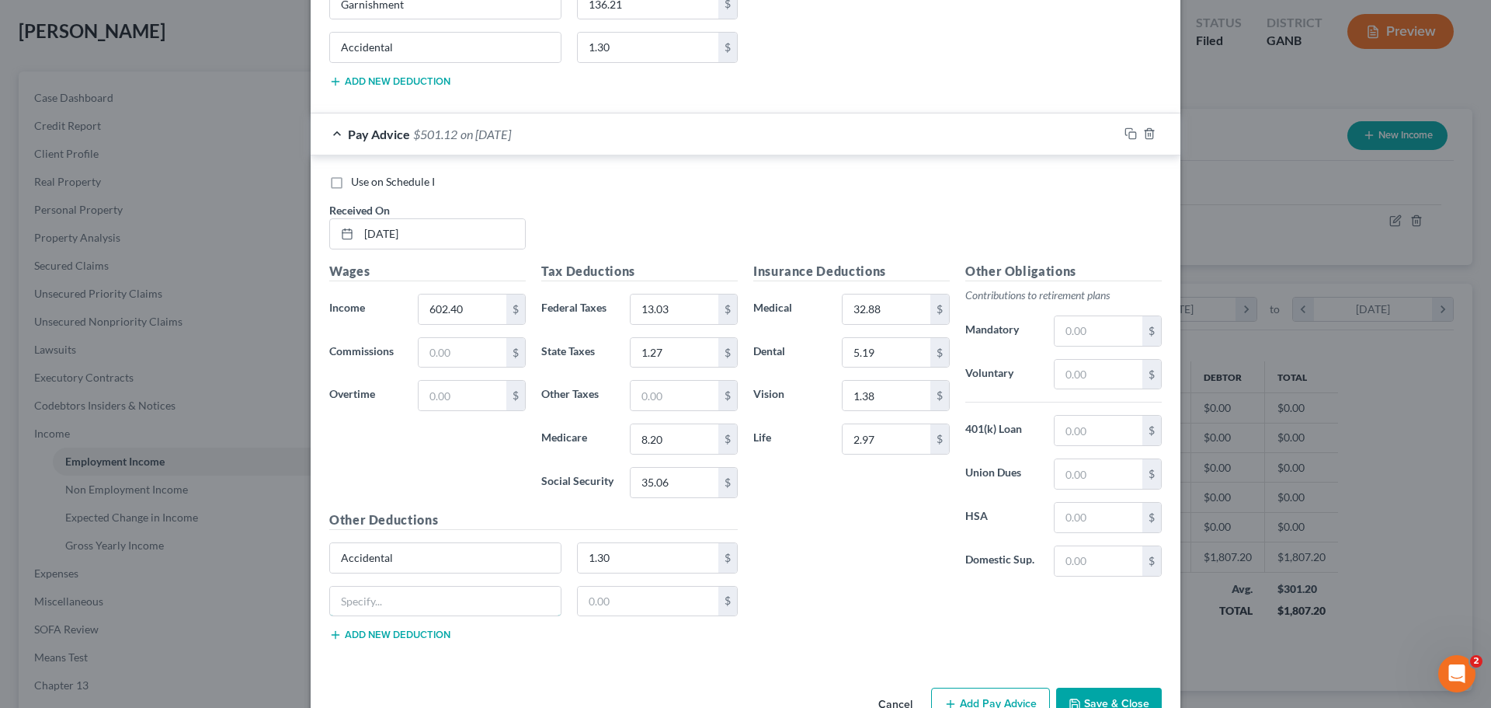
click at [436, 590] on input "text" at bounding box center [445, 601] width 231 height 30
type input "Garnishment"
type input "136.21"
click at [390, 634] on button "Add new deduction" at bounding box center [389, 634] width 121 height 12
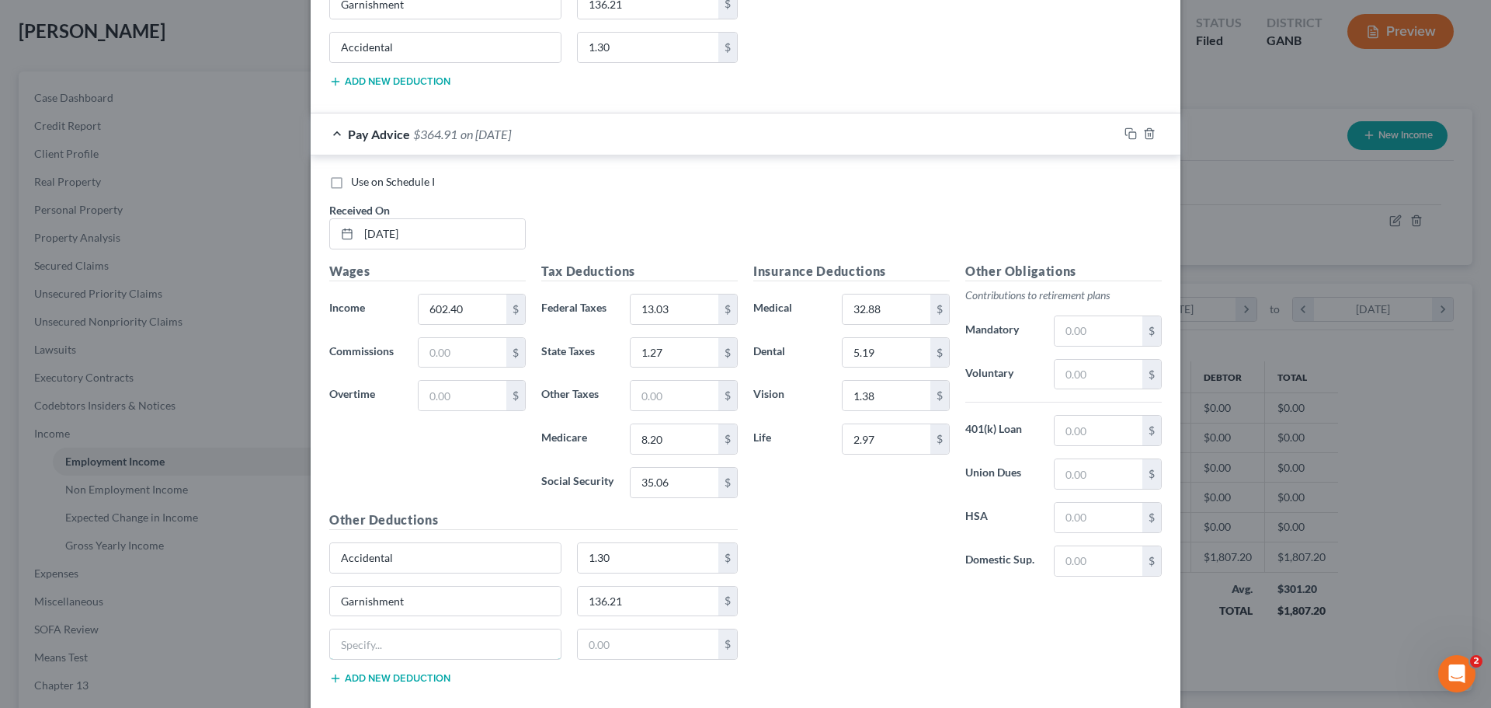
click at [390, 634] on input "text" at bounding box center [445, 644] width 231 height 30
type input "Supp Ad/D"
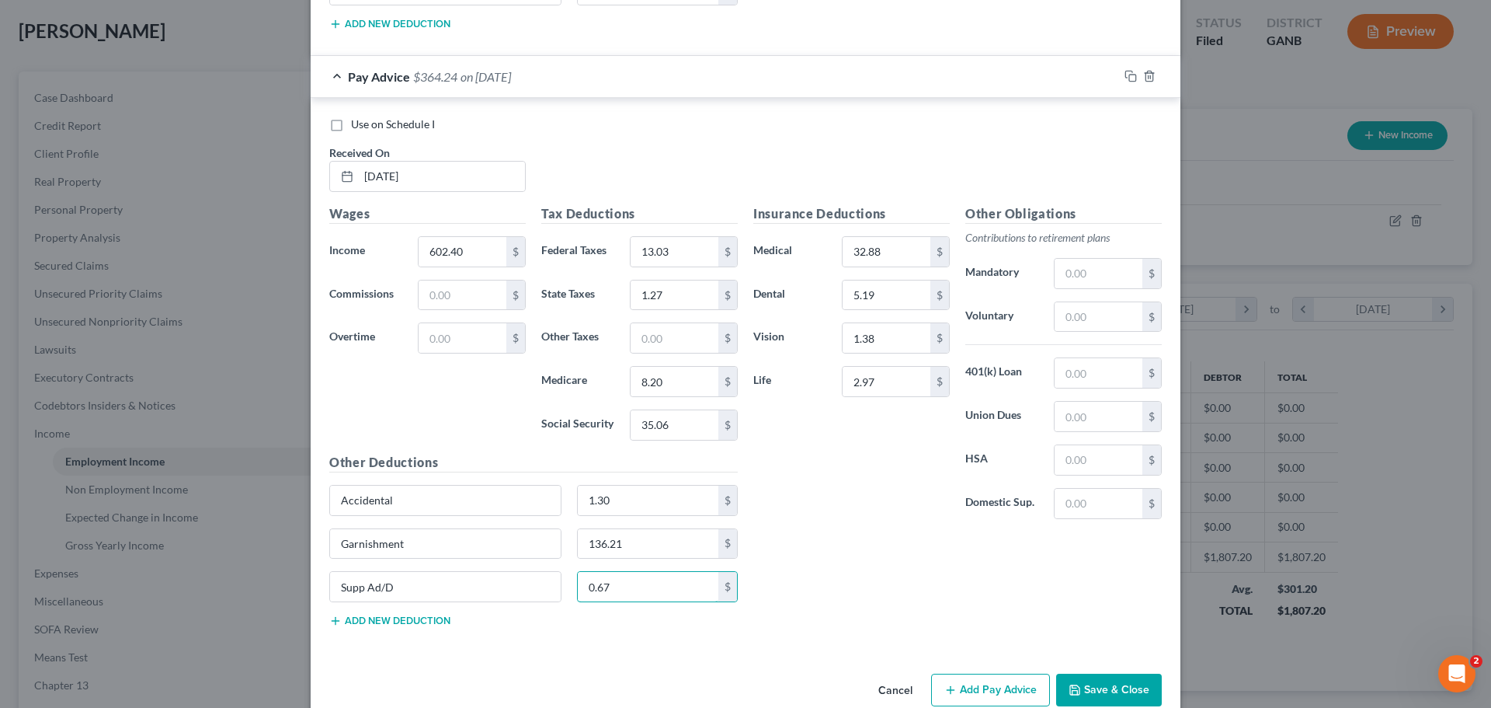
scroll to position [2547, 0]
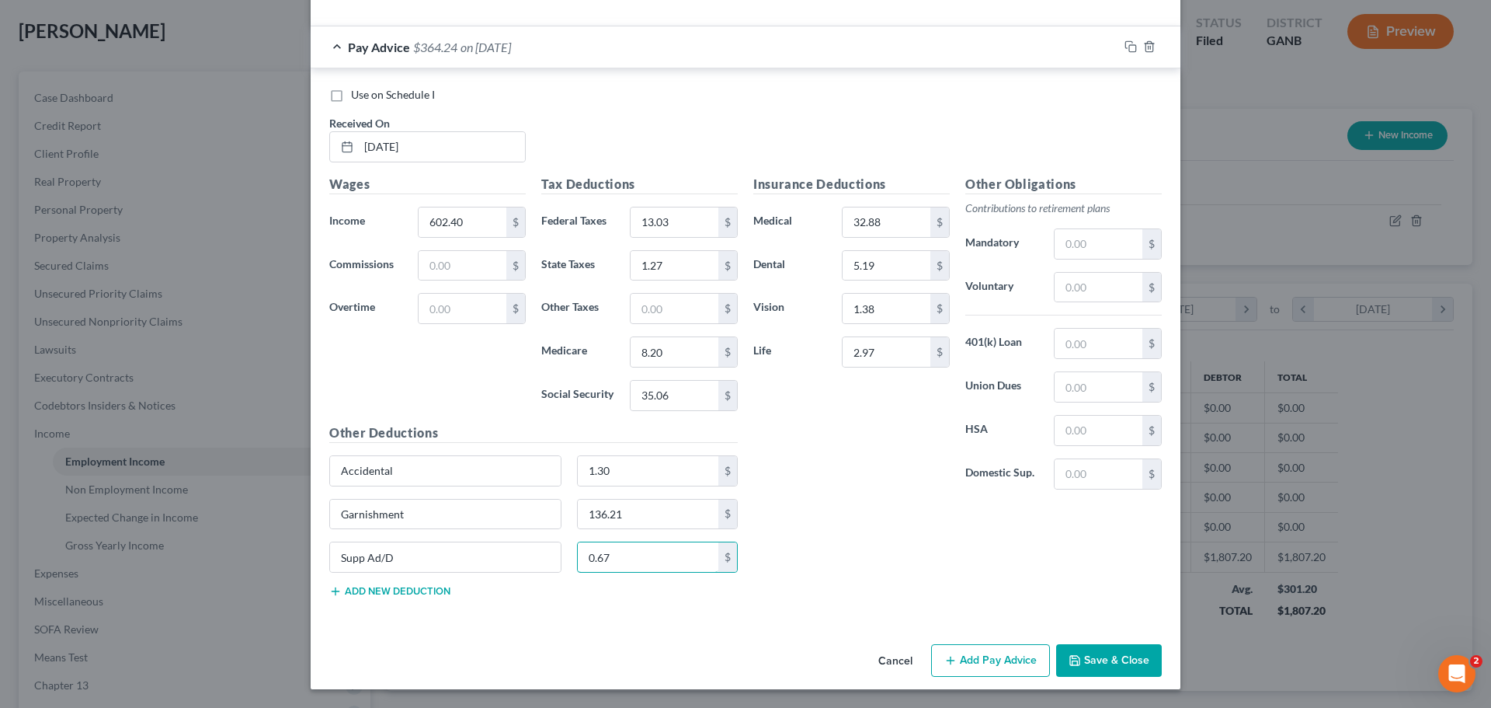
type input "0.67"
click at [1018, 666] on button "Add Pay Advice" at bounding box center [990, 660] width 119 height 33
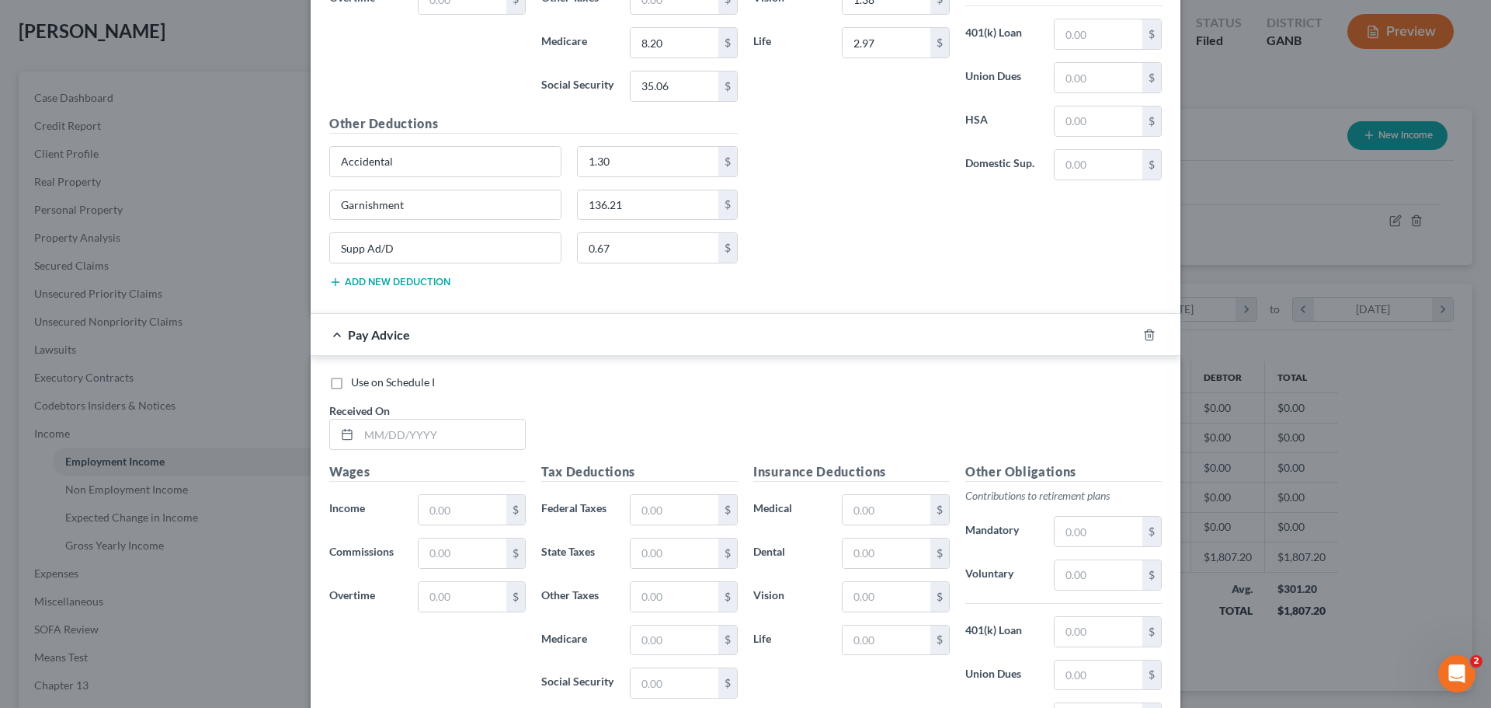
scroll to position [2857, 0]
click at [470, 438] on input "text" at bounding box center [442, 433] width 166 height 30
type input "[DATE]"
type input "602.40"
type input "13.03"
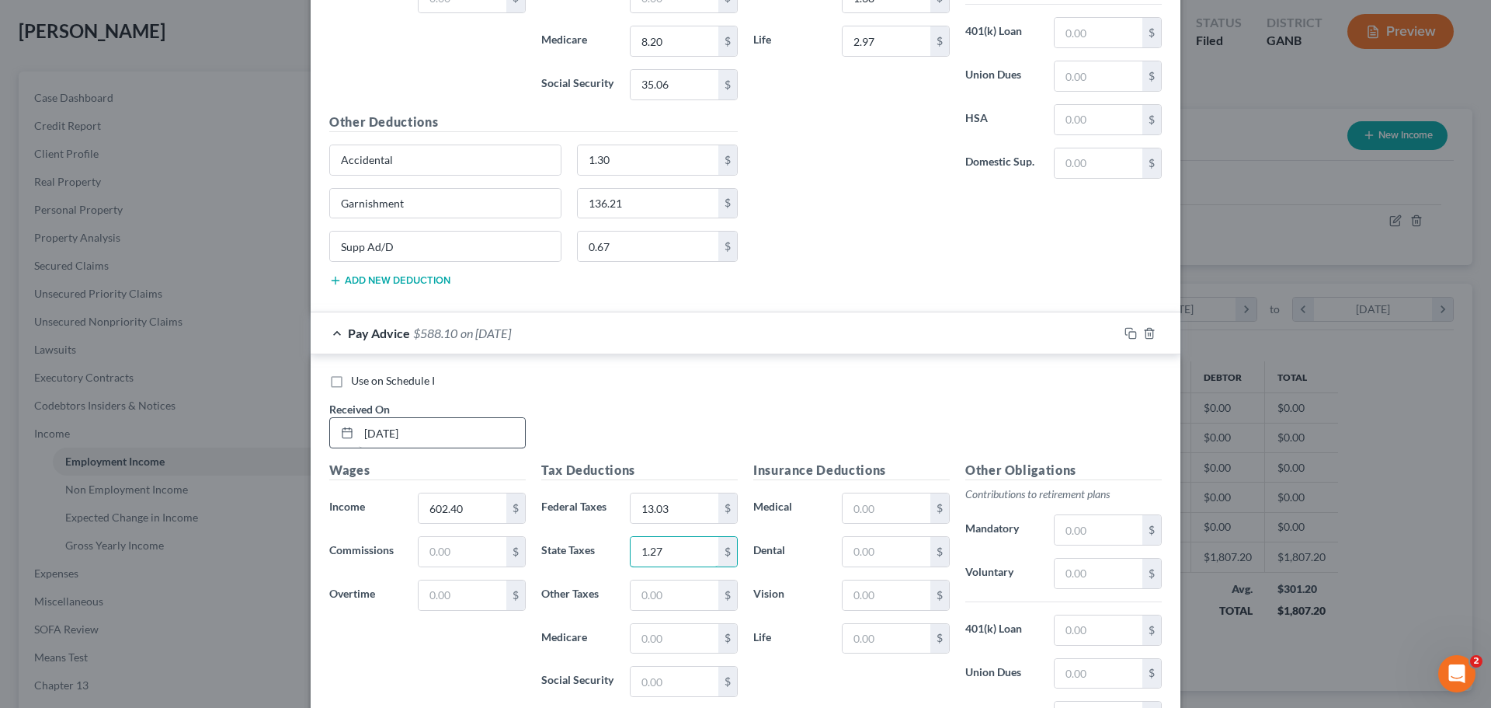
type input "1.27"
type input "8.19"
type input "34.99"
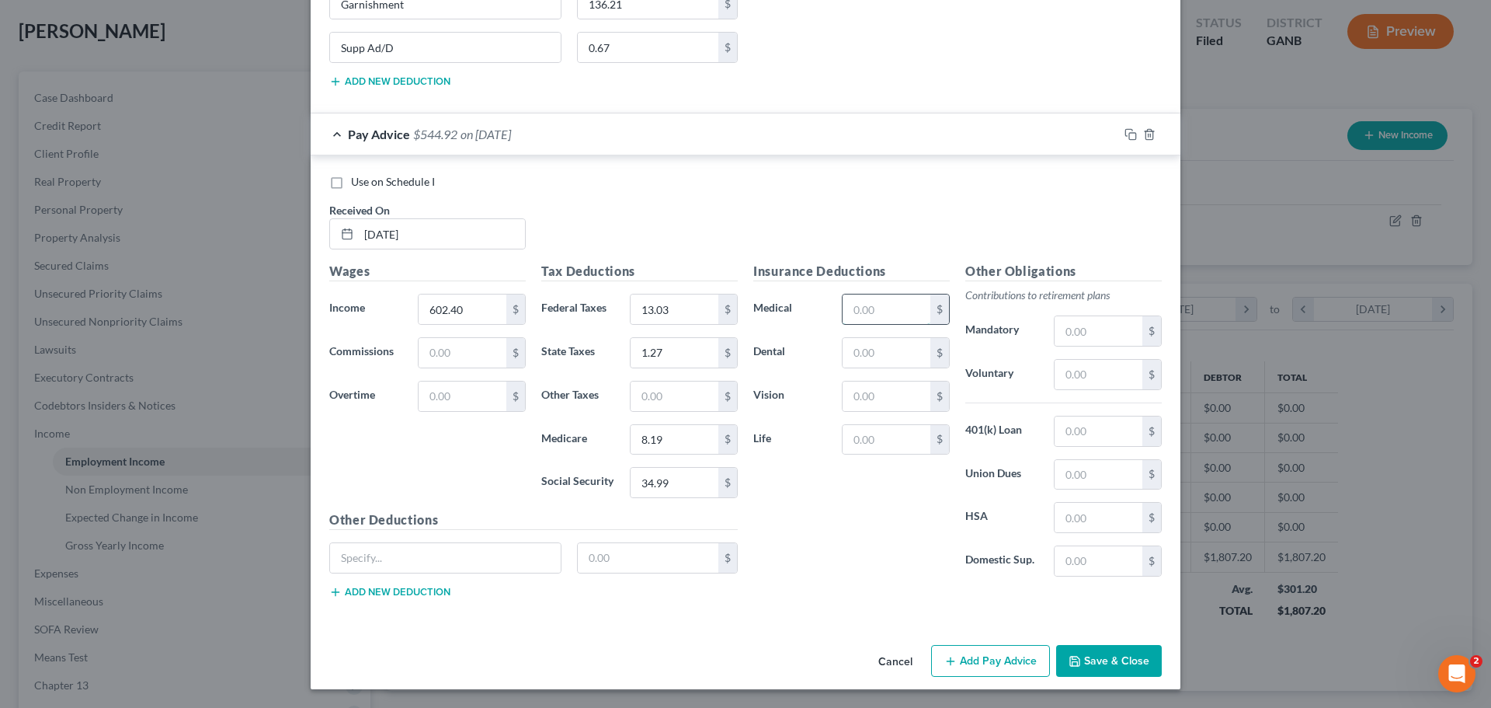
click at [868, 312] on input "text" at bounding box center [887, 309] width 88 height 30
type input "32.88"
type input "5.19"
type input "1.38"
type input "3.19"
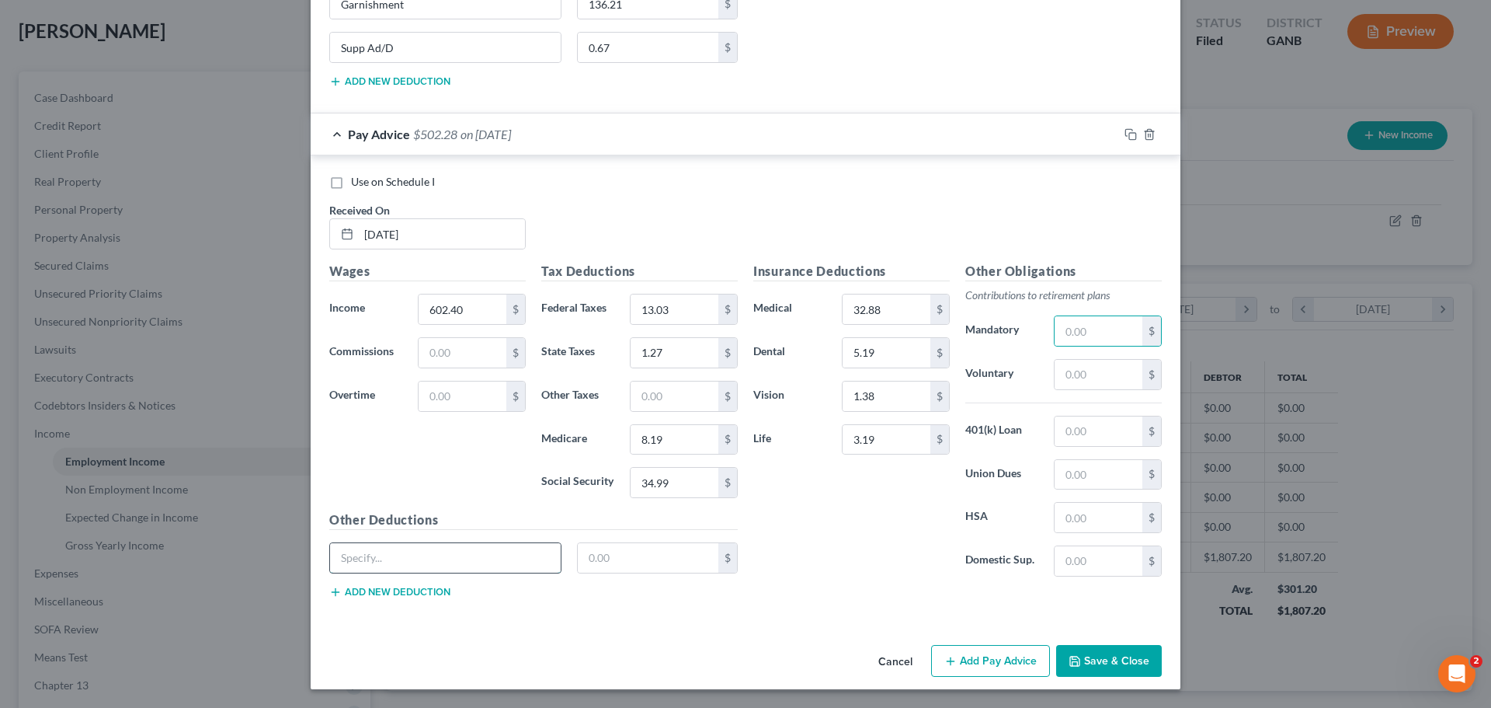
click at [459, 545] on input "text" at bounding box center [445, 558] width 231 height 30
type input "Accidental"
type input "1.30"
click at [374, 587] on button "Add new deduction" at bounding box center [389, 592] width 121 height 12
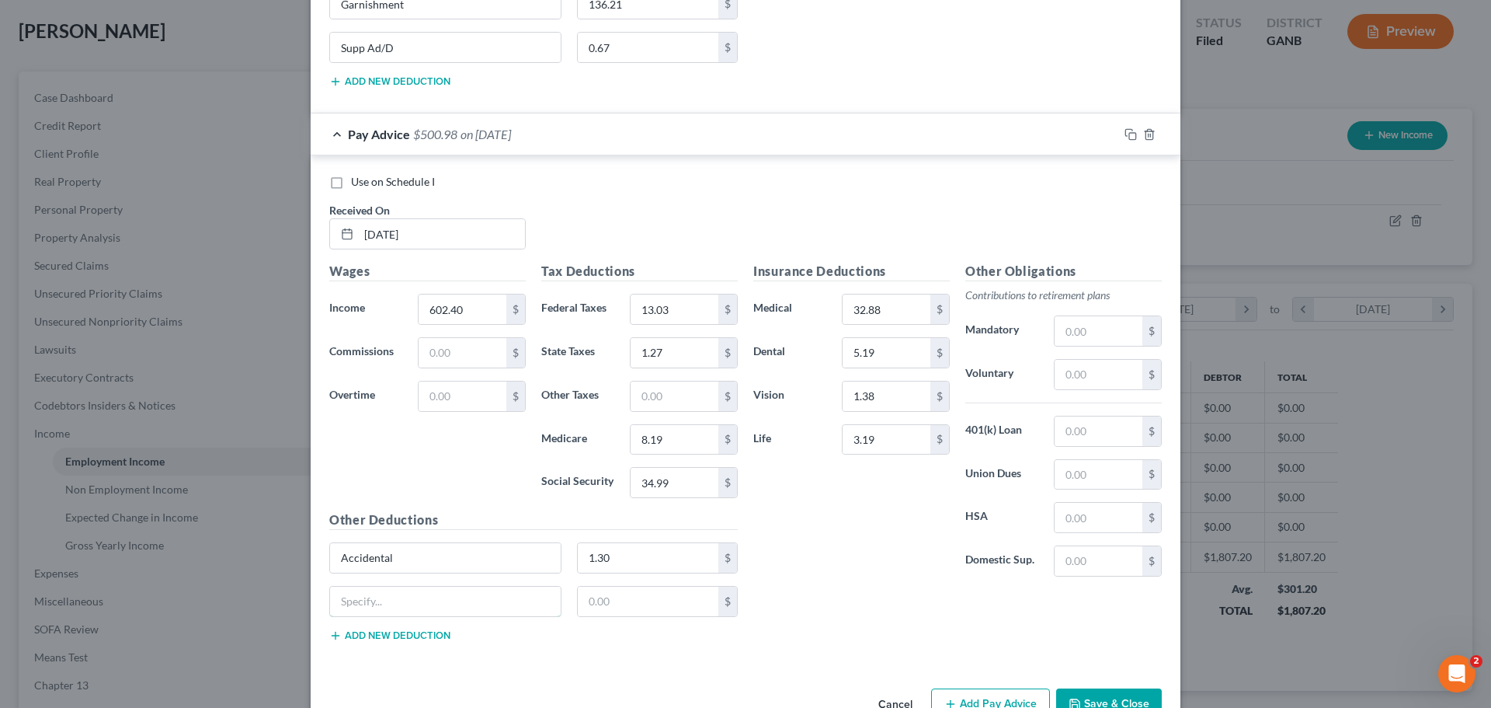
click at [374, 587] on input "text" at bounding box center [445, 601] width 231 height 30
type input "Garnishment"
type input "136.23"
click at [377, 636] on button "Add new deduction" at bounding box center [389, 635] width 121 height 12
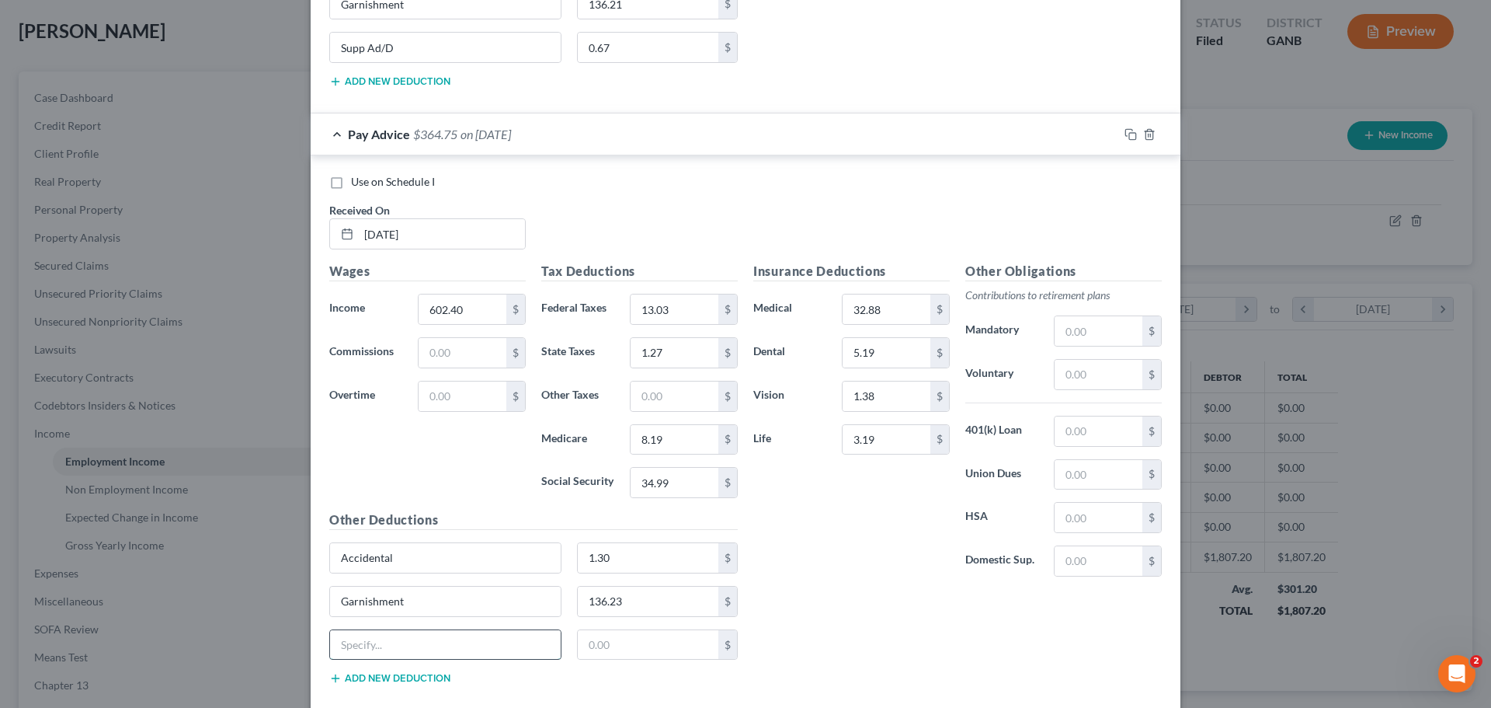
click at [389, 648] on input "text" at bounding box center [445, 645] width 231 height 30
type input "Supp Ad/D"
type input "3.19"
type input "Supp Ad/D"
click at [646, 635] on input "text" at bounding box center [648, 645] width 141 height 30
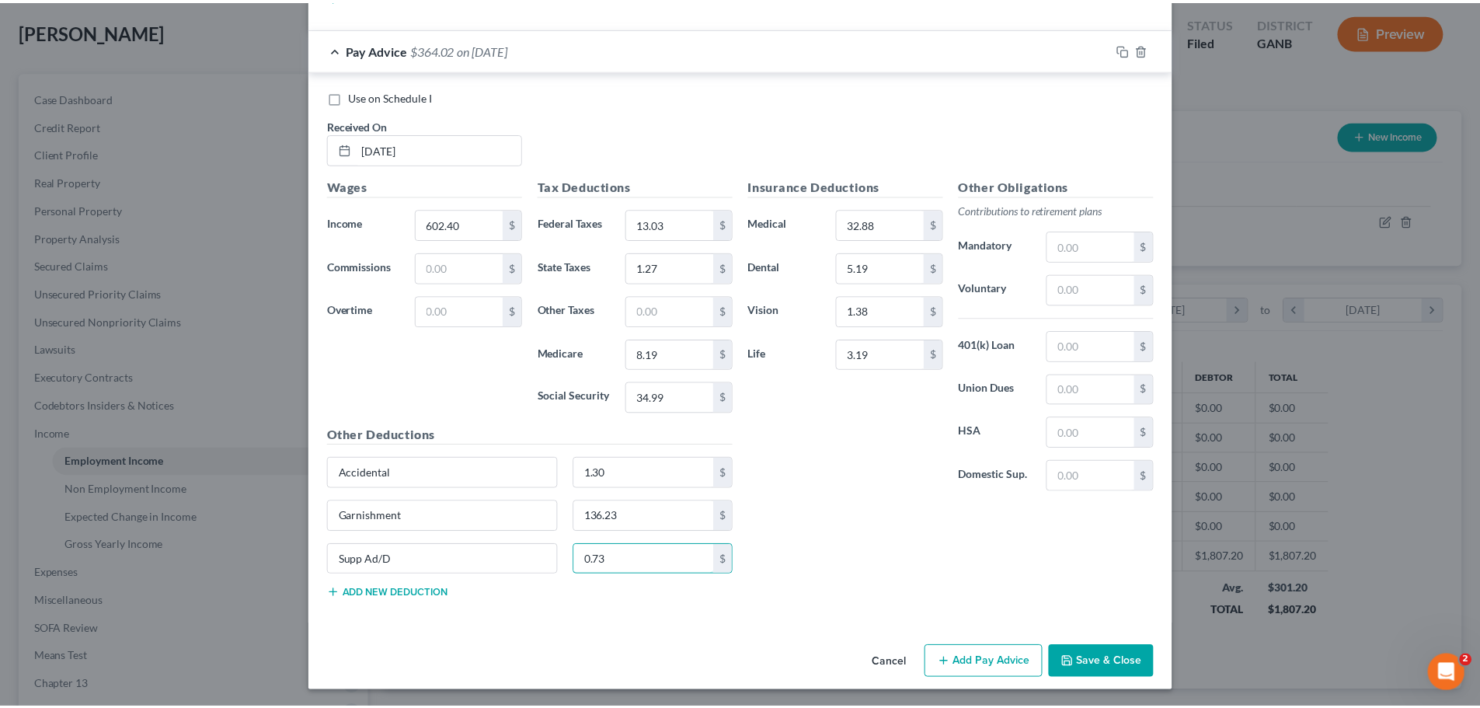
scroll to position [3143, 0]
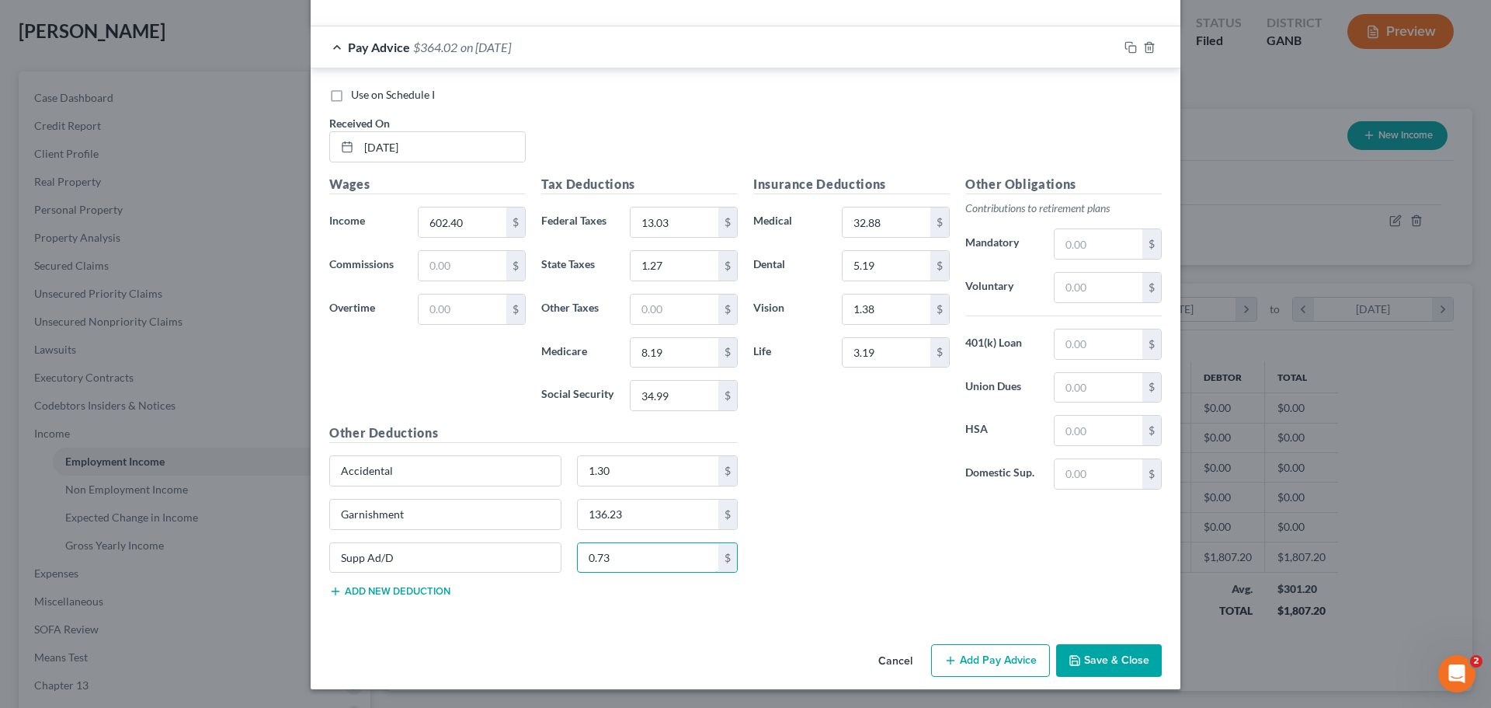
type input "0.73"
click at [1090, 665] on button "Save & Close" at bounding box center [1109, 660] width 106 height 33
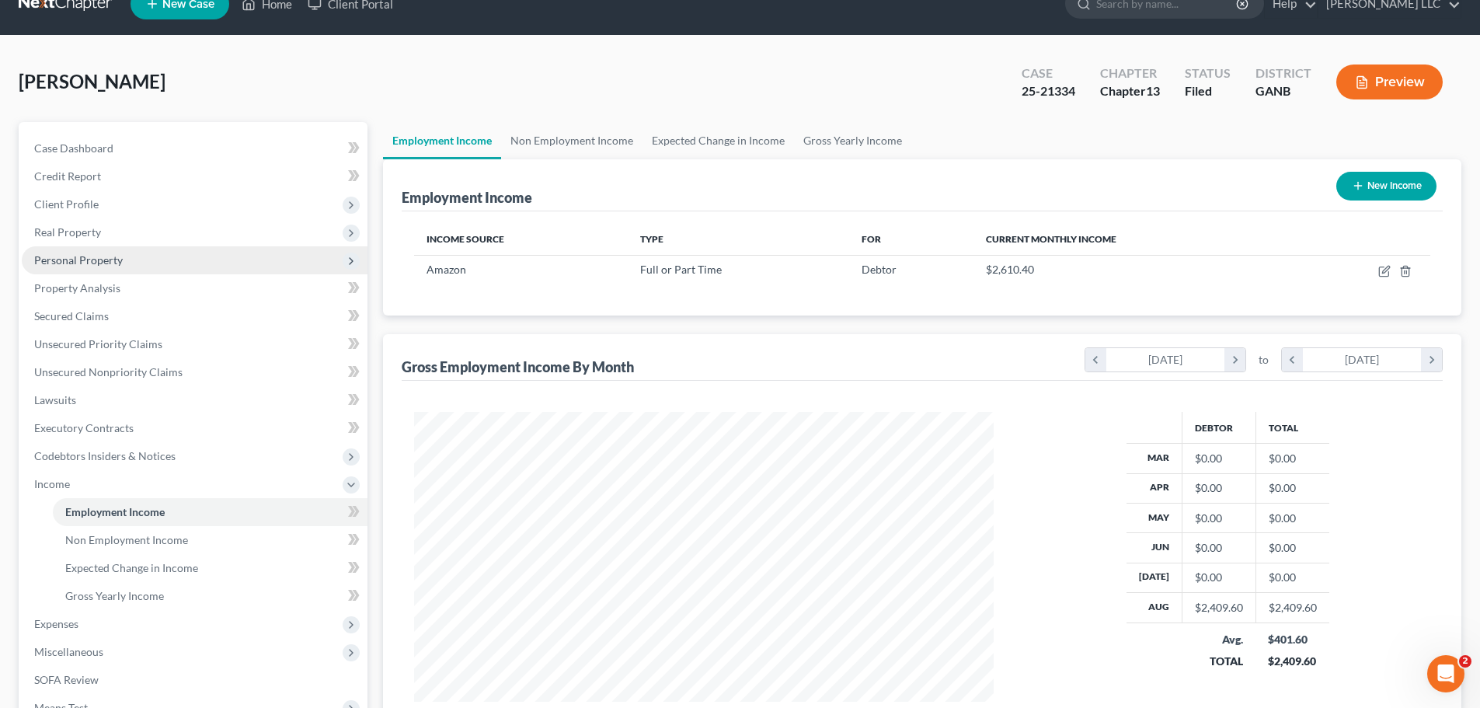
scroll to position [0, 0]
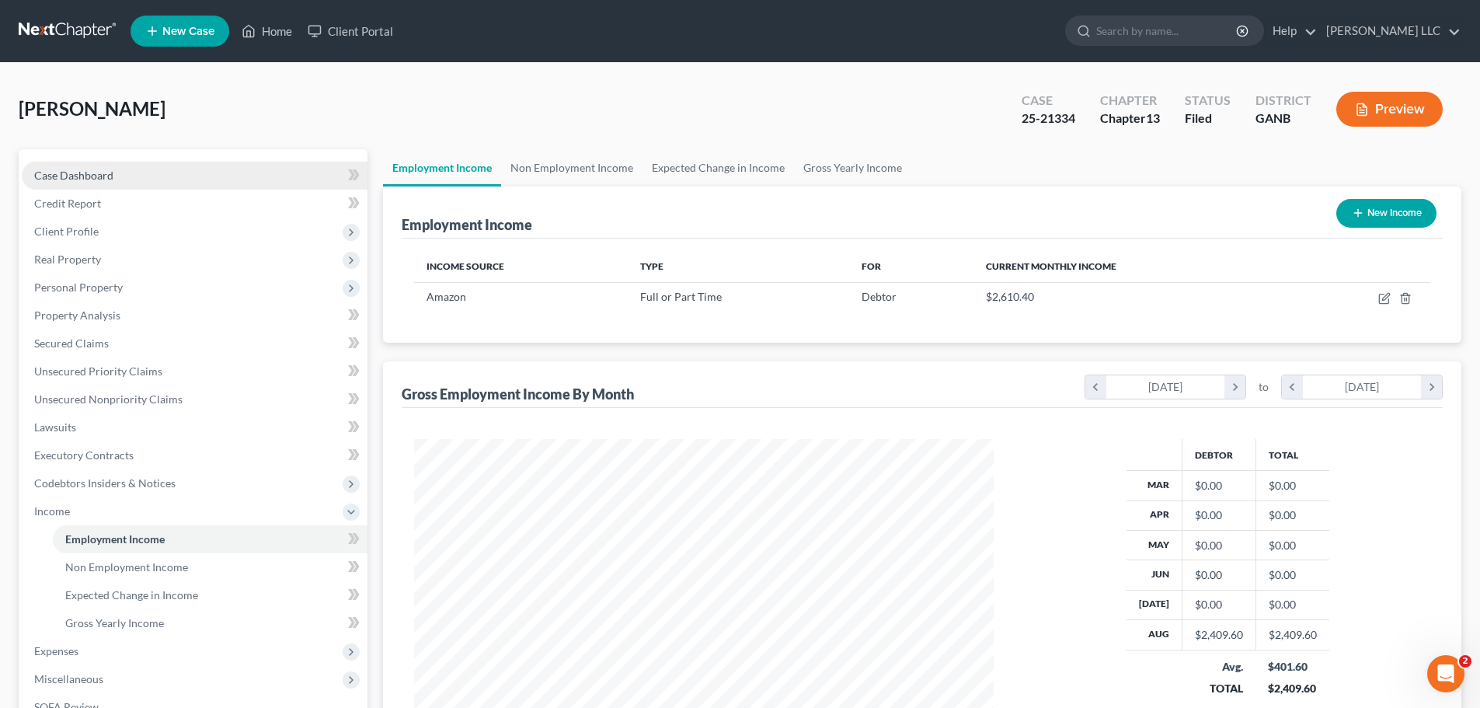
click at [122, 173] on link "Case Dashboard" at bounding box center [195, 176] width 346 height 28
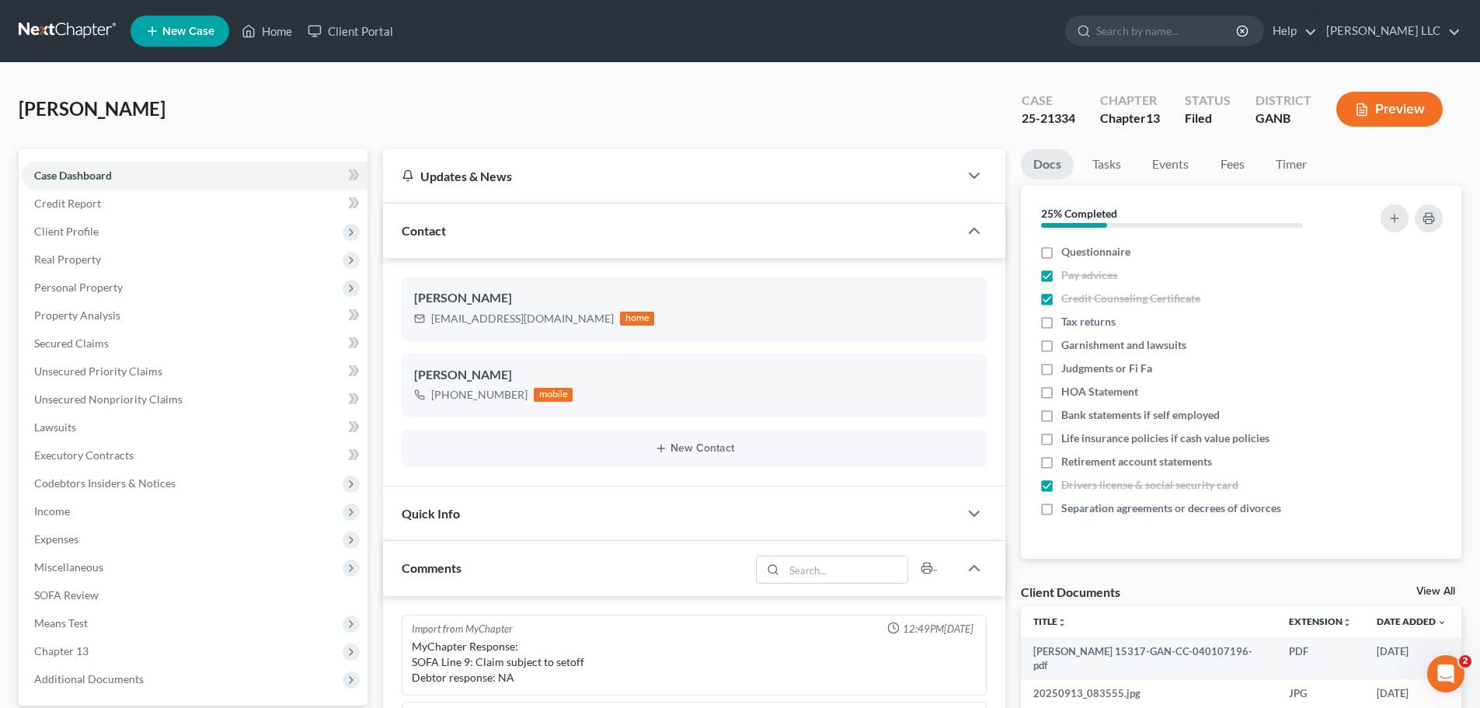
scroll to position [342, 0]
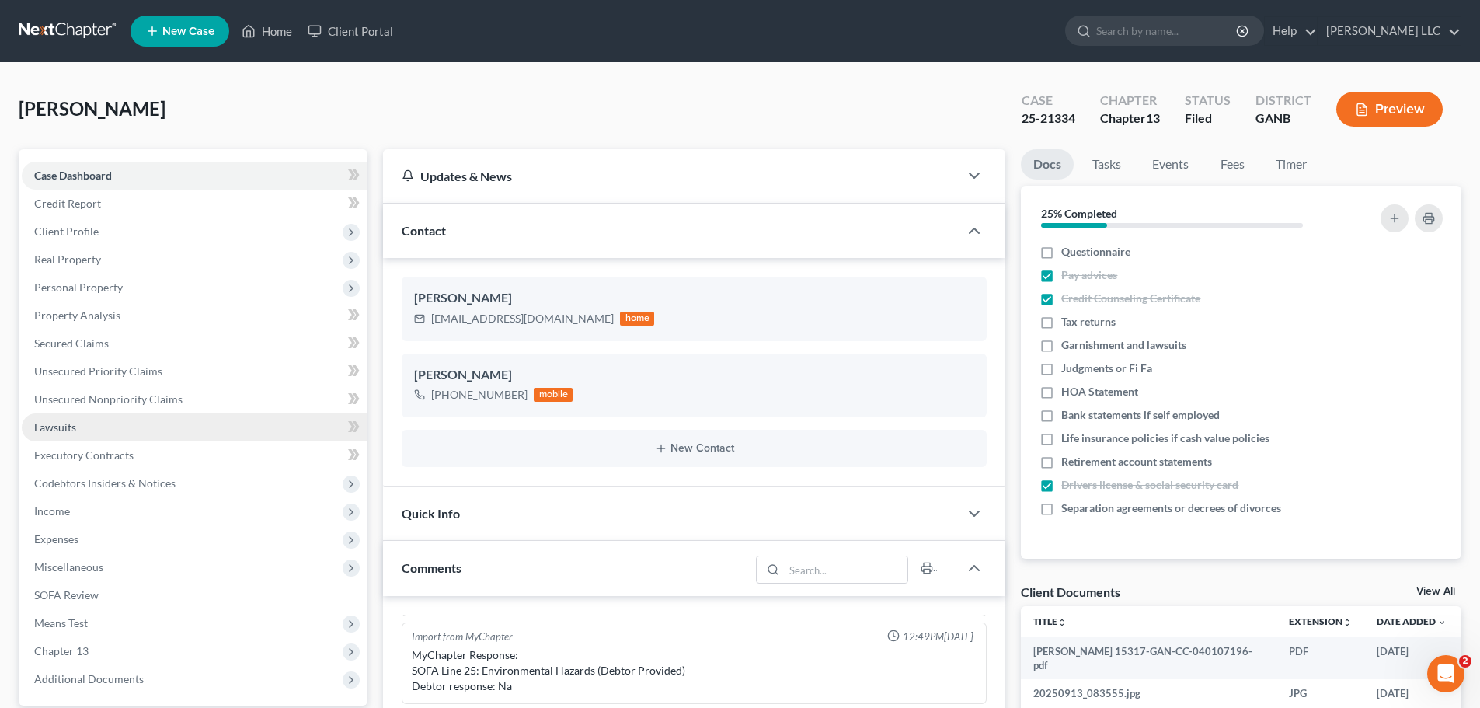
click at [64, 432] on span "Lawsuits" at bounding box center [55, 426] width 42 height 13
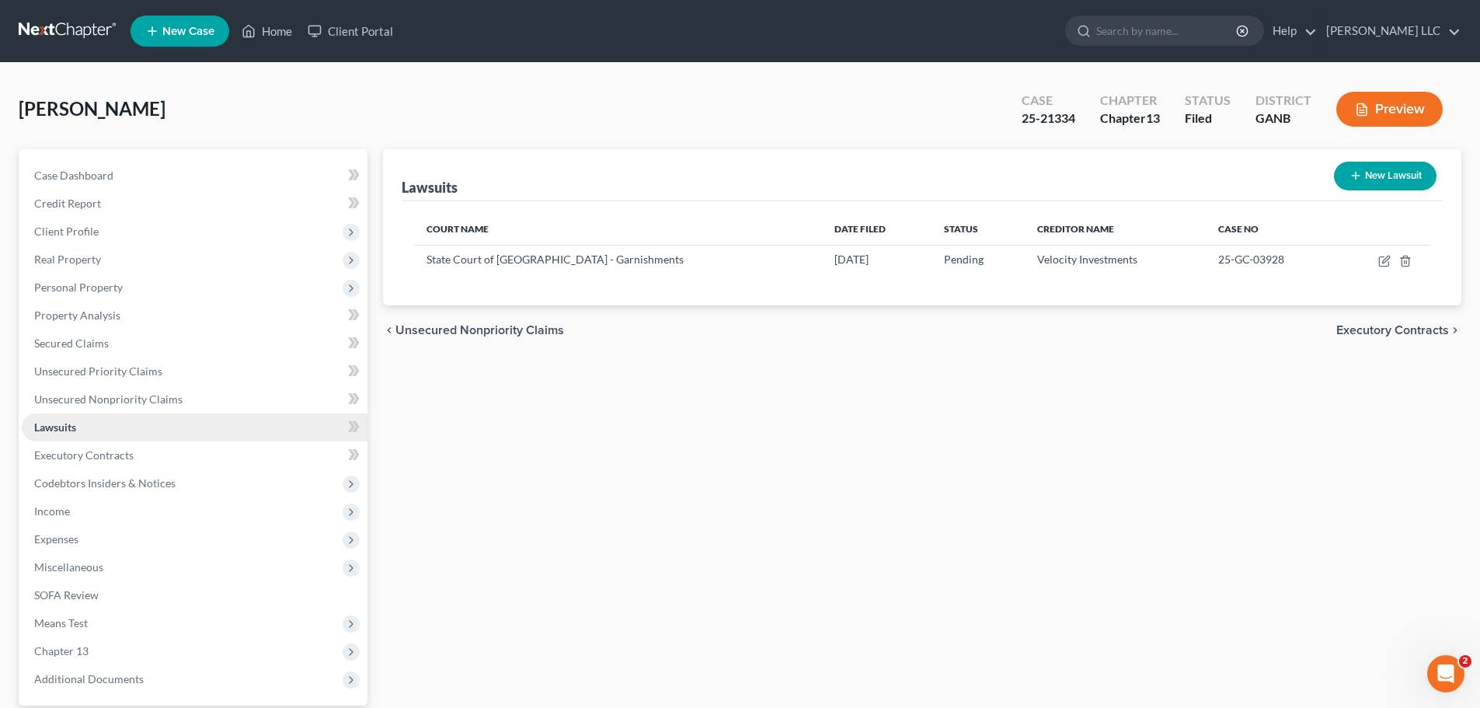
click at [64, 432] on span "Lawsuits" at bounding box center [55, 426] width 42 height 13
click at [127, 177] on link "Case Dashboard" at bounding box center [195, 176] width 346 height 28
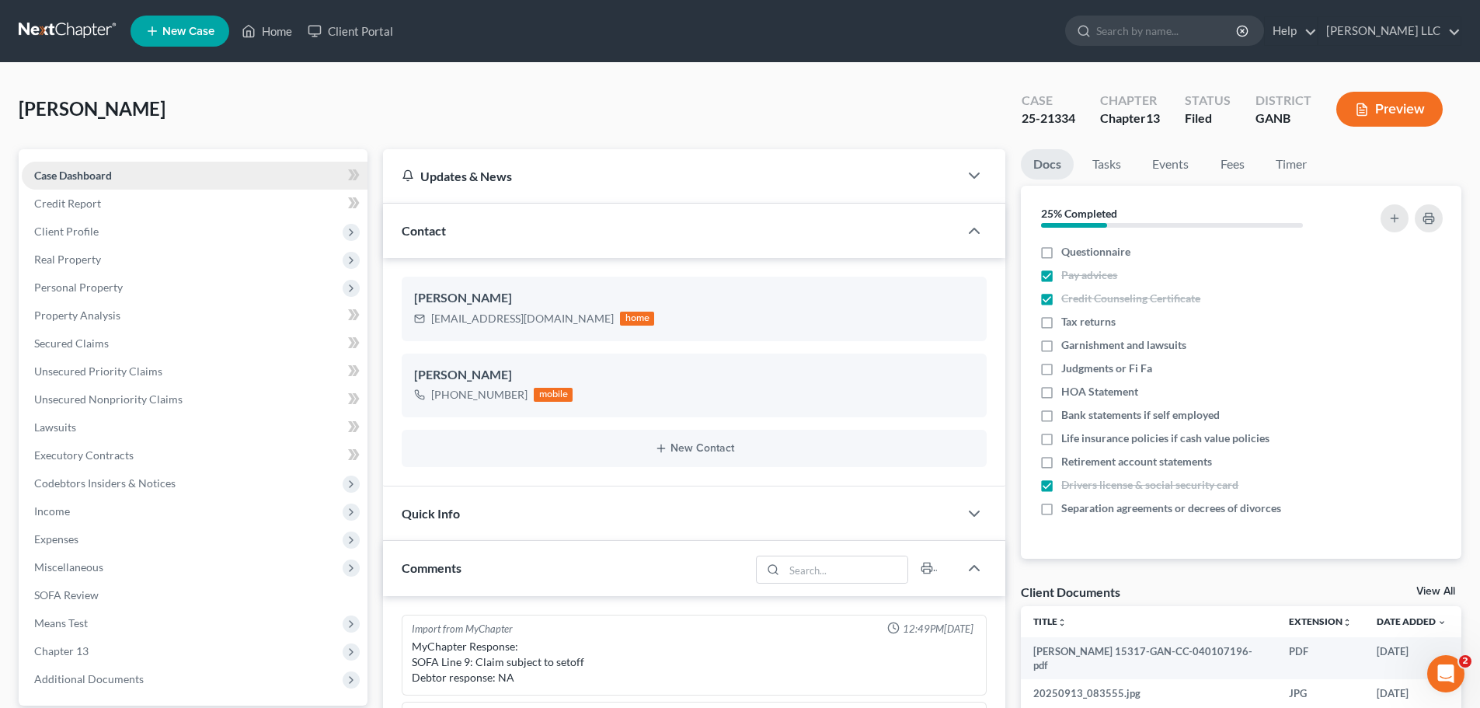
click at [96, 178] on span "Case Dashboard" at bounding box center [73, 175] width 78 height 13
click at [1061, 349] on label "Garnishment and lawsuits" at bounding box center [1123, 345] width 125 height 16
click at [1067, 347] on input "Garnishment and lawsuits" at bounding box center [1072, 342] width 10 height 10
checkbox input "true"
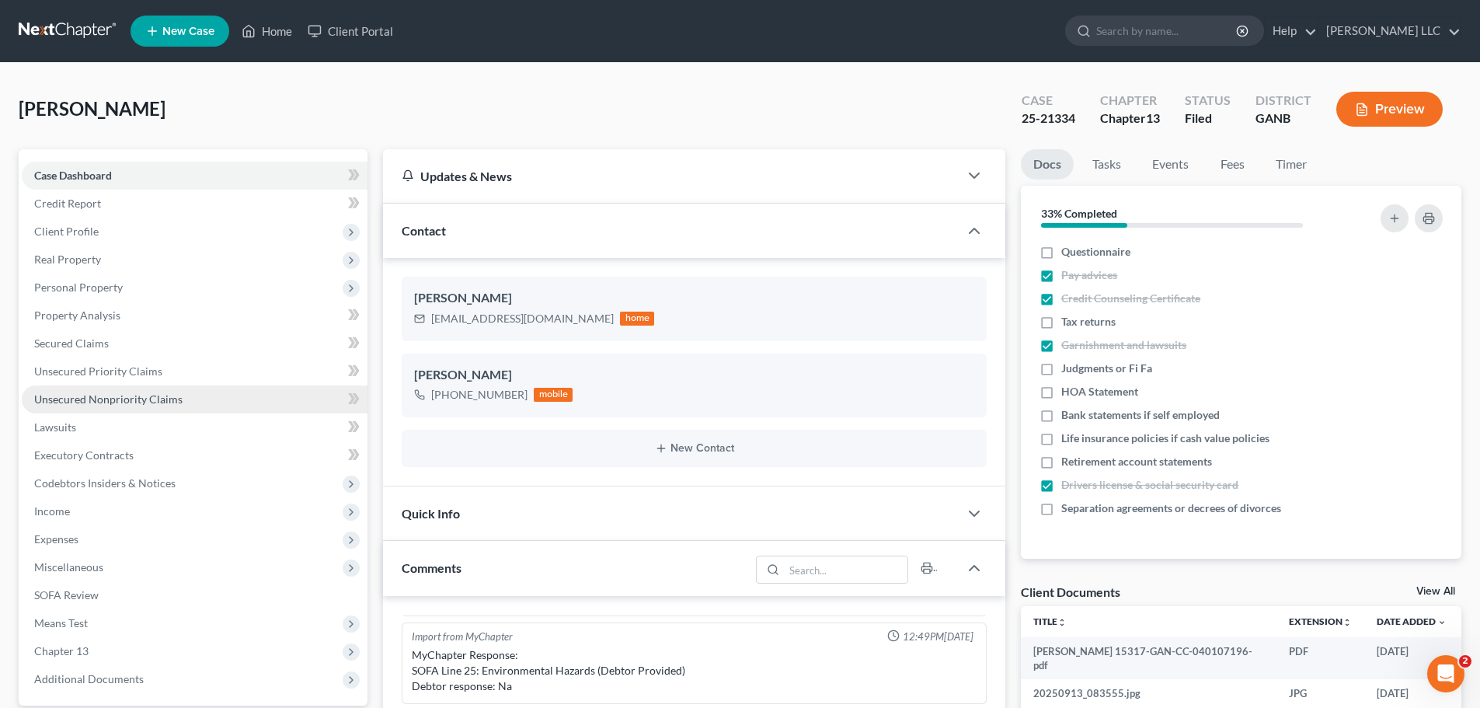
click at [117, 402] on span "Unsecured Nonpriority Claims" at bounding box center [108, 398] width 148 height 13
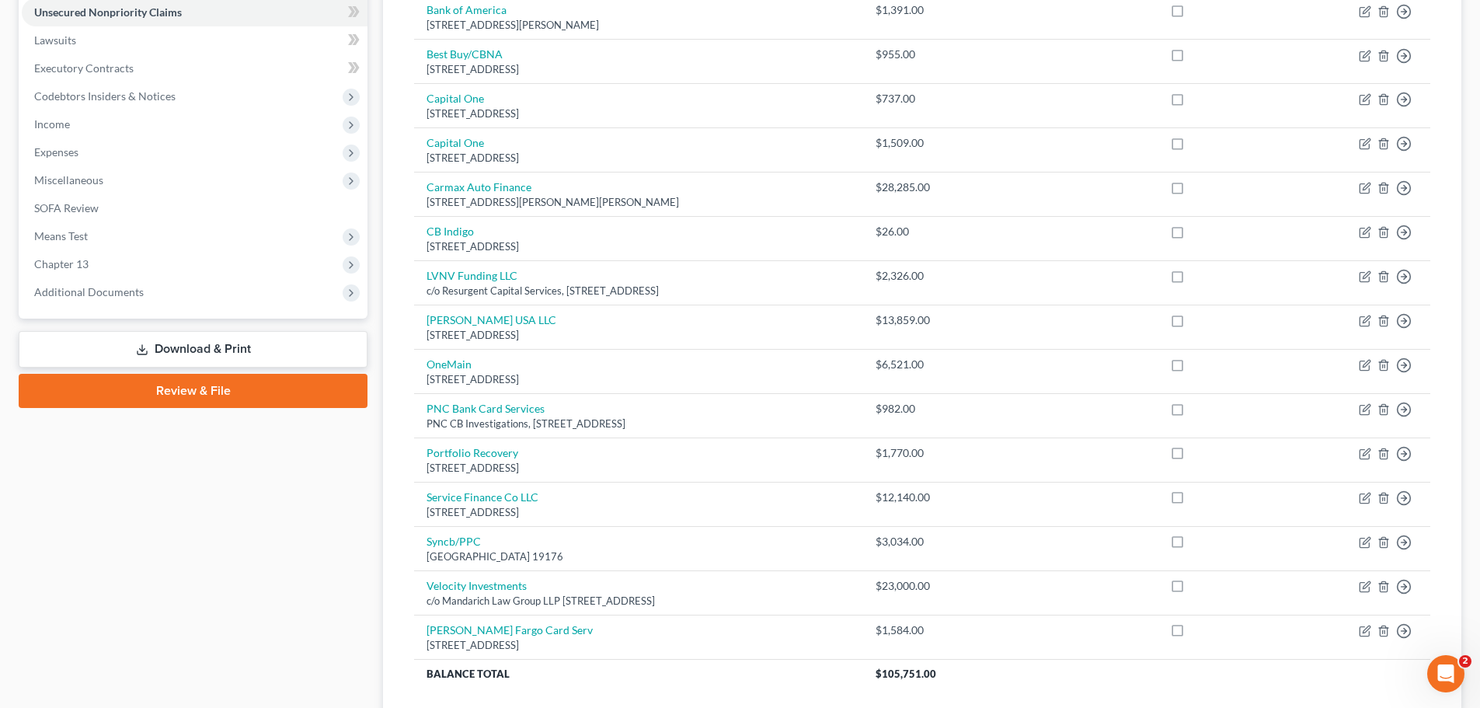
scroll to position [506, 0]
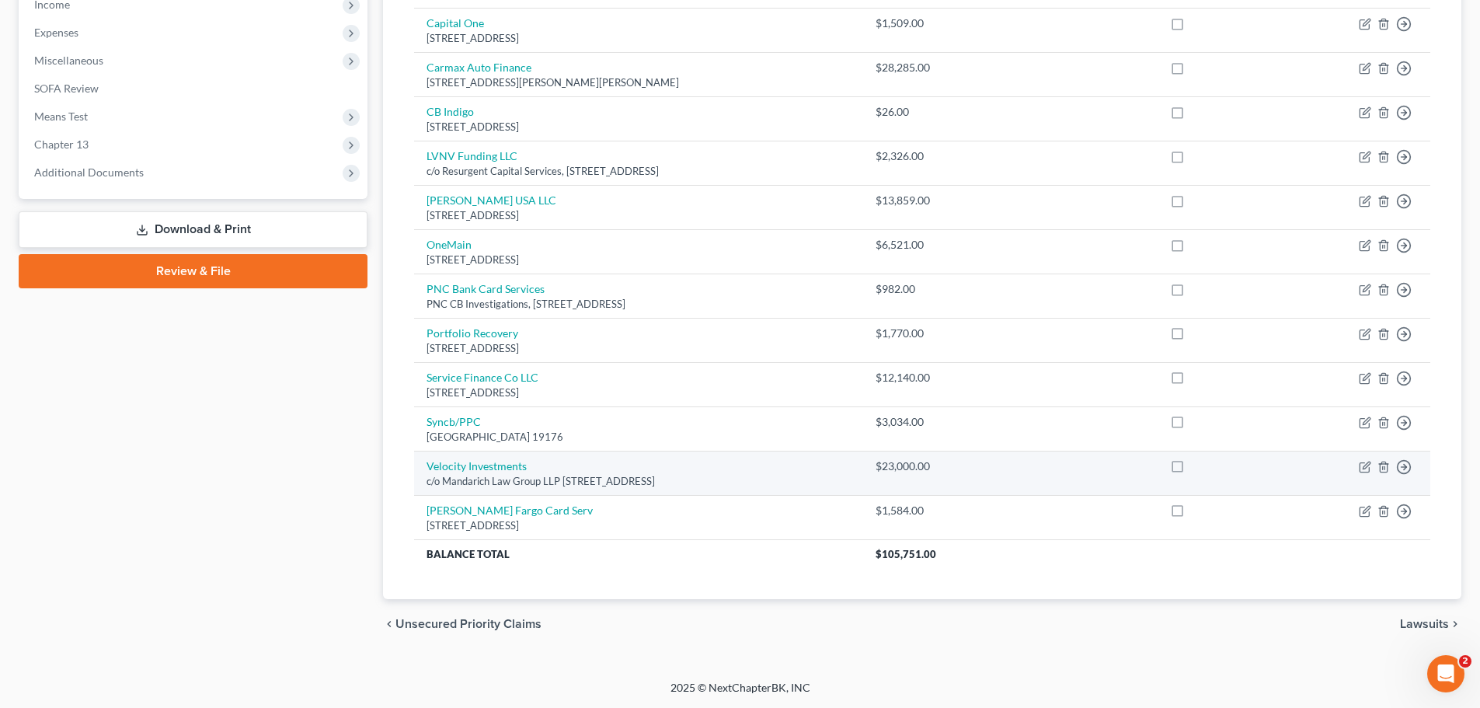
click at [1371, 468] on td "Move to D Move to E Move to G Move to Notice Only" at bounding box center [1362, 472] width 136 height 44
click at [1365, 464] on icon "button" at bounding box center [1365, 464] width 7 height 7
select select "10"
select select "0"
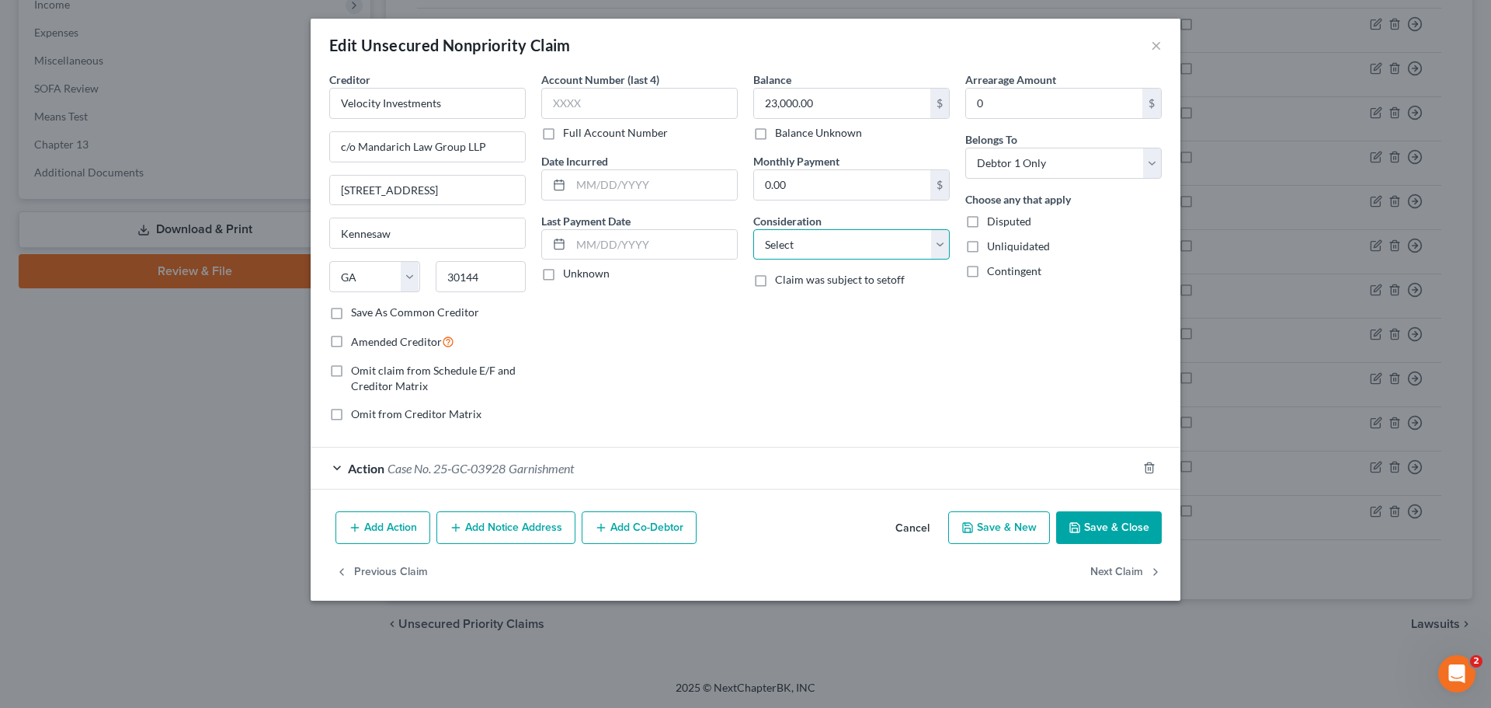
click at [944, 246] on select "Select Cable / Satellite Services Collection Agency Credit Card Debt Debt Couns…" at bounding box center [851, 244] width 197 height 31
select select "8"
click at [753, 229] on select "Select Cable / Satellite Services Collection Agency Credit Card Debt Debt Couns…" at bounding box center [851, 244] width 197 height 31
click at [1122, 527] on button "Save & Close" at bounding box center [1109, 527] width 106 height 33
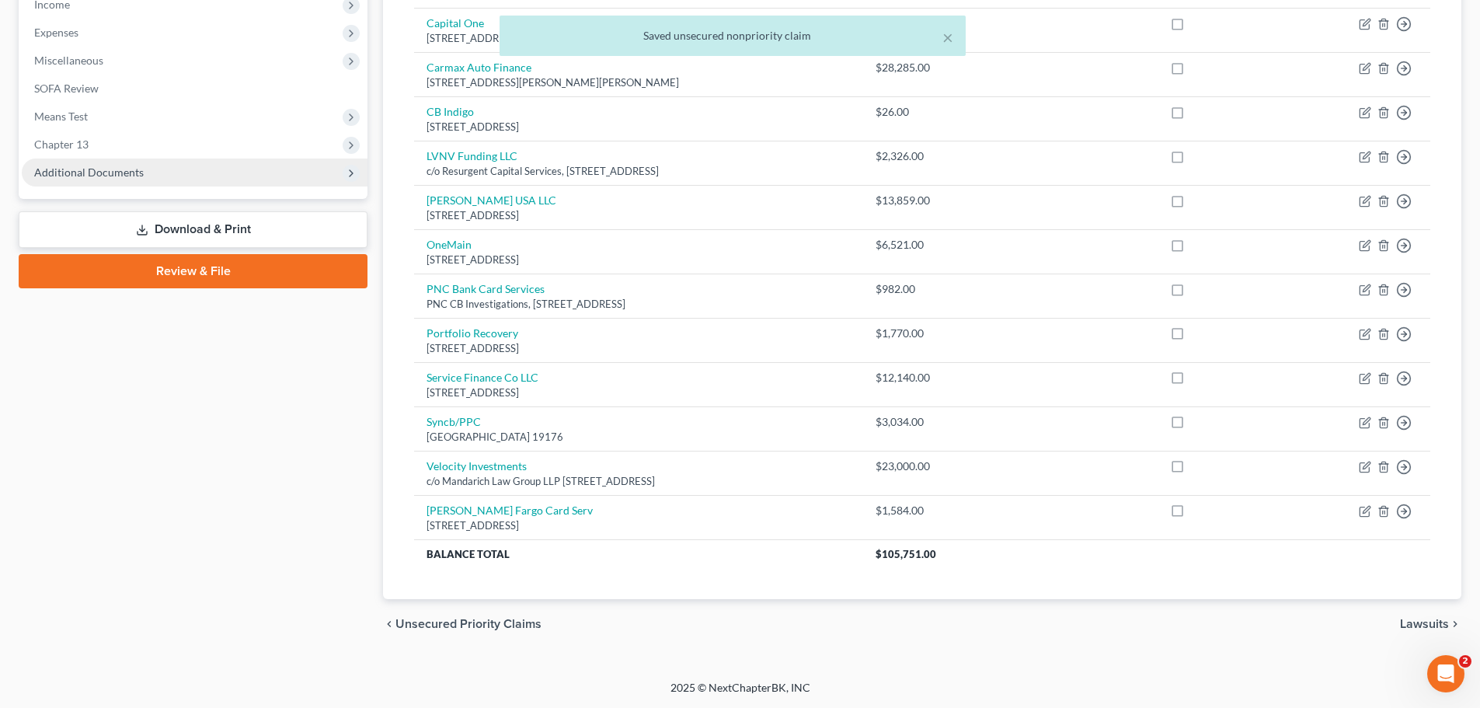
scroll to position [273, 0]
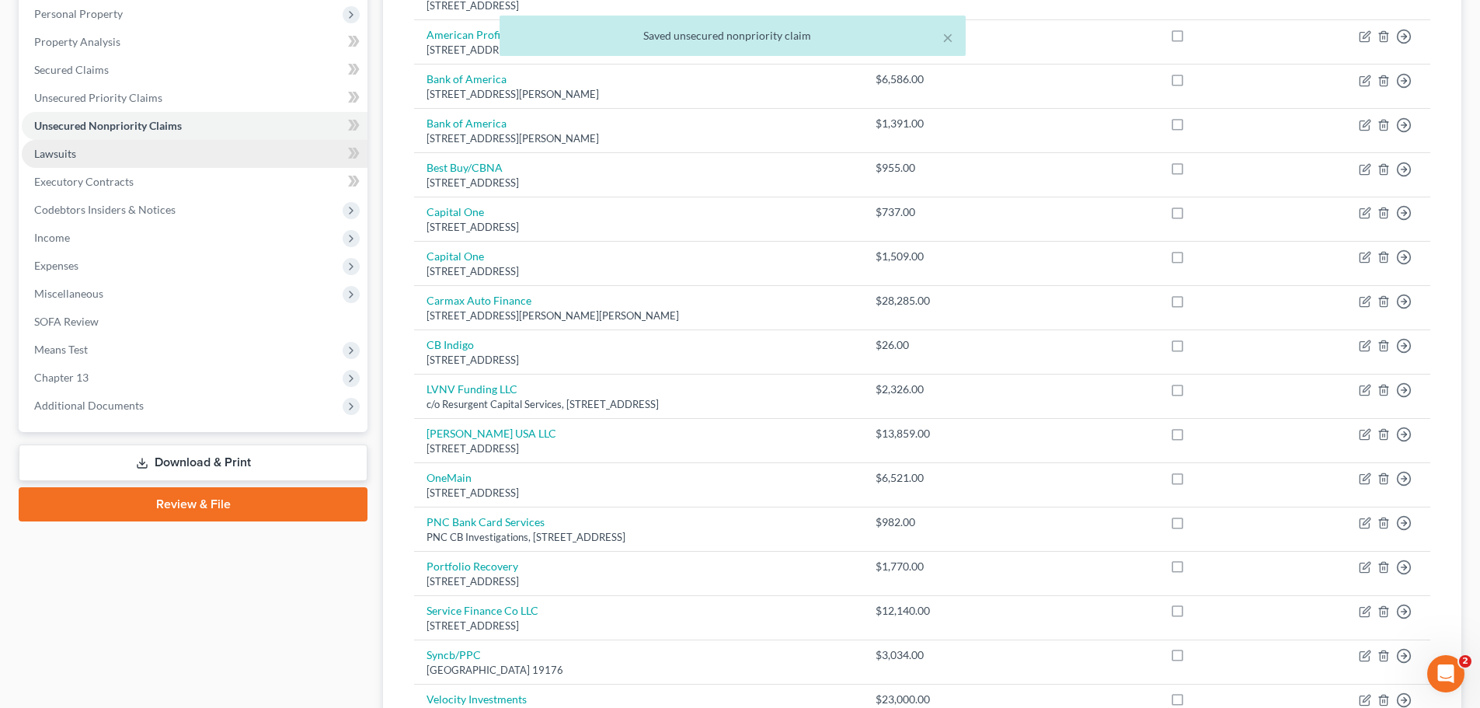
click at [154, 162] on link "Lawsuits" at bounding box center [195, 154] width 346 height 28
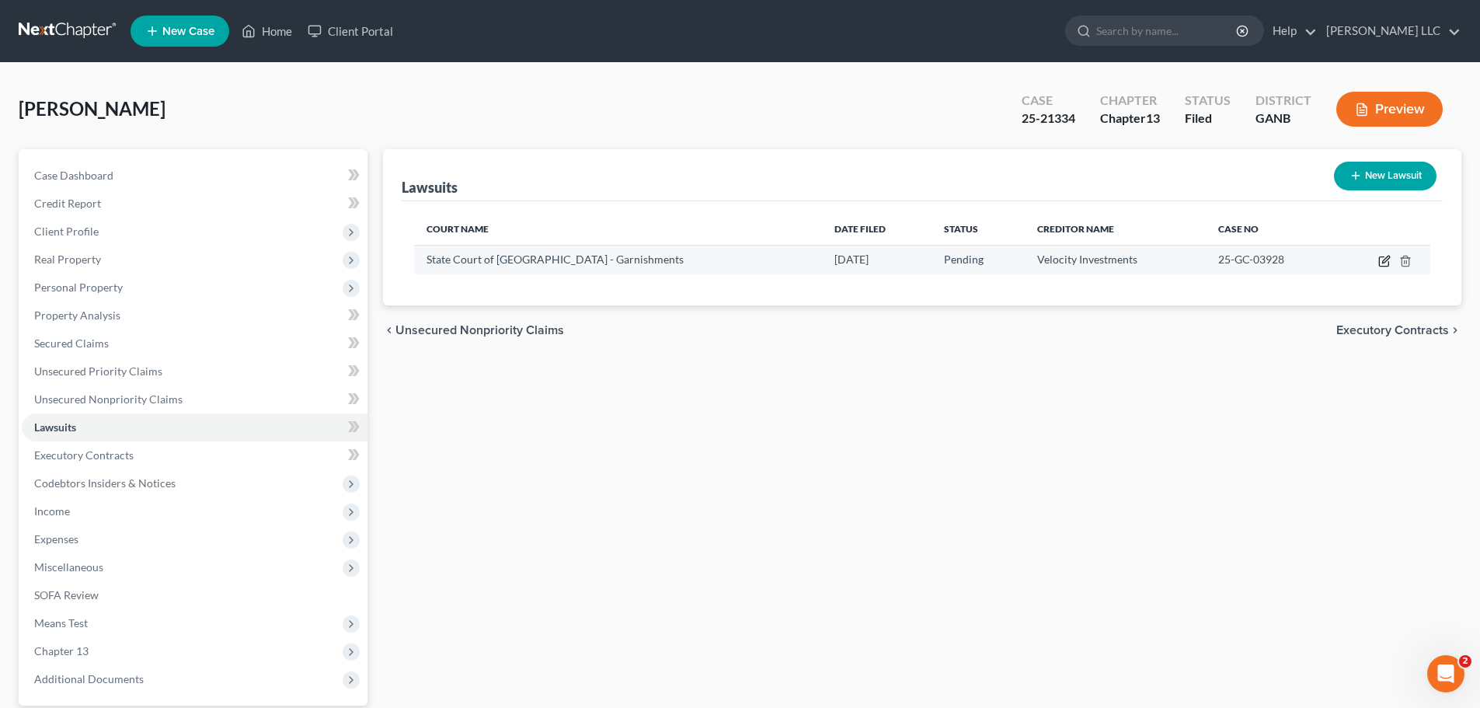
click at [1386, 262] on icon "button" at bounding box center [1384, 261] width 12 height 12
select select "10"
select select "0"
select select "1"
select select "10"
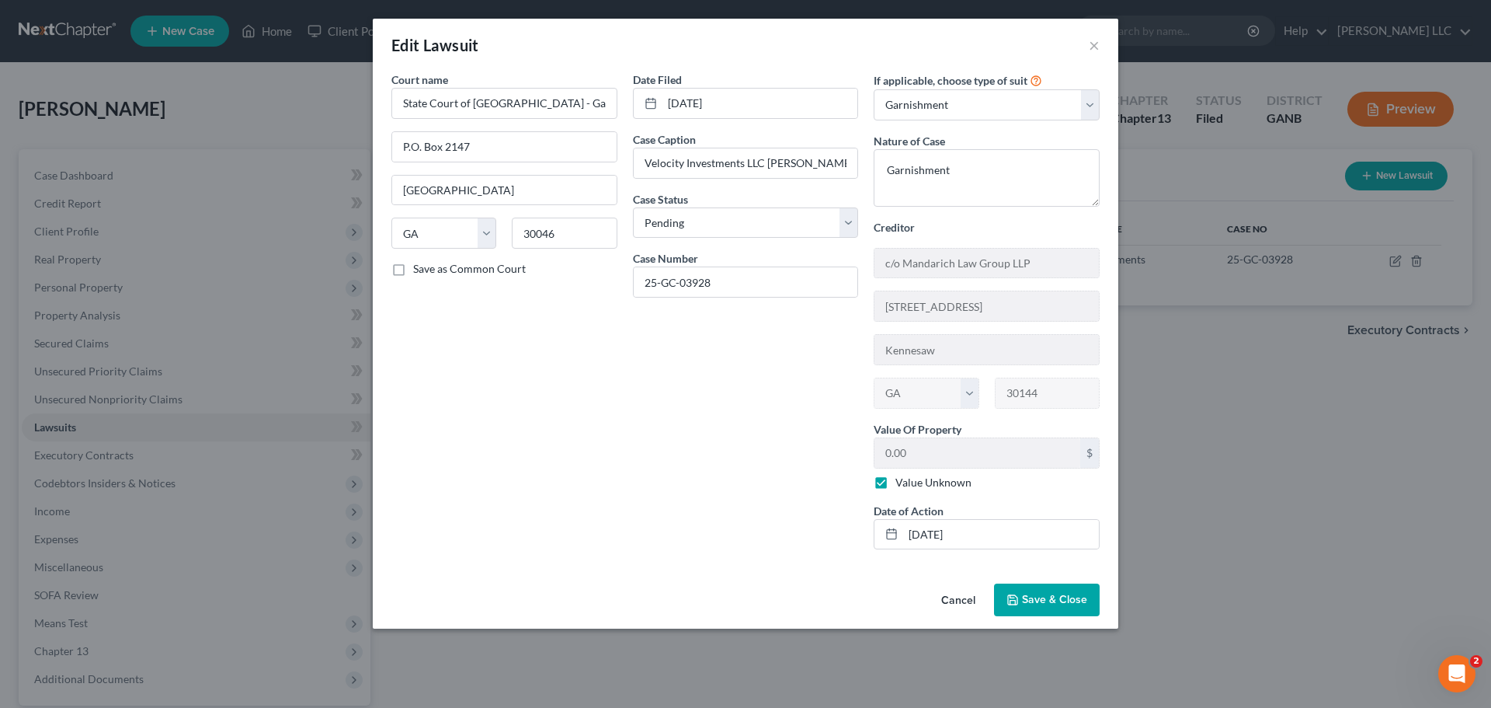
click at [1083, 599] on span "Save & Close" at bounding box center [1054, 599] width 65 height 13
